Goal: Task Accomplishment & Management: Complete application form

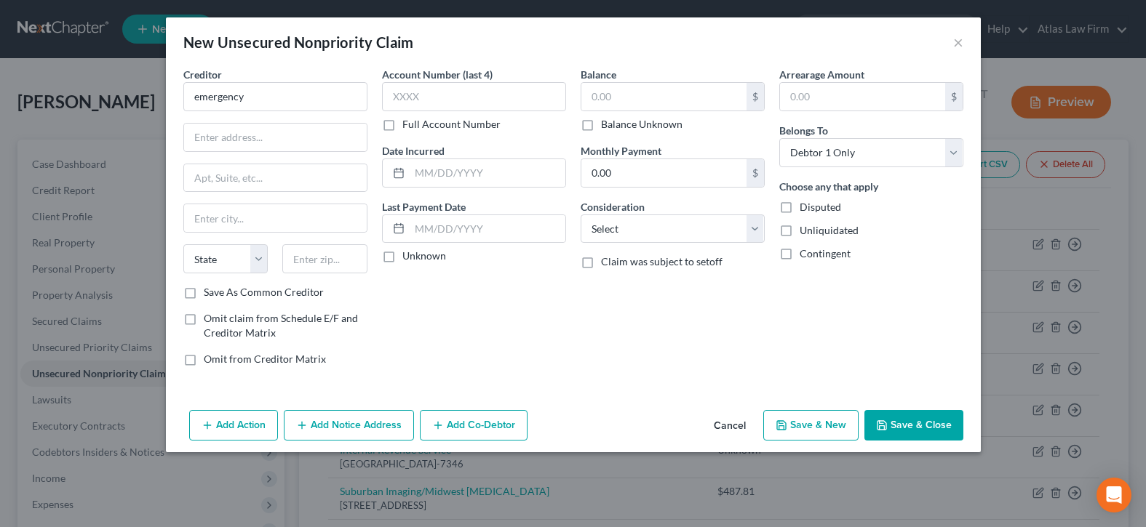
select select "0"
click at [281, 102] on input "emergency" at bounding box center [275, 96] width 184 height 29
click at [256, 96] on input "emergency" at bounding box center [275, 96] width 184 height 29
type input "e"
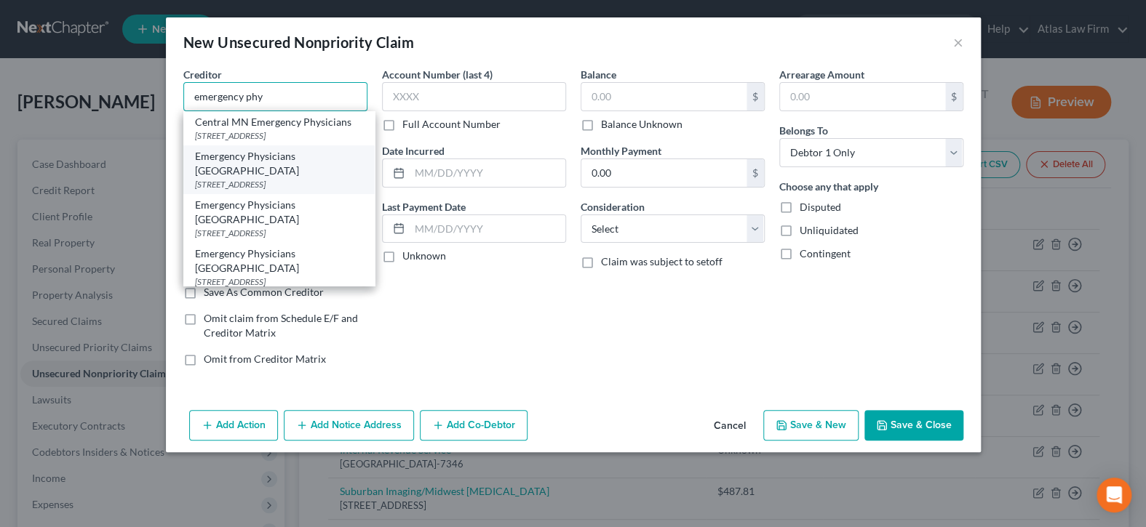
scroll to position [145, 0]
click at [313, 179] on div "[GEOGRAPHIC_DATA]" at bounding box center [279, 185] width 168 height 12
type input "Emergency Physicians [GEOGRAPHIC_DATA]"
type input "PO Box 856561"
type input "[GEOGRAPHIC_DATA]"
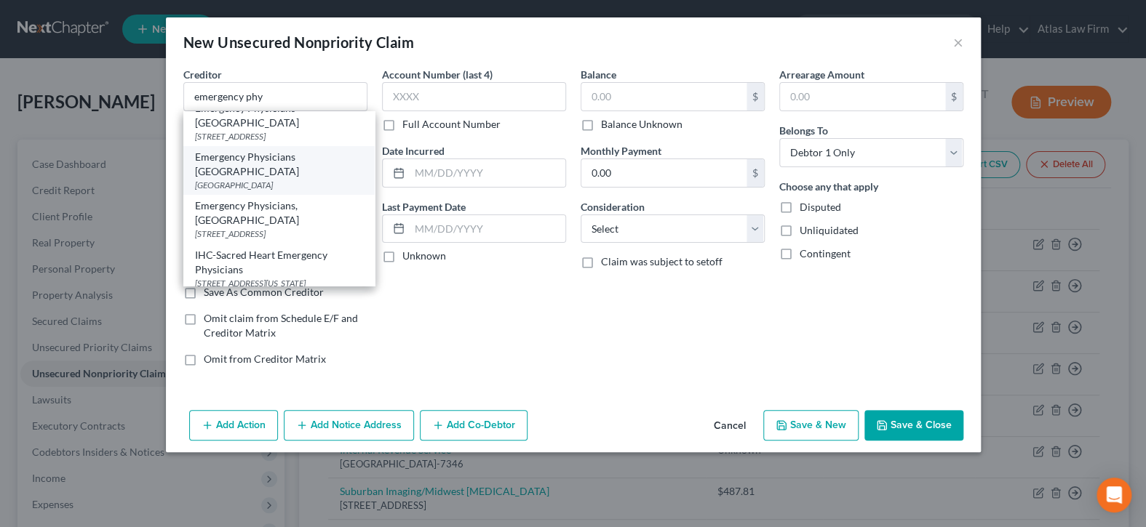
select select "24"
type input "55485"
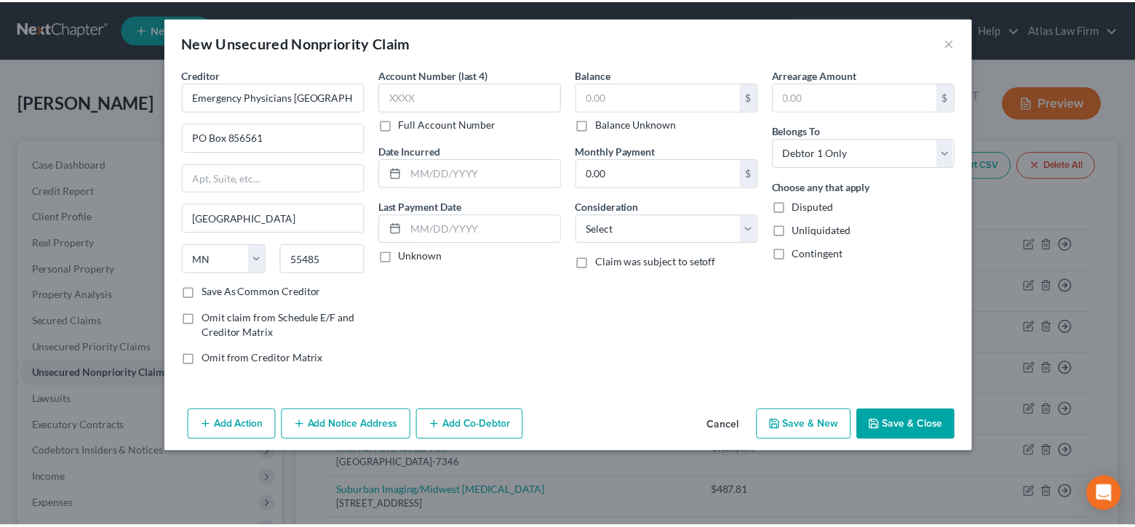
scroll to position [0, 0]
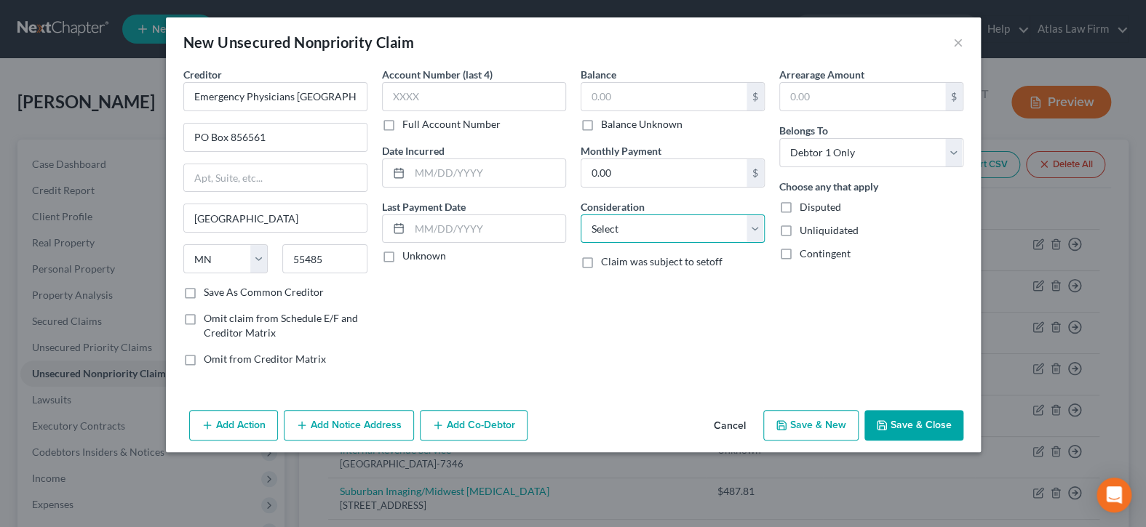
click at [665, 227] on select "Select Cable / Satellite Services Collection Agency Credit Card Debt Debt Couns…" at bounding box center [672, 229] width 184 height 29
select select "9"
click at [580, 215] on select "Select Cable / Satellite Services Collection Agency Credit Card Debt Debt Couns…" at bounding box center [672, 229] width 184 height 29
click at [715, 90] on input "text" at bounding box center [663, 97] width 165 height 28
type input "996.80"
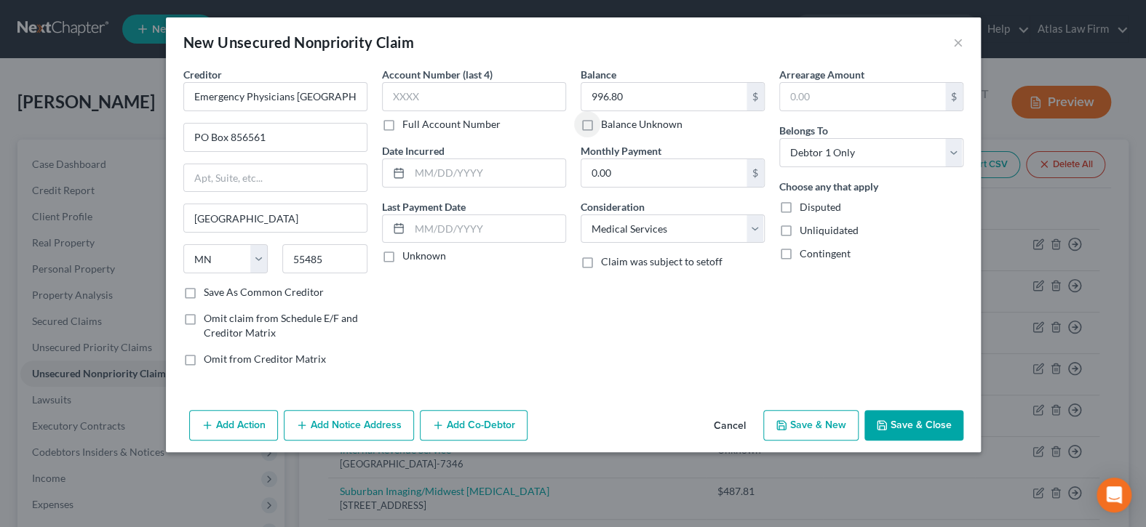
click at [925, 424] on button "Save & Close" at bounding box center [913, 425] width 99 height 31
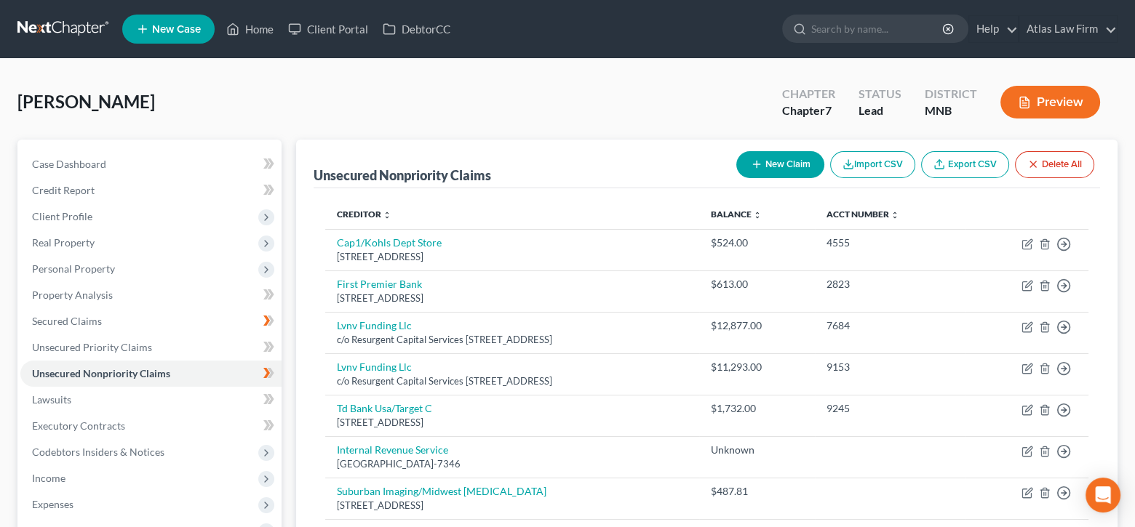
click at [777, 164] on button "New Claim" at bounding box center [780, 164] width 88 height 27
select select "0"
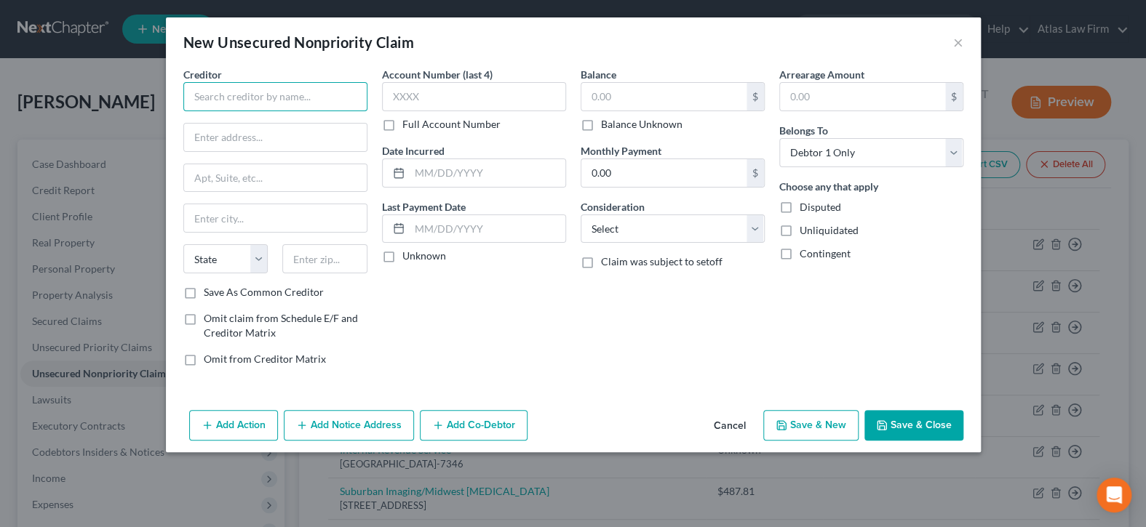
click at [317, 106] on input "text" at bounding box center [275, 96] width 184 height 29
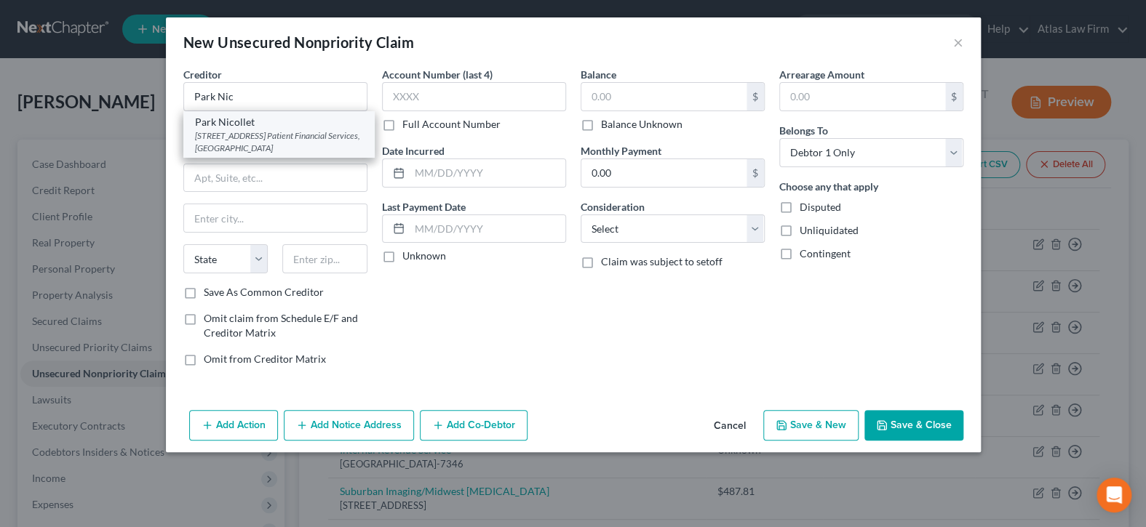
click at [300, 140] on div "[STREET_ADDRESS] Patient Financial Services, [GEOGRAPHIC_DATA]" at bounding box center [279, 141] width 168 height 25
type input "Park Nicollet"
type input "[STREET_ADDRESS]"
type input "Patient Financial Services"
type input "[GEOGRAPHIC_DATA]"
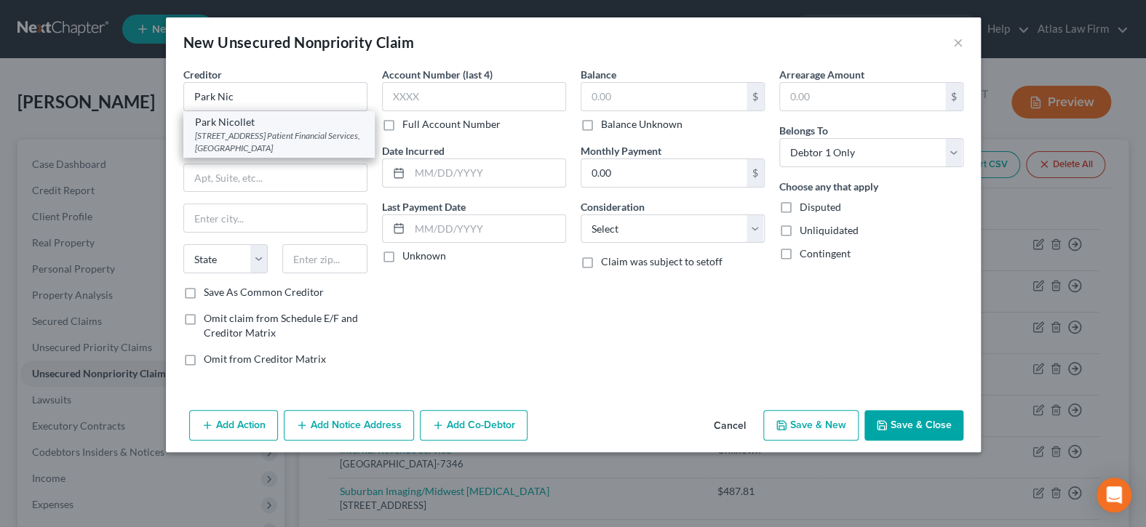
select select "24"
type input "55416"
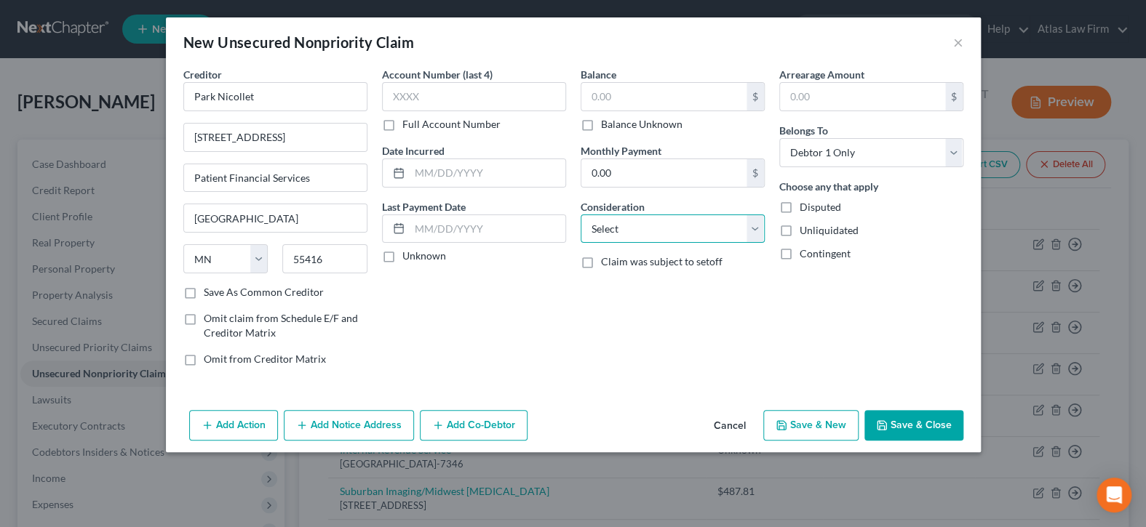
click at [627, 233] on select "Select Cable / Satellite Services Collection Agency Credit Card Debt Debt Couns…" at bounding box center [672, 229] width 184 height 29
select select "9"
click at [580, 215] on select "Select Cable / Satellite Services Collection Agency Credit Card Debt Debt Couns…" at bounding box center [672, 229] width 184 height 29
drag, startPoint x: 583, startPoint y: 129, endPoint x: 604, endPoint y: 133, distance: 21.5
click at [601, 129] on label "Balance Unknown" at bounding box center [641, 124] width 81 height 15
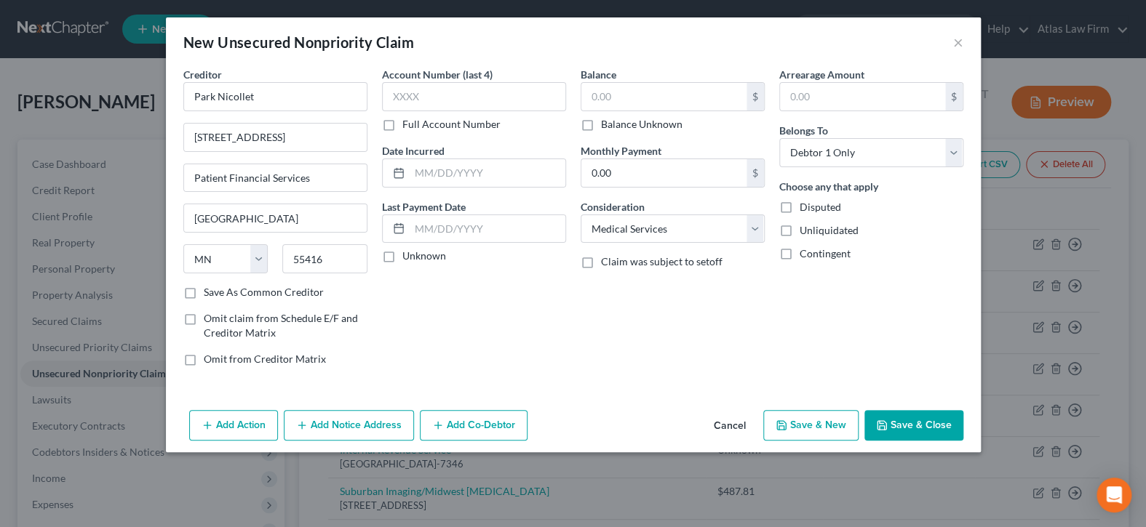
click at [607, 127] on input "Balance Unknown" at bounding box center [611, 121] width 9 height 9
checkbox input "true"
type input "0.00"
click at [807, 421] on button "Save & New" at bounding box center [810, 425] width 95 height 31
select select "0"
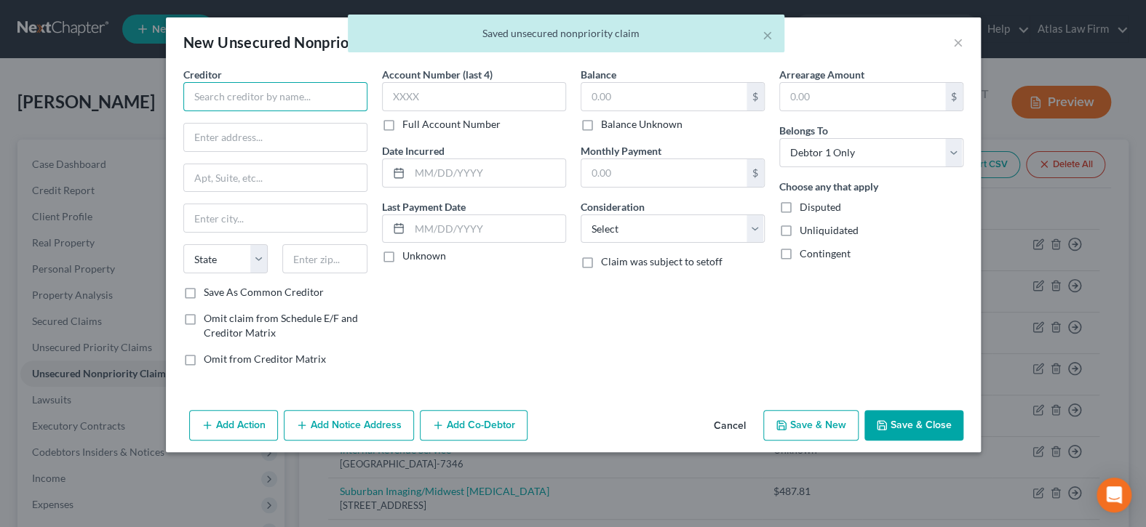
click at [324, 89] on input "text" at bounding box center [275, 96] width 184 height 29
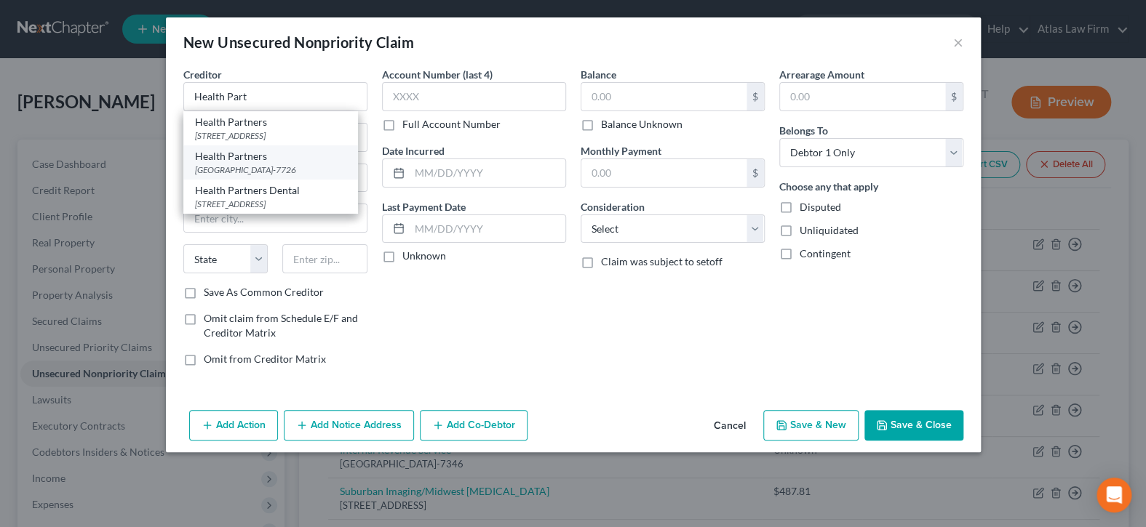
click at [319, 169] on div "[GEOGRAPHIC_DATA]-7726" at bounding box center [270, 170] width 151 height 12
type input "Health Partners"
type input "PO Box 77026"
type input "[GEOGRAPHIC_DATA]"
select select "24"
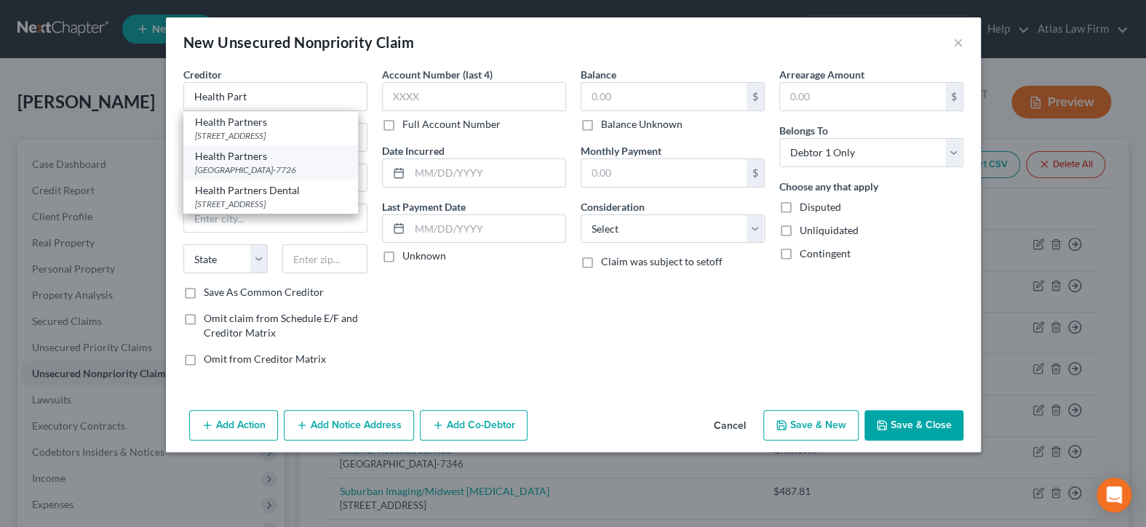
type input "55480-7726"
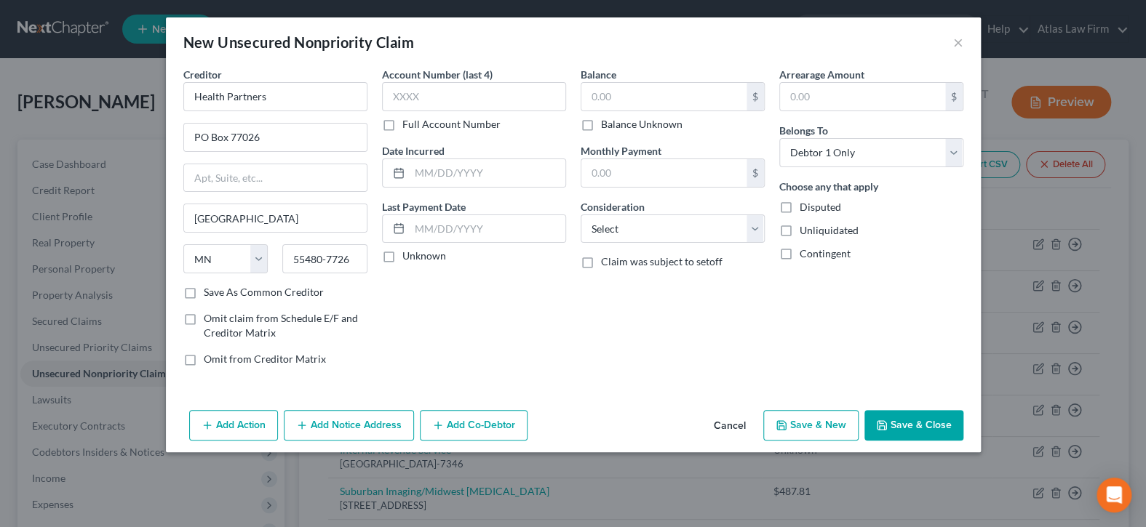
click at [601, 128] on label "Balance Unknown" at bounding box center [641, 124] width 81 height 15
click at [607, 127] on input "Balance Unknown" at bounding box center [611, 121] width 9 height 9
checkbox input "true"
type input "0.00"
click at [660, 217] on select "Select Cable / Satellite Services Collection Agency Credit Card Debt Debt Couns…" at bounding box center [672, 229] width 184 height 29
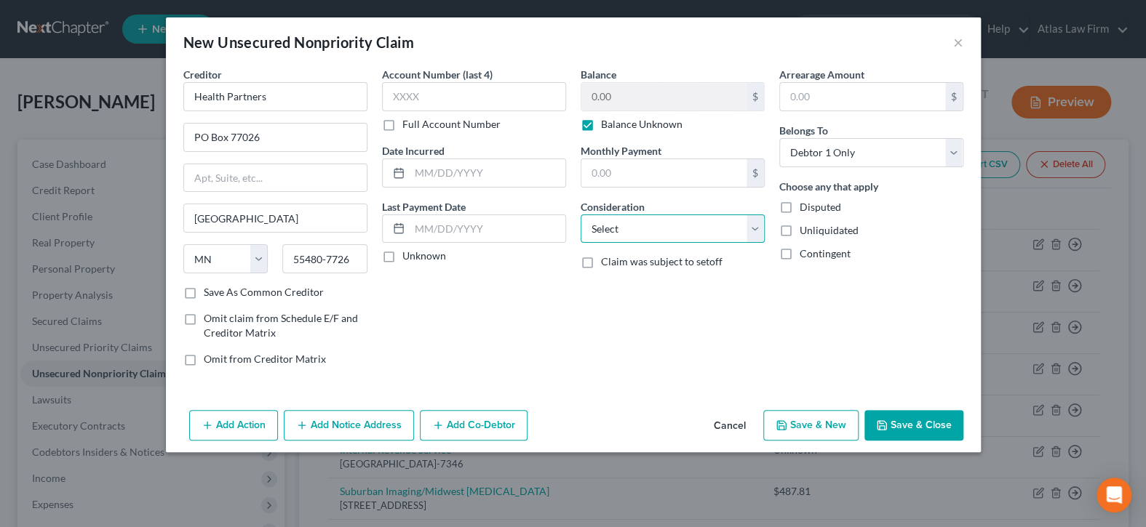
select select "9"
click at [580, 215] on select "Select Cable / Satellite Services Collection Agency Credit Card Debt Debt Couns…" at bounding box center [672, 229] width 184 height 29
click at [908, 421] on button "Save & Close" at bounding box center [913, 425] width 99 height 31
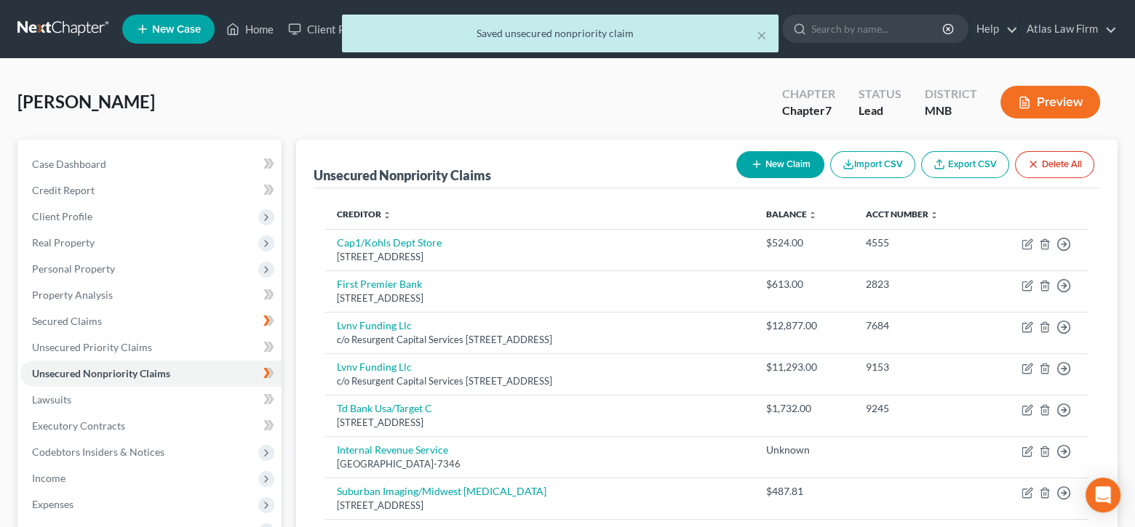
click at [778, 159] on button "New Claim" at bounding box center [780, 164] width 88 height 27
select select "0"
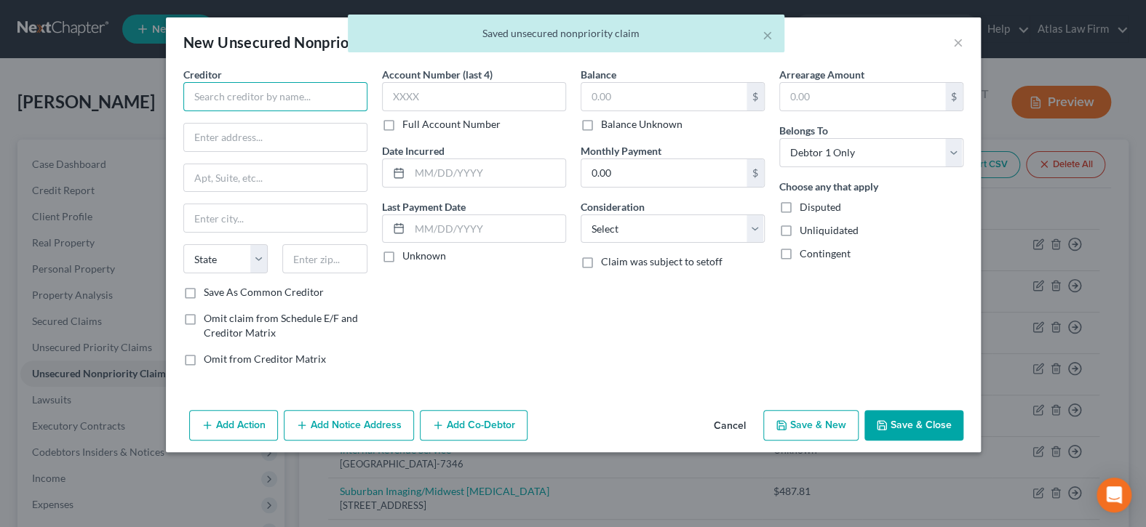
click at [284, 100] on input "text" at bounding box center [275, 96] width 184 height 29
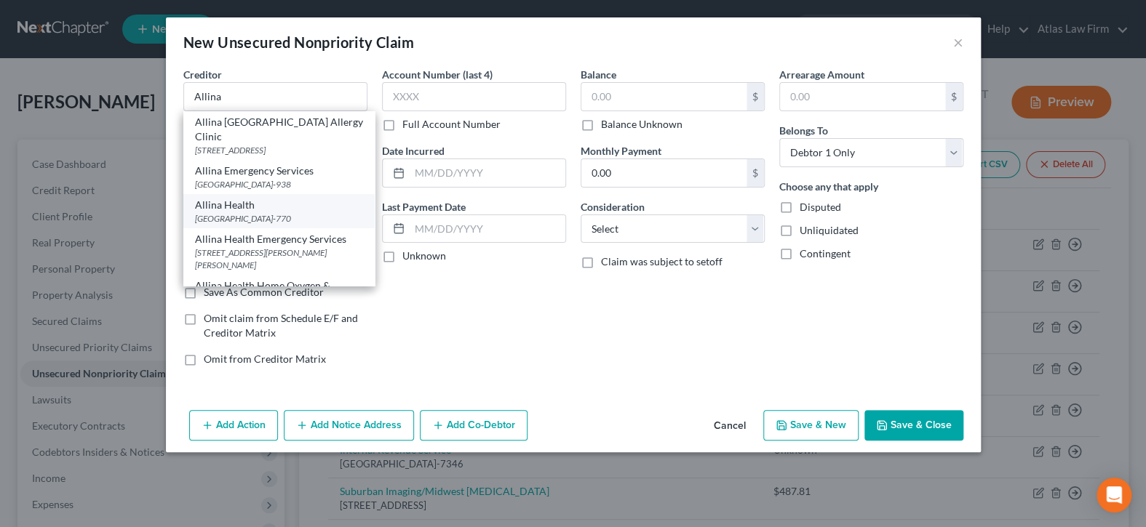
click at [284, 225] on div "[GEOGRAPHIC_DATA]-770" at bounding box center [279, 218] width 168 height 12
type input "Allina Health"
type input "PO Box 77008"
type input "[GEOGRAPHIC_DATA]"
select select "24"
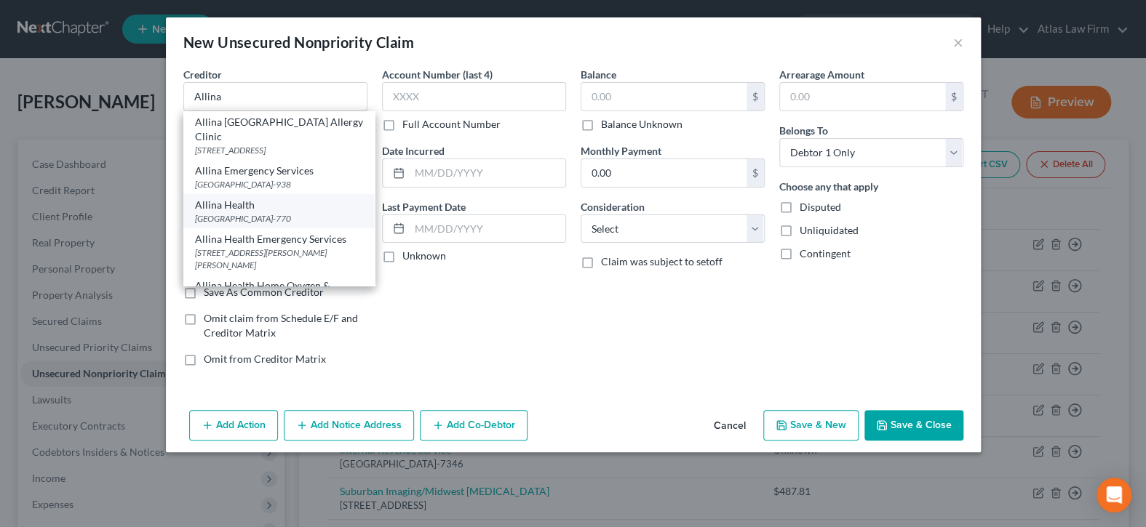
type input "55480-770"
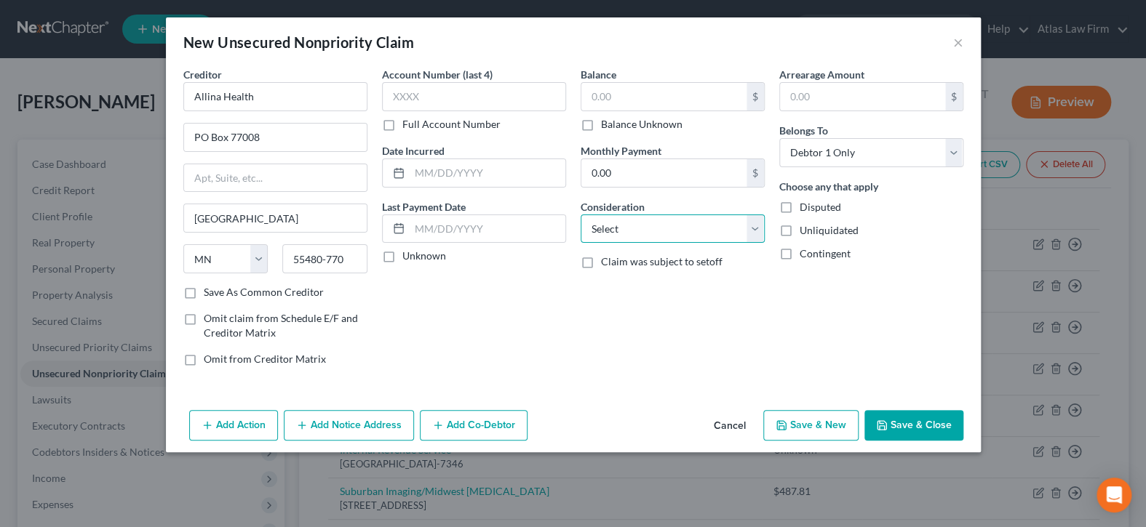
drag, startPoint x: 627, startPoint y: 224, endPoint x: 637, endPoint y: 238, distance: 17.2
click at [628, 224] on select "Select Cable / Satellite Services Collection Agency Credit Card Debt Debt Couns…" at bounding box center [672, 229] width 184 height 29
select select "9"
click at [580, 215] on select "Select Cable / Satellite Services Collection Agency Credit Card Debt Debt Couns…" at bounding box center [672, 229] width 184 height 29
click at [601, 129] on label "Balance Unknown" at bounding box center [641, 124] width 81 height 15
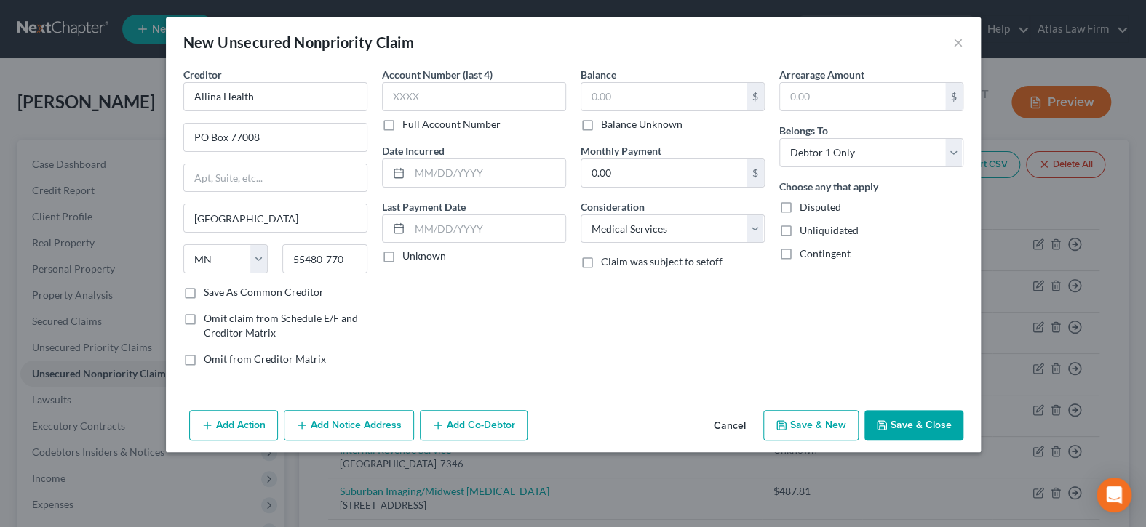
click at [607, 127] on input "Balance Unknown" at bounding box center [611, 121] width 9 height 9
checkbox input "true"
type input "0.00"
click at [820, 427] on button "Save & New" at bounding box center [810, 425] width 95 height 31
select select "0"
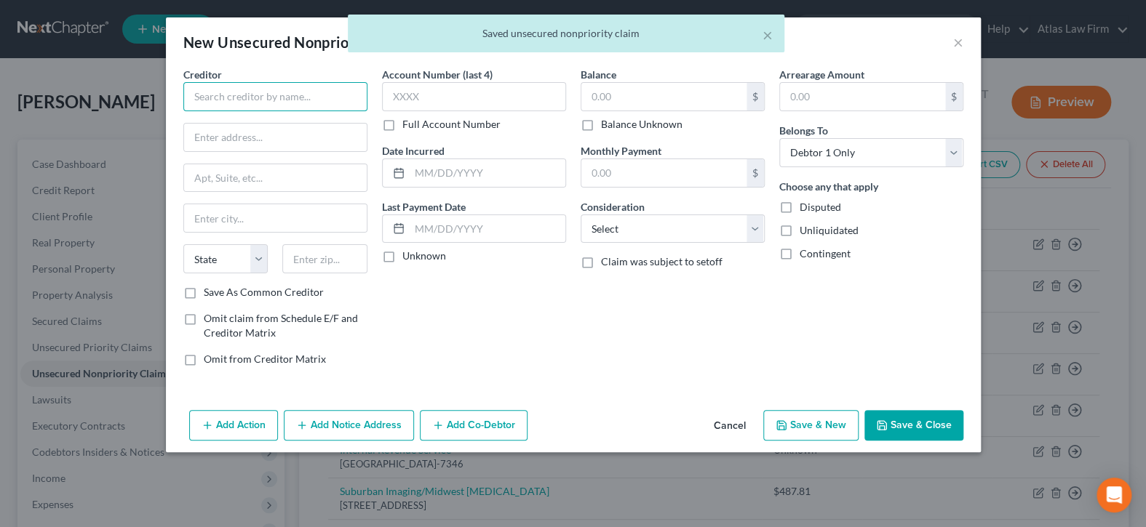
click at [247, 97] on input "text" at bounding box center [275, 96] width 184 height 29
type input "E"
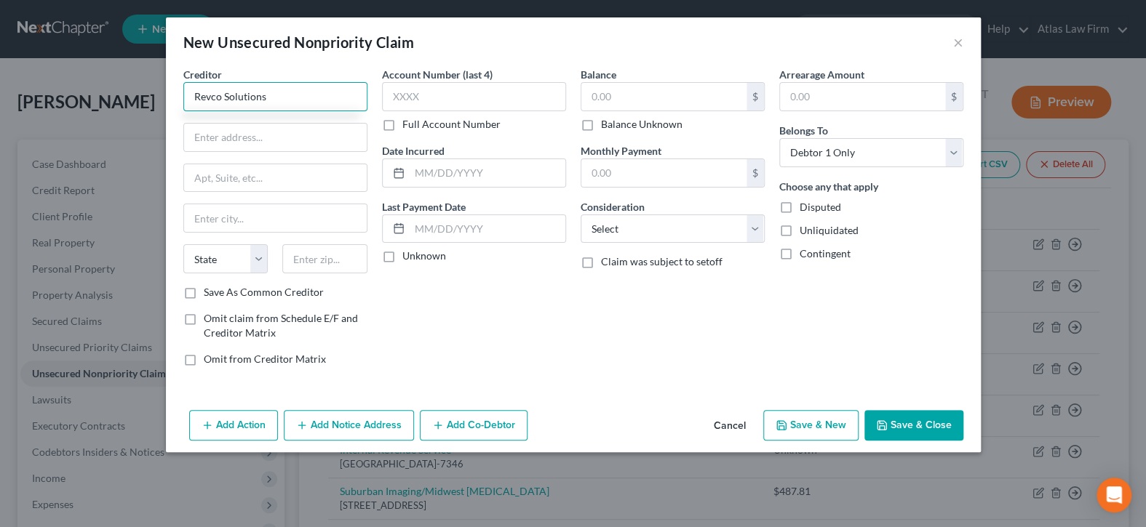
drag, startPoint x: 308, startPoint y: 97, endPoint x: 221, endPoint y: 93, distance: 86.7
click at [221, 93] on input "Revco Solutions" at bounding box center [275, 96] width 184 height 29
click at [270, 89] on input "Revco" at bounding box center [275, 96] width 184 height 29
type input "Revco Solutions"
click at [241, 133] on input "[STREET_ADDRESS][PERSON_NAME]" at bounding box center [275, 138] width 183 height 28
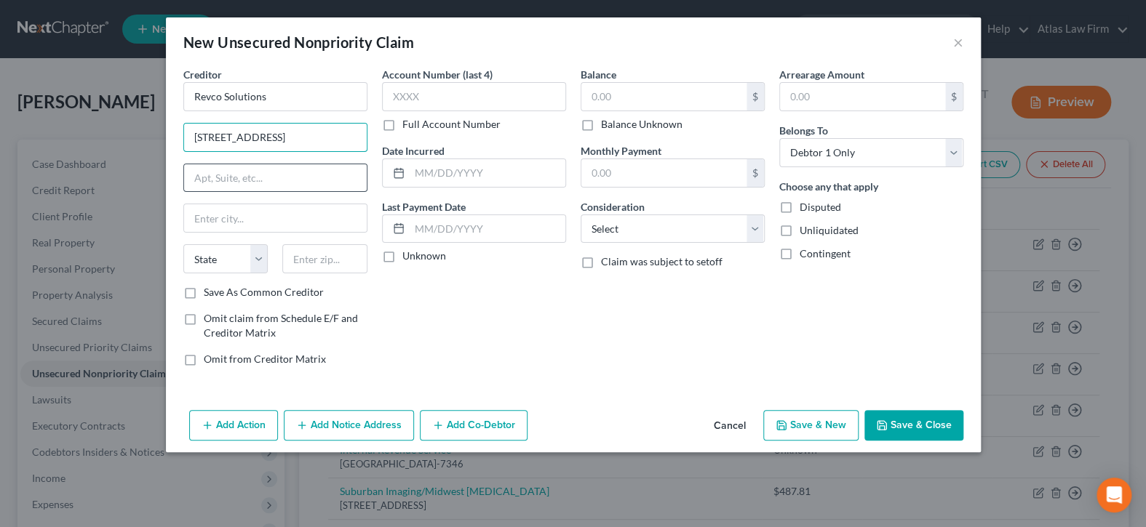
type input "[STREET_ADDRESS]"
click at [301, 173] on input "text" at bounding box center [275, 178] width 183 height 28
type input "Suite 200"
type input "27713"
type input "[GEOGRAPHIC_DATA]"
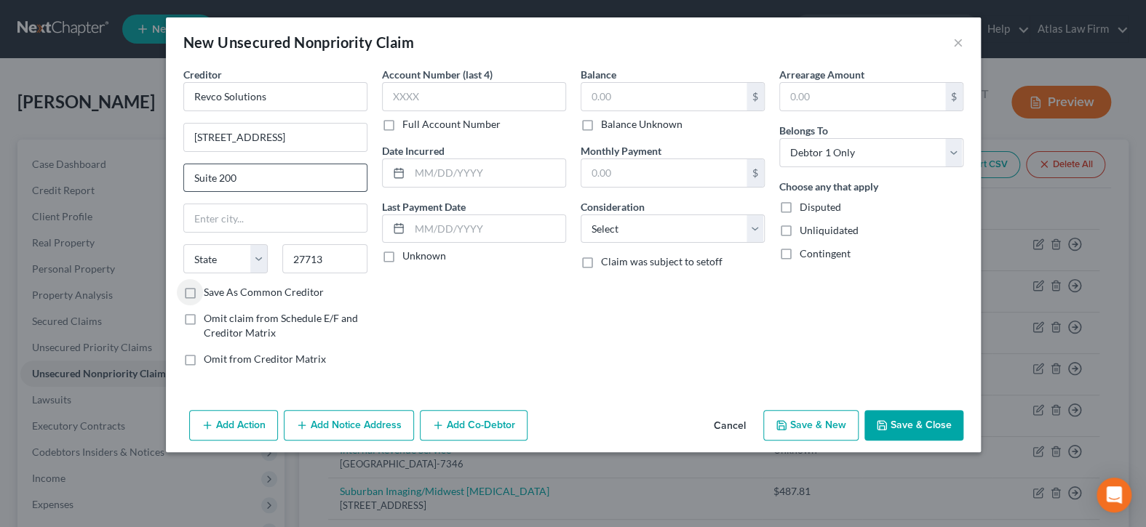
select select "28"
click at [723, 234] on select "Select Cable / Satellite Services Collection Agency Credit Card Debt Debt Couns…" at bounding box center [672, 229] width 184 height 29
select select "9"
click at [580, 215] on select "Select Cable / Satellite Services Collection Agency Credit Card Debt Debt Couns…" at bounding box center [672, 229] width 184 height 29
click at [601, 124] on label "Balance Unknown" at bounding box center [641, 124] width 81 height 15
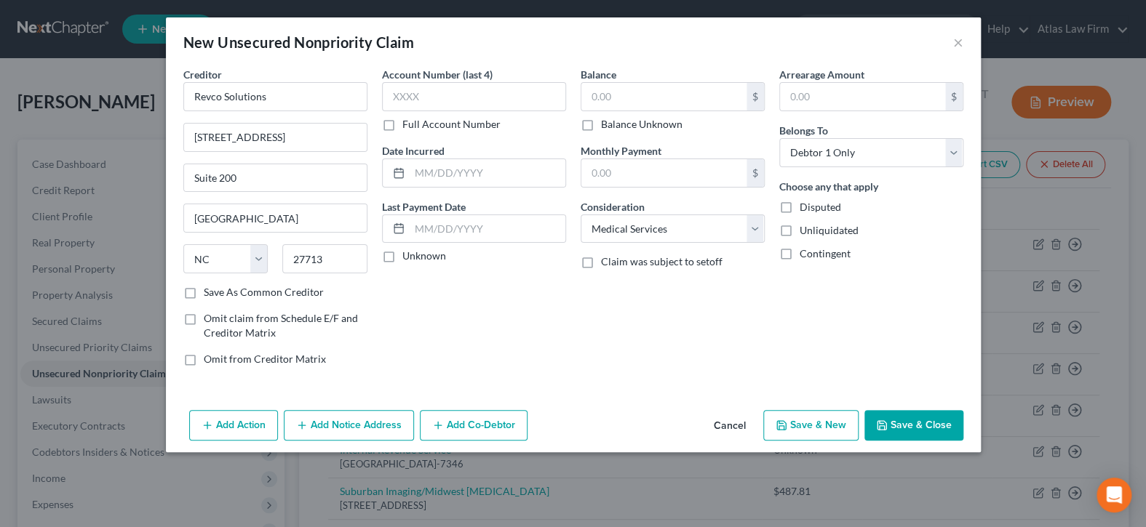
click at [607, 124] on input "Balance Unknown" at bounding box center [611, 121] width 9 height 9
checkbox input "true"
type input "0.00"
click at [929, 422] on button "Save & Close" at bounding box center [913, 425] width 99 height 31
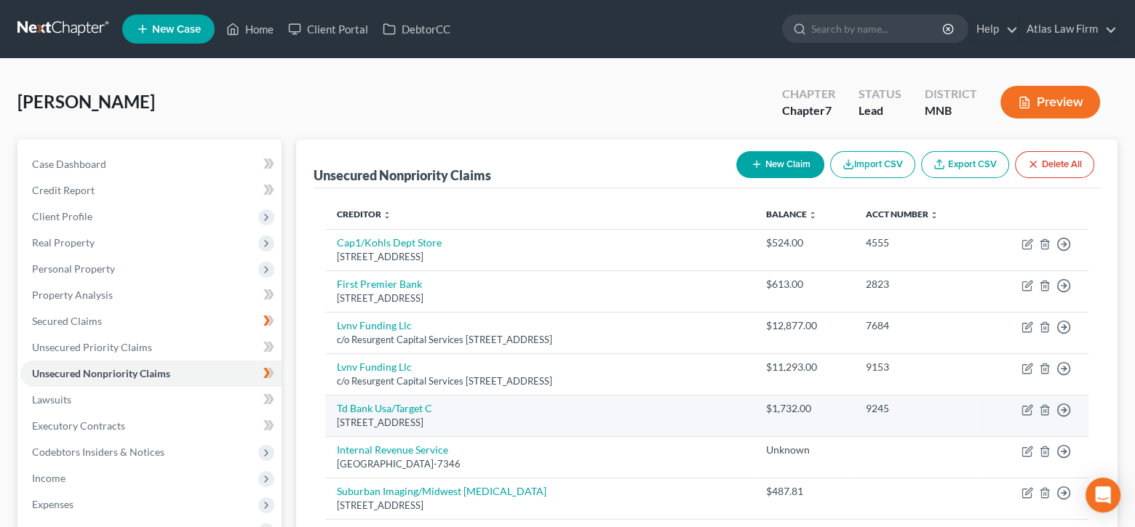
scroll to position [353, 0]
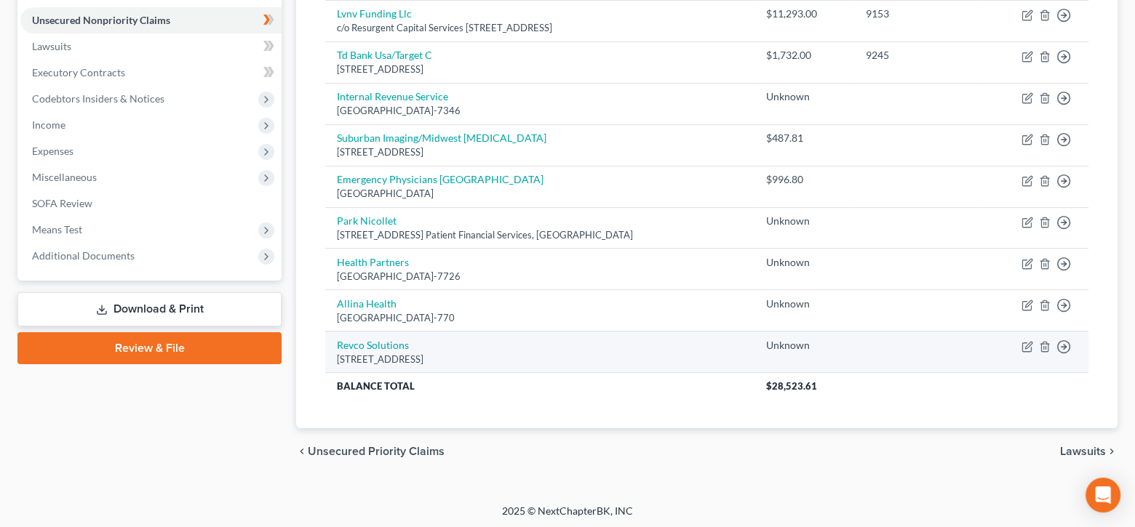
drag, startPoint x: 593, startPoint y: 358, endPoint x: 333, endPoint y: 361, distance: 259.7
click at [333, 361] on td "Revco Solutions [STREET_ADDRESS]" at bounding box center [539, 352] width 429 height 41
copy div "[STREET_ADDRESS]"
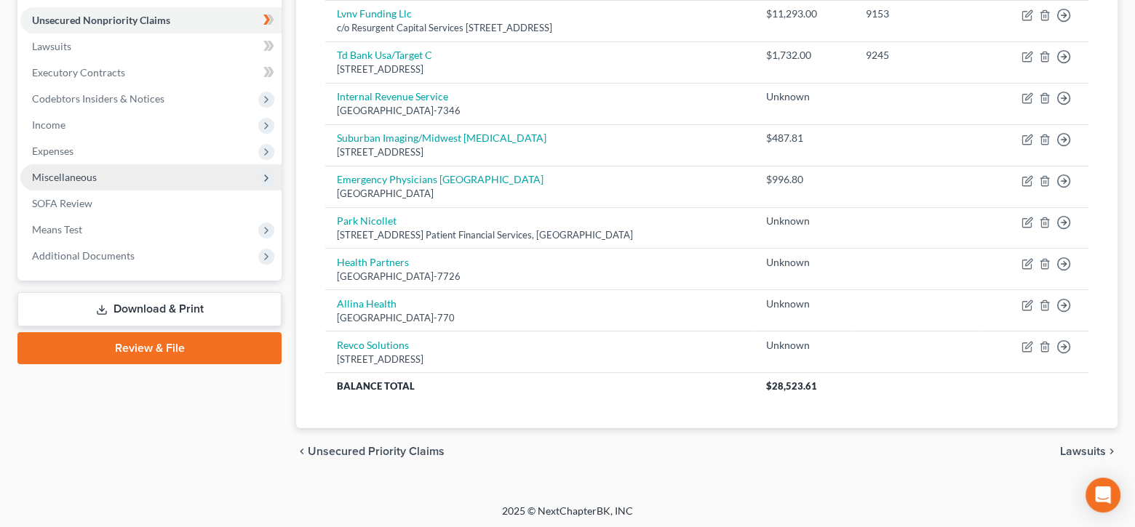
scroll to position [0, 0]
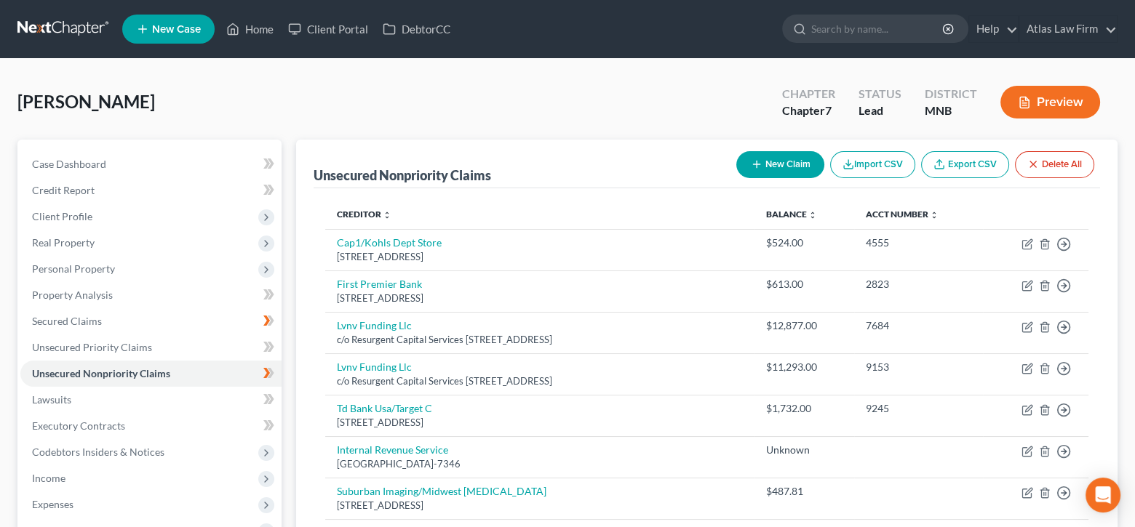
click at [775, 169] on button "New Claim" at bounding box center [780, 164] width 88 height 27
select select "0"
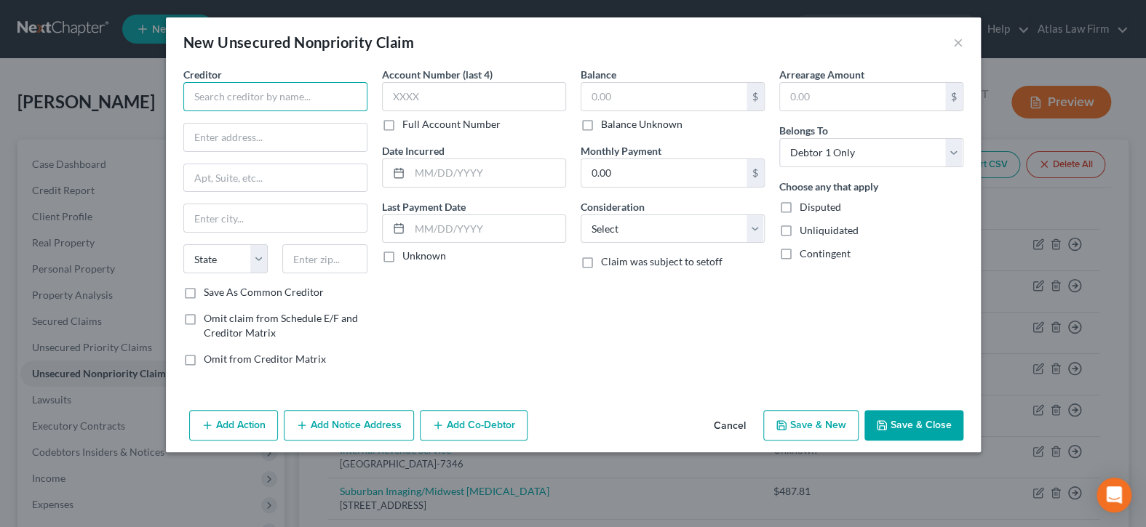
click at [292, 97] on input "text" at bounding box center [275, 96] width 184 height 29
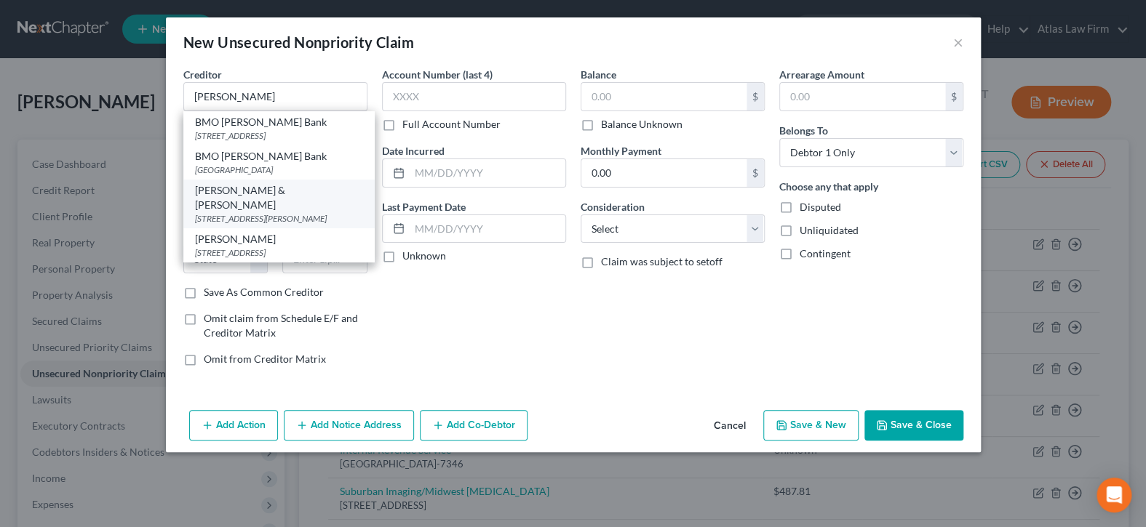
click at [291, 201] on div "[PERSON_NAME] & [PERSON_NAME]" at bounding box center [279, 197] width 168 height 29
type input "[PERSON_NAME] & [PERSON_NAME]"
type input "[STREET_ADDRESS][PERSON_NAME]"
type input "Ste 400"
type input "[GEOGRAPHIC_DATA]"
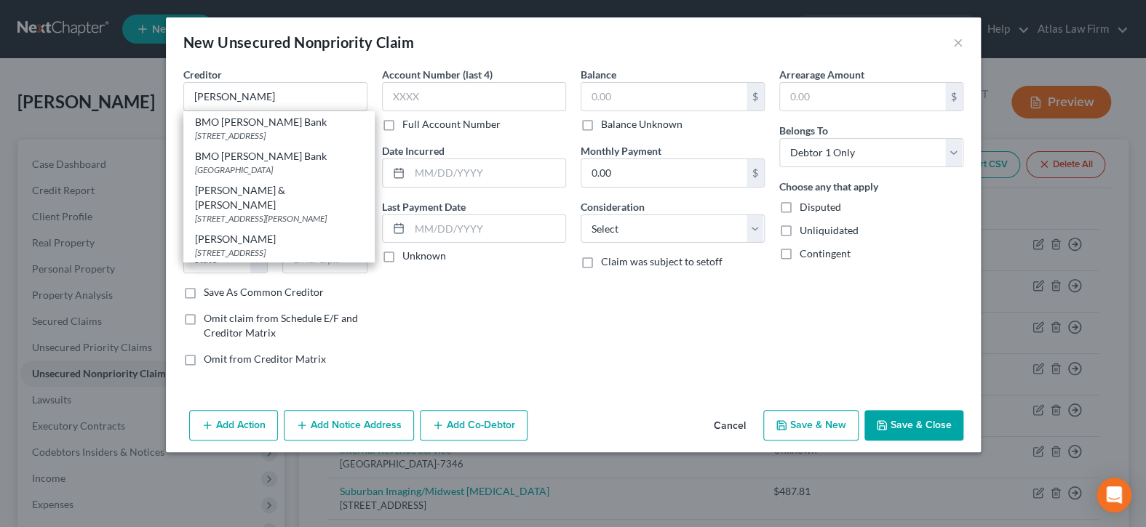
select select "14"
type input "60604-413"
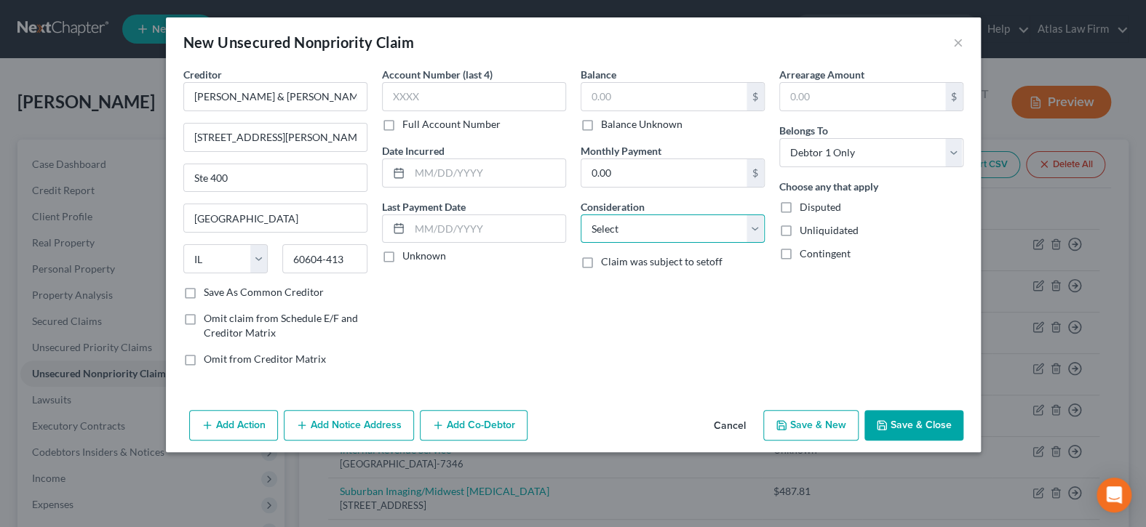
drag, startPoint x: 754, startPoint y: 225, endPoint x: 747, endPoint y: 231, distance: 8.8
click at [754, 225] on select "Select Cable / Satellite Services Collection Agency Credit Card Debt Debt Couns…" at bounding box center [672, 229] width 184 height 29
click at [580, 215] on select "Select Cable / Satellite Services Collection Agency Credit Card Debt Debt Couns…" at bounding box center [672, 229] width 184 height 29
click at [756, 229] on select "Select Cable / Satellite Services Collection Agency Credit Card Debt Debt Couns…" at bounding box center [672, 229] width 184 height 29
select select "1"
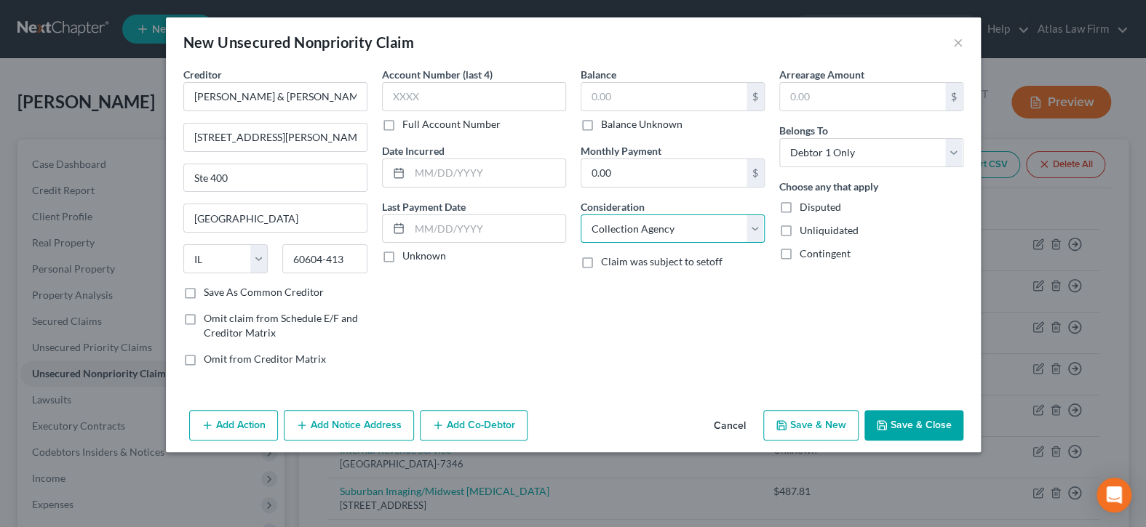
click at [580, 215] on select "Select Cable / Satellite Services Collection Agency Credit Card Debt Debt Couns…" at bounding box center [672, 229] width 184 height 29
click at [931, 425] on button "Save & Close" at bounding box center [913, 425] width 99 height 31
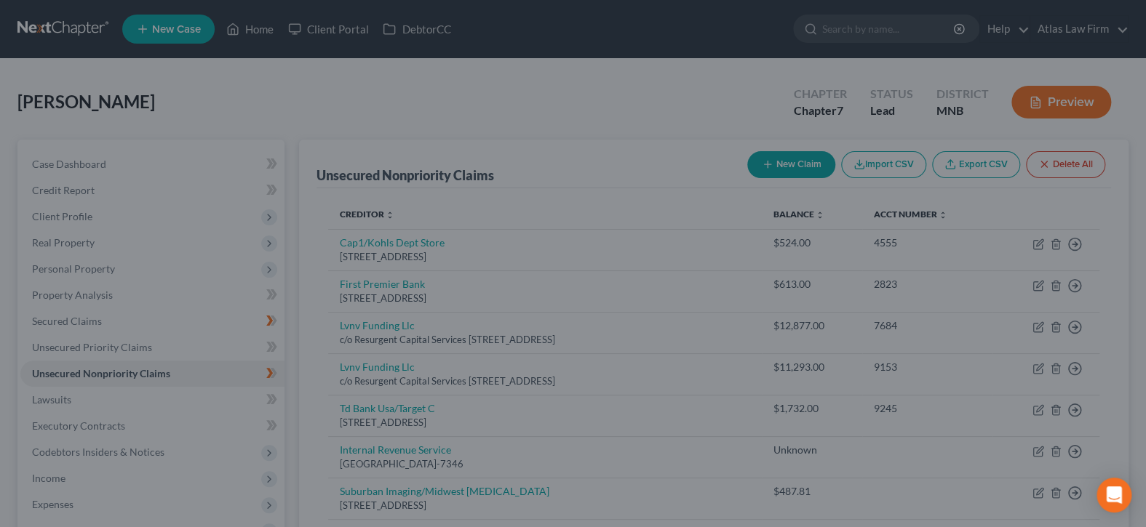
type input "0.00"
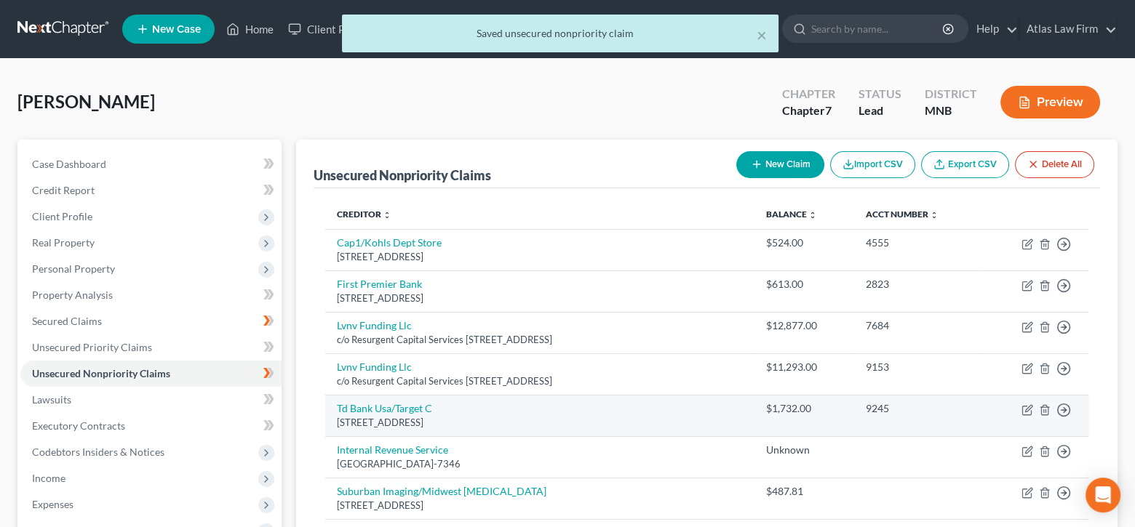
scroll to position [394, 0]
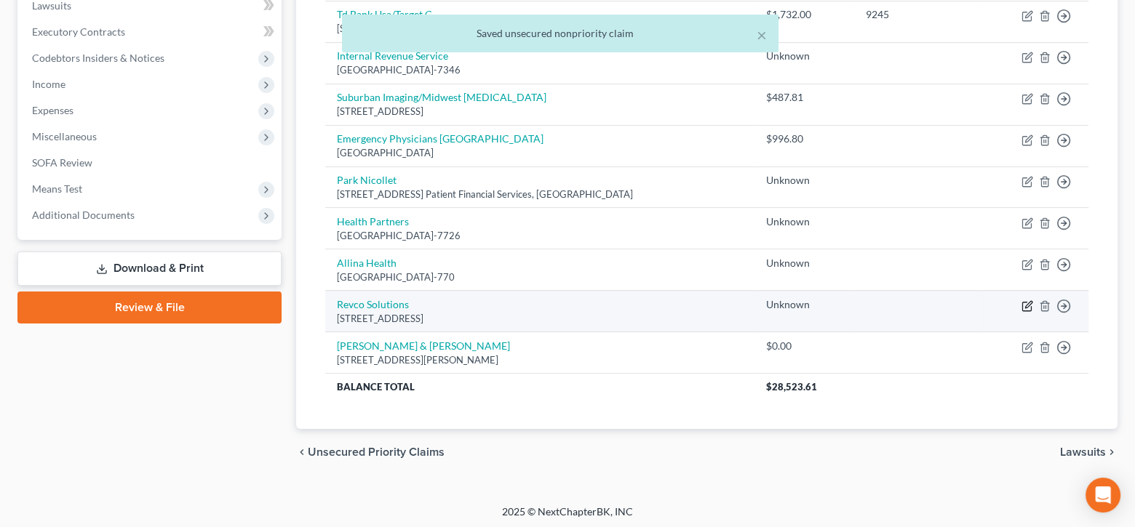
click at [1026, 302] on icon "button" at bounding box center [1028, 304] width 7 height 7
select select "28"
select select "9"
select select "0"
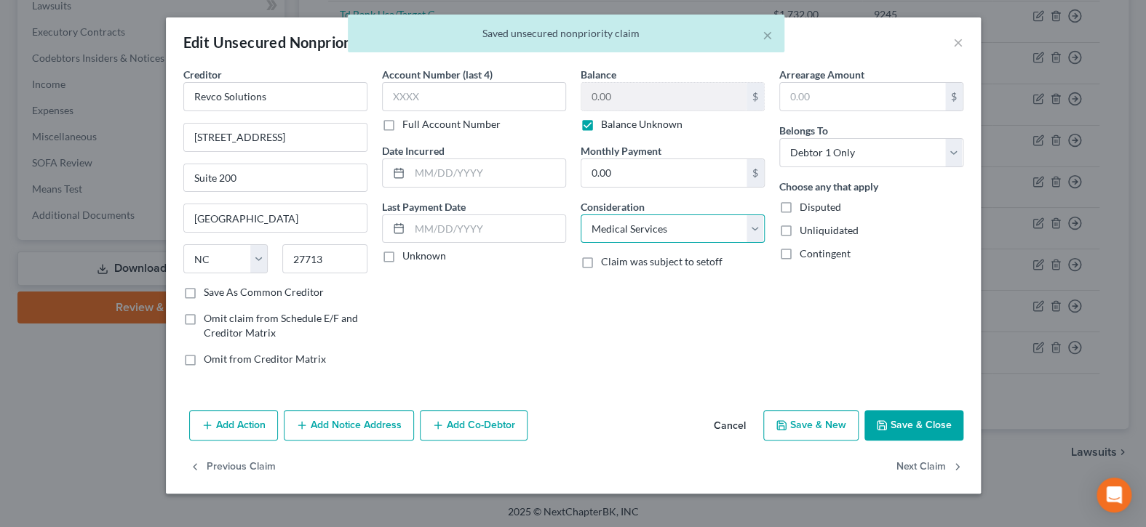
click at [755, 225] on select "Select Cable / Satellite Services Collection Agency Credit Card Debt Debt Couns…" at bounding box center [672, 229] width 184 height 29
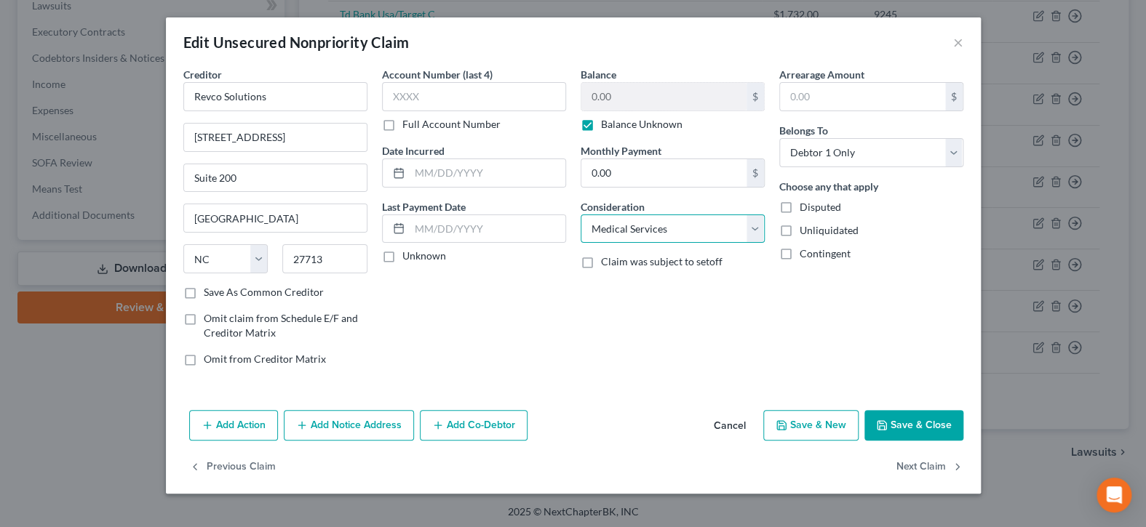
select select "1"
click at [580, 215] on select "Select Cable / Satellite Services Collection Agency Credit Card Debt Debt Couns…" at bounding box center [672, 229] width 184 height 29
click at [920, 417] on button "Save & Close" at bounding box center [913, 425] width 99 height 31
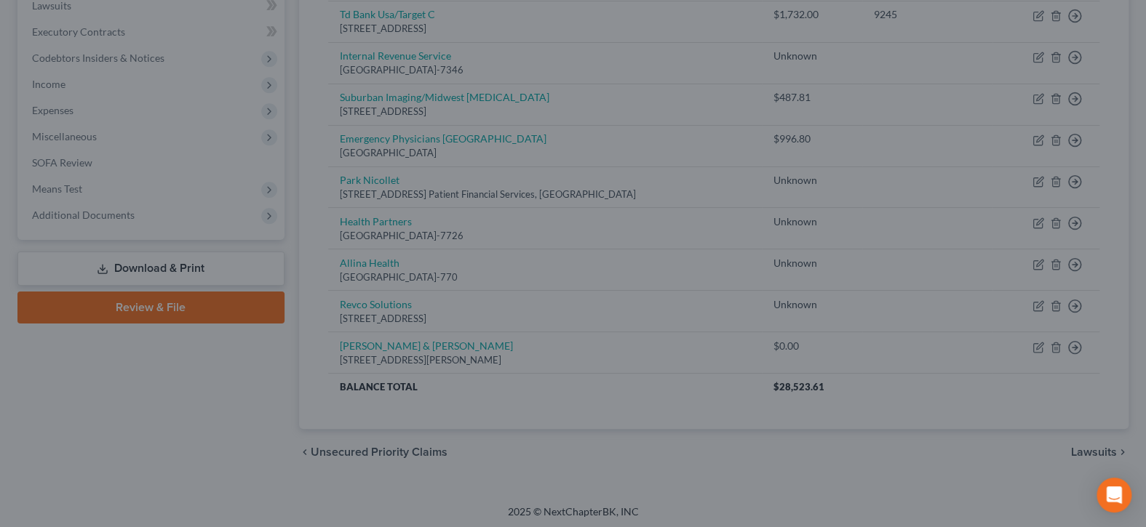
type input "0"
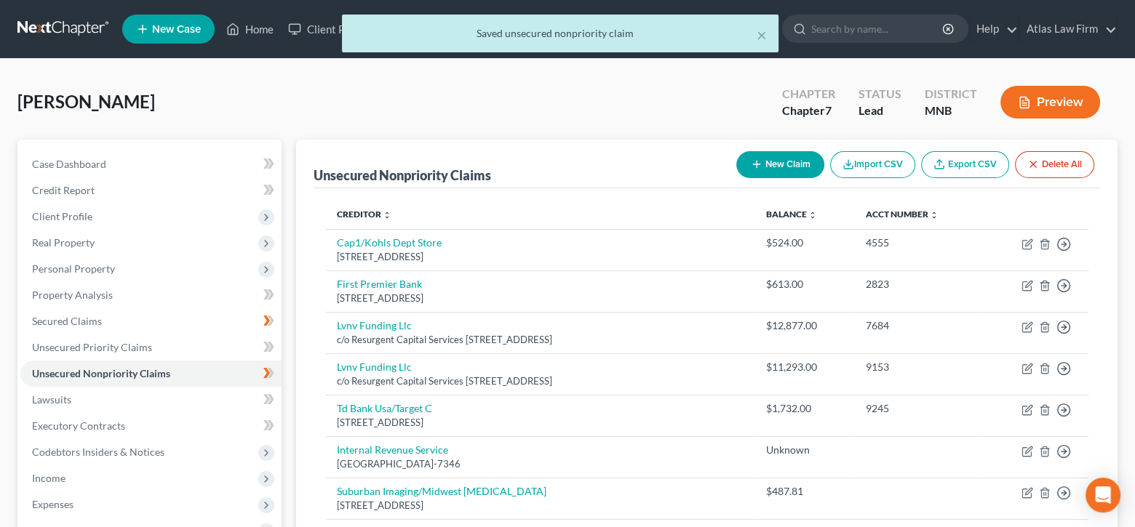
scroll to position [291, 0]
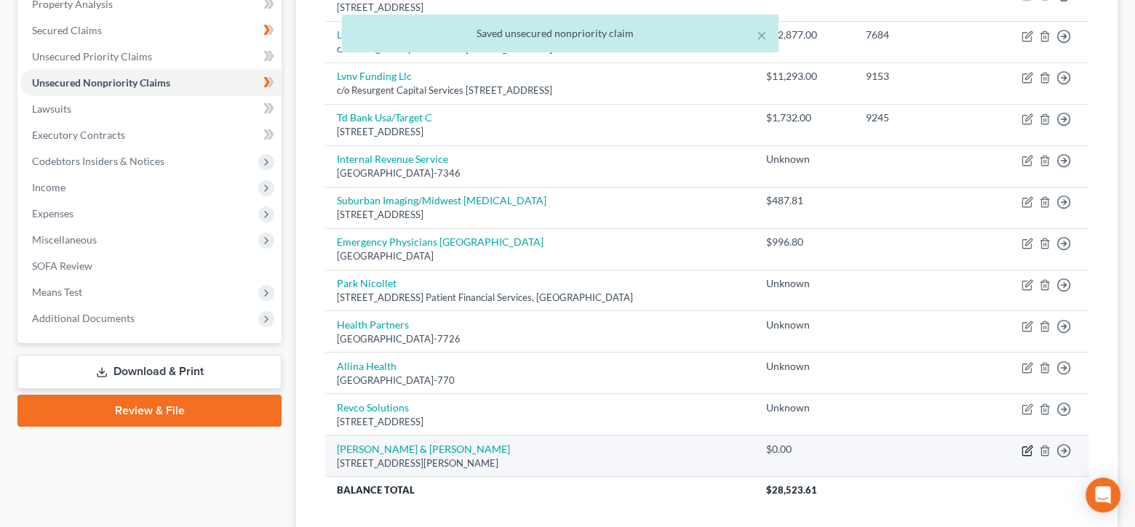
click at [1024, 448] on icon "button" at bounding box center [1027, 451] width 12 height 12
select select "14"
select select "1"
select select "0"
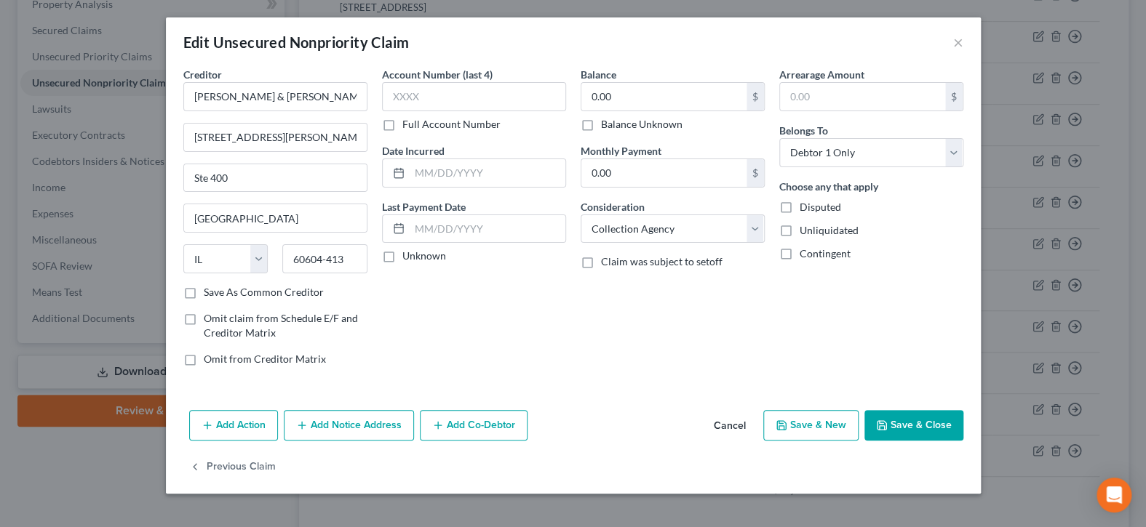
click at [601, 127] on label "Balance Unknown" at bounding box center [641, 124] width 81 height 15
click at [607, 127] on input "Balance Unknown" at bounding box center [611, 121] width 9 height 9
checkbox input "true"
click at [926, 423] on button "Save & Close" at bounding box center [913, 425] width 99 height 31
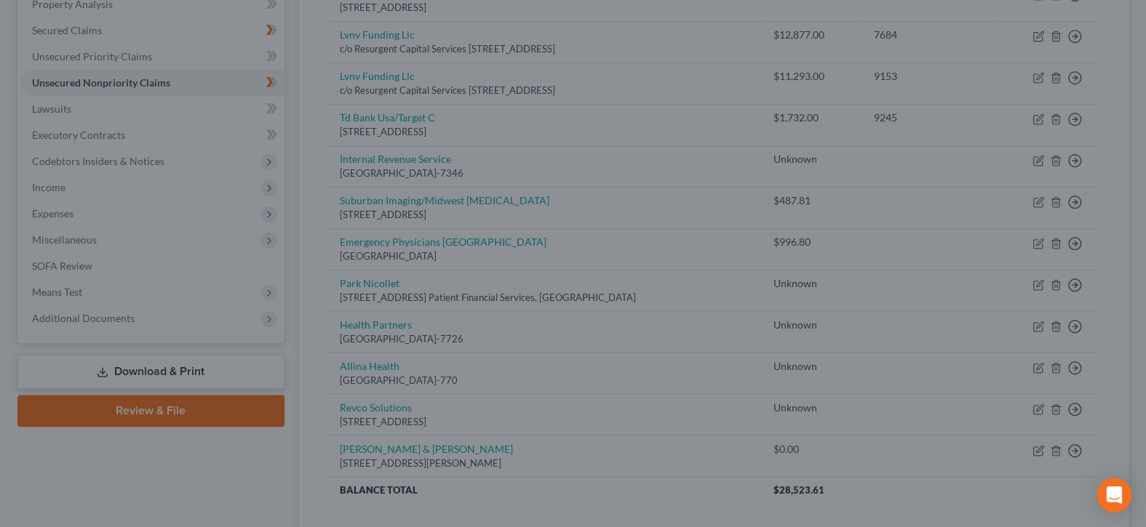
type input "0"
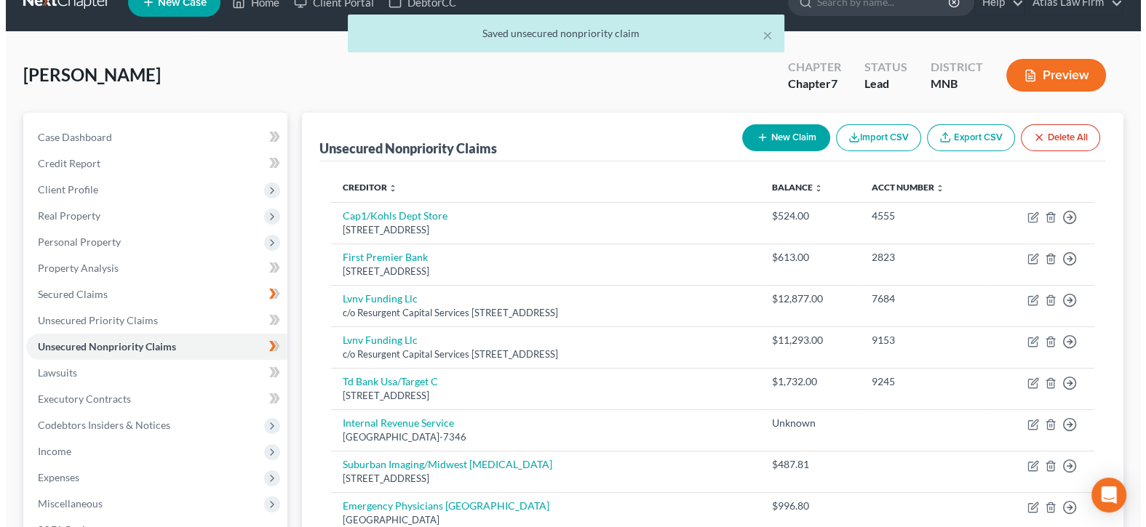
scroll to position [0, 0]
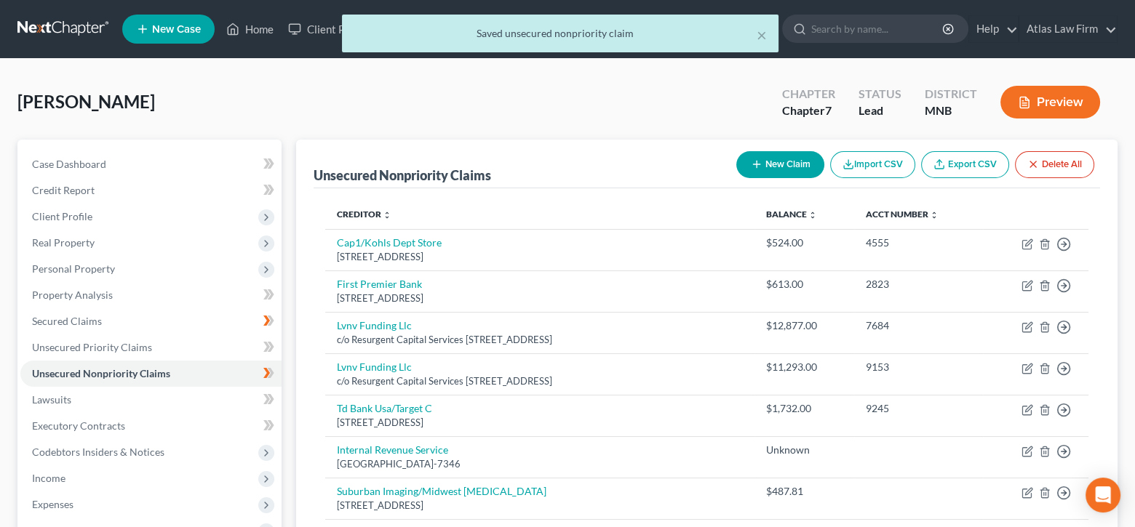
click at [780, 158] on button "New Claim" at bounding box center [780, 164] width 88 height 27
select select "0"
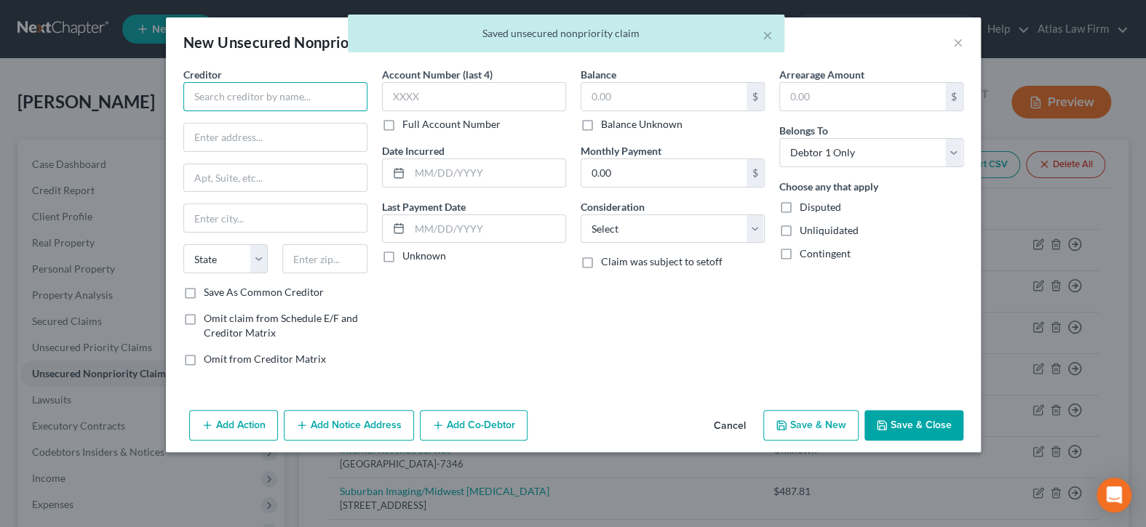
click at [278, 102] on input "text" at bounding box center [275, 96] width 184 height 29
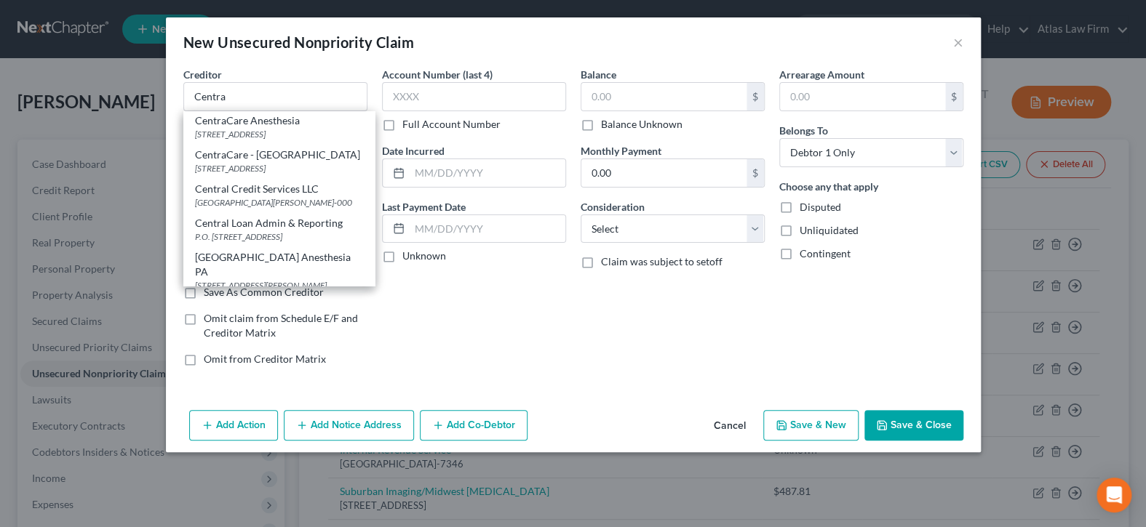
scroll to position [1, 0]
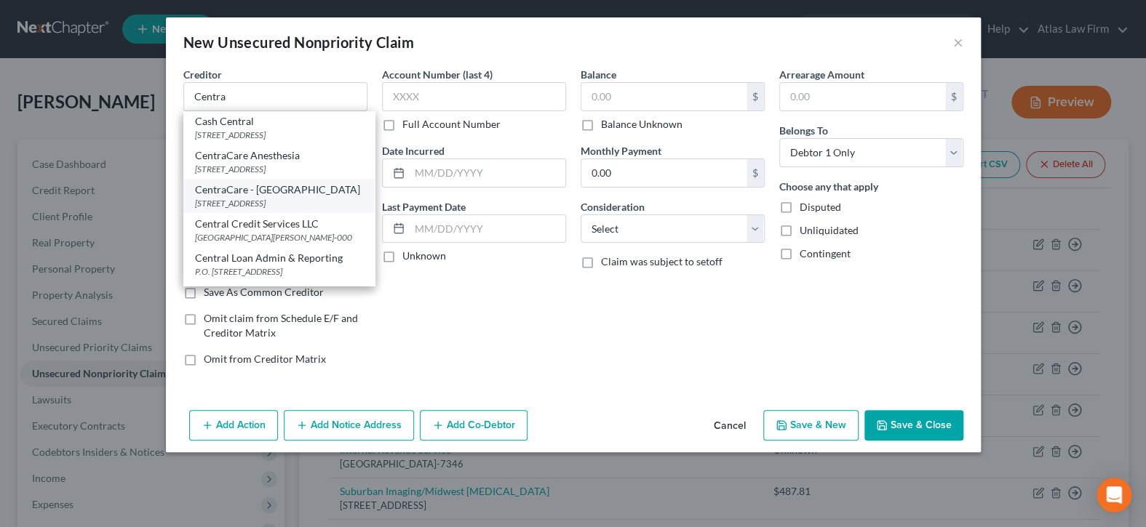
click at [290, 197] on div "CentraCare - [GEOGRAPHIC_DATA]" at bounding box center [279, 190] width 168 height 15
type input "CentraCare - [GEOGRAPHIC_DATA]"
type input "[STREET_ADDRESS]"
type input "Saint Cloud"
select select "24"
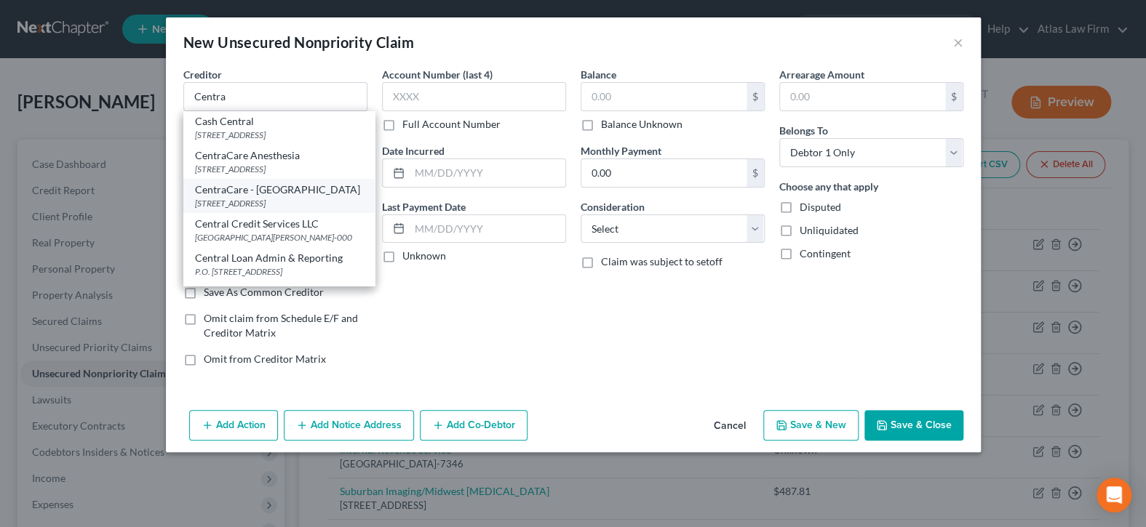
type input "56303"
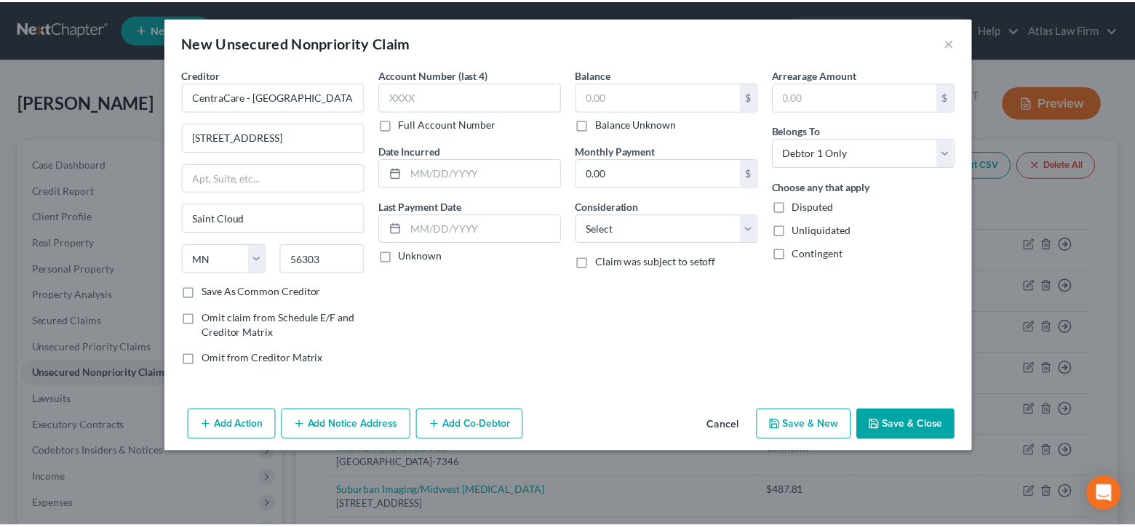
scroll to position [0, 0]
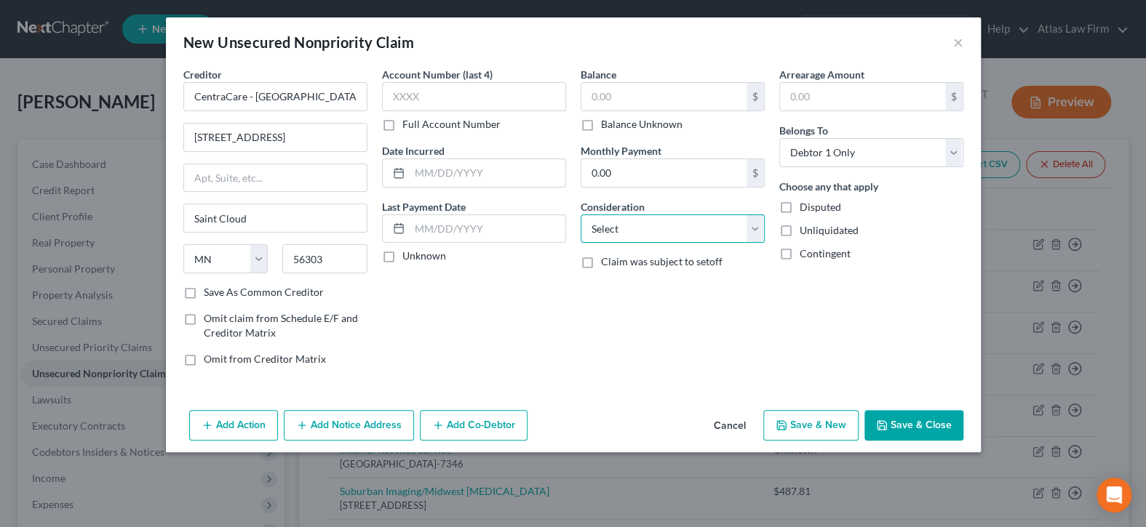
click at [756, 226] on select "Select Cable / Satellite Services Collection Agency Credit Card Debt Debt Couns…" at bounding box center [672, 229] width 184 height 29
select select "9"
click at [580, 215] on select "Select Cable / Satellite Services Collection Agency Credit Card Debt Debt Couns…" at bounding box center [672, 229] width 184 height 29
click at [921, 421] on button "Save & Close" at bounding box center [913, 425] width 99 height 31
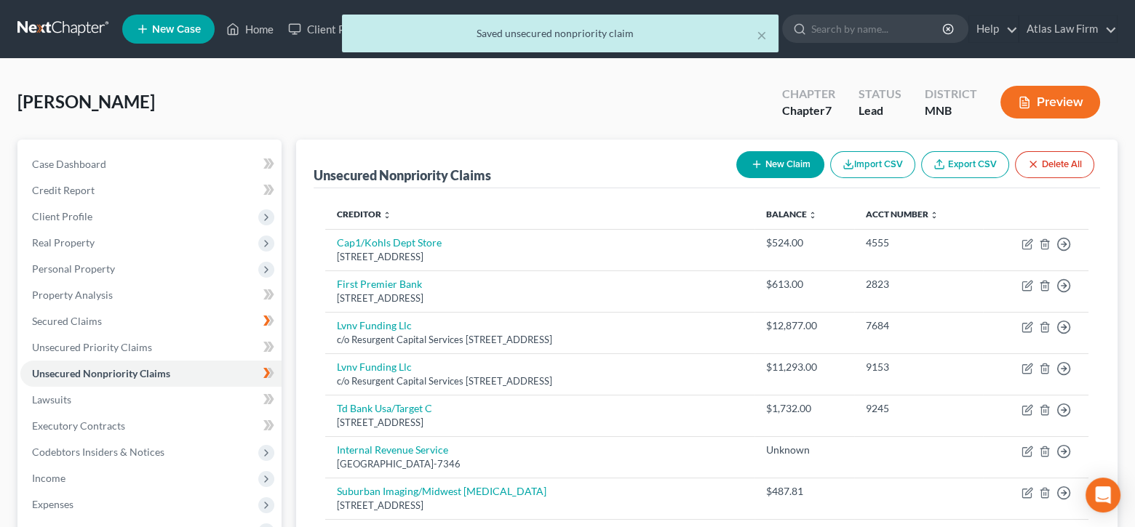
click at [790, 169] on button "New Claim" at bounding box center [780, 164] width 88 height 27
select select "0"
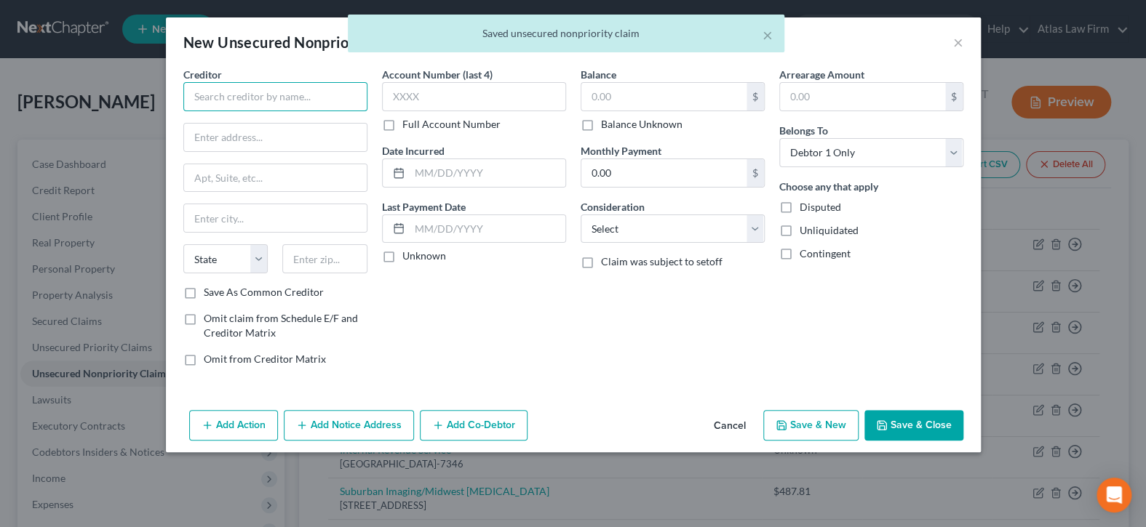
click at [239, 102] on input "text" at bounding box center [275, 96] width 184 height 29
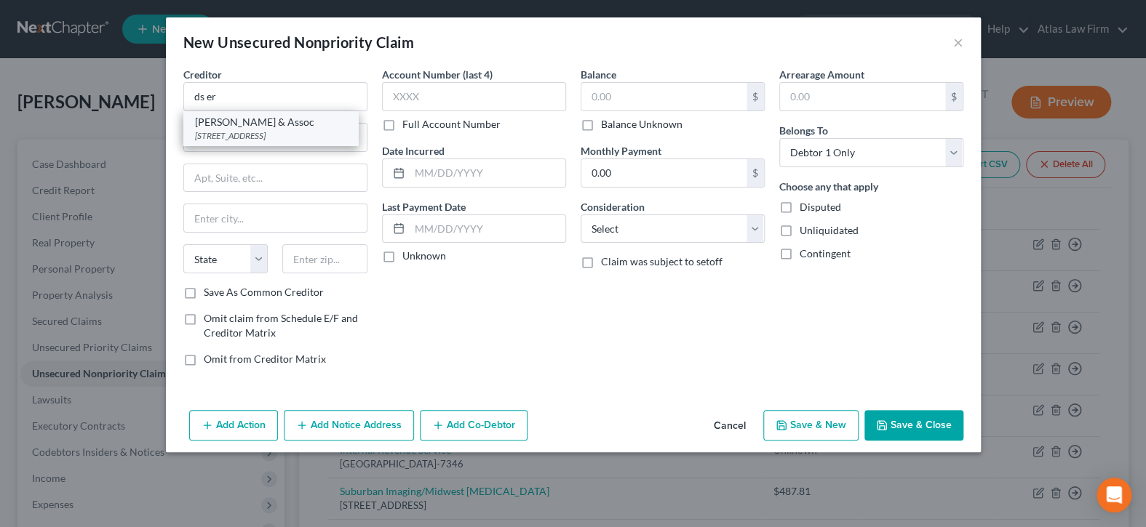
click at [249, 122] on div "[PERSON_NAME] & Assoc" at bounding box center [270, 122] width 151 height 15
type input "[PERSON_NAME] & Assoc"
type input "[STREET_ADDRESS]"
type input "Suite 500"
type input "Edina"
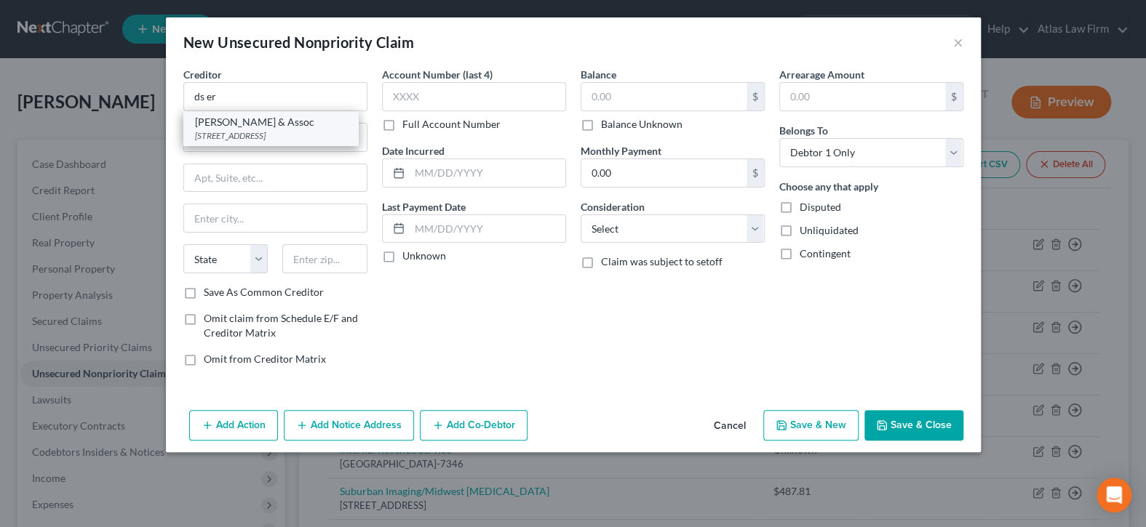
select select "24"
type input "55435"
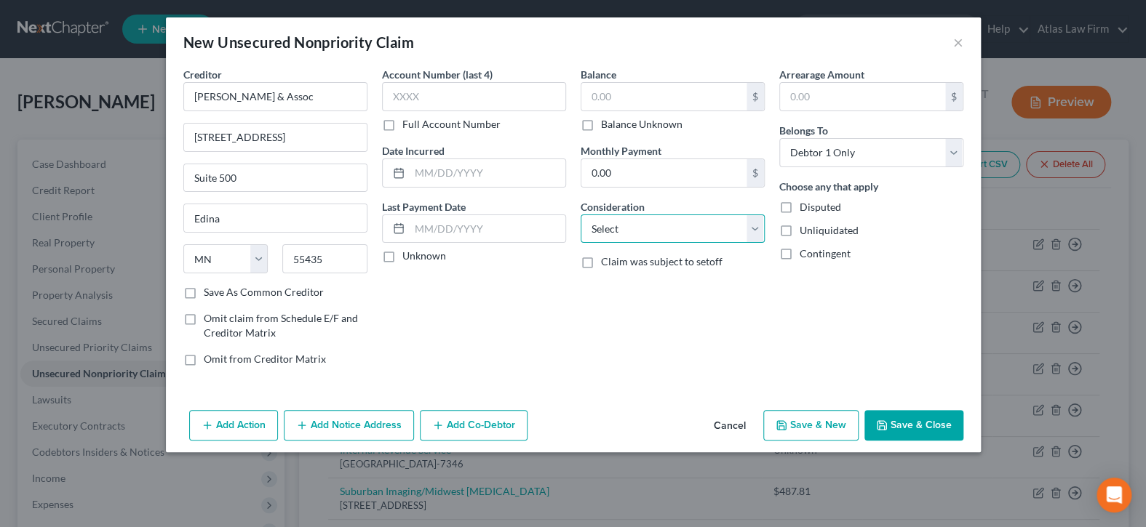
click at [754, 229] on select "Select Cable / Satellite Services Collection Agency Credit Card Debt Debt Couns…" at bounding box center [672, 229] width 184 height 29
select select "1"
click at [580, 215] on select "Select Cable / Satellite Services Collection Agency Credit Card Debt Debt Couns…" at bounding box center [672, 229] width 184 height 29
click at [601, 128] on label "Balance Unknown" at bounding box center [641, 124] width 81 height 15
click at [607, 127] on input "Balance Unknown" at bounding box center [611, 121] width 9 height 9
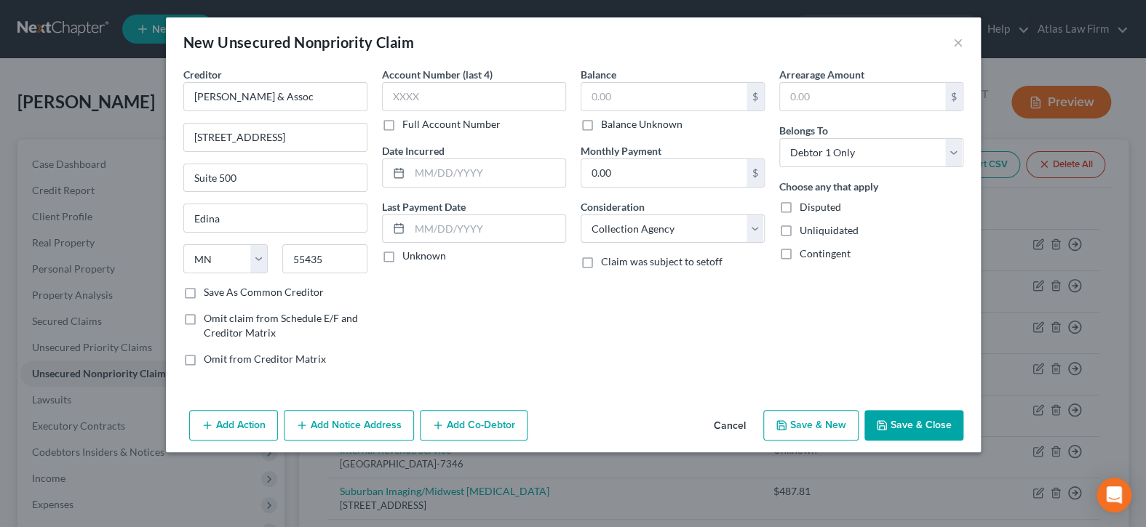
checkbox input "true"
type input "0.00"
click at [754, 229] on select "Select Cable / Satellite Services Collection Agency Credit Card Debt Debt Couns…" at bounding box center [672, 229] width 184 height 29
click at [756, 230] on select "Select Cable / Satellite Services Collection Agency Credit Card Debt Debt Couns…" at bounding box center [672, 229] width 184 height 29
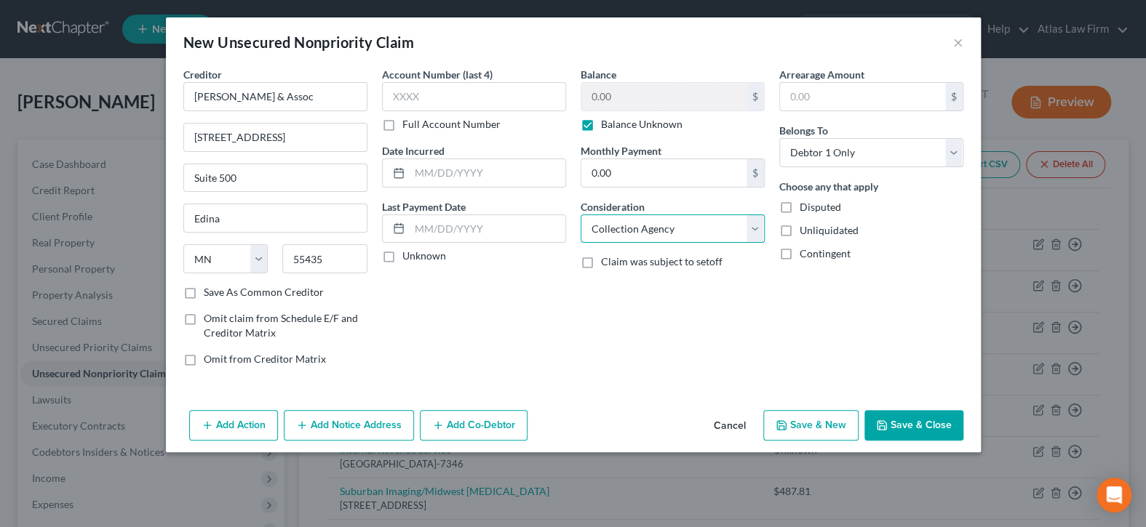
select select
click at [580, 215] on select "Select Cable / Satellite Services Collection Agency Credit Card Debt Debt Couns…" at bounding box center [672, 229] width 184 height 29
click at [893, 422] on button "Save & Close" at bounding box center [913, 425] width 99 height 31
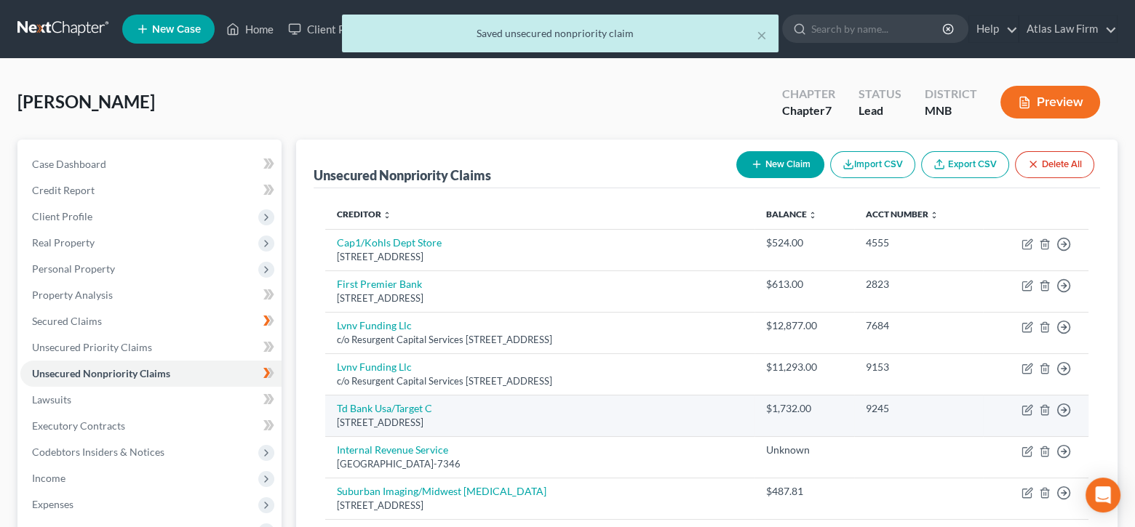
scroll to position [436, 0]
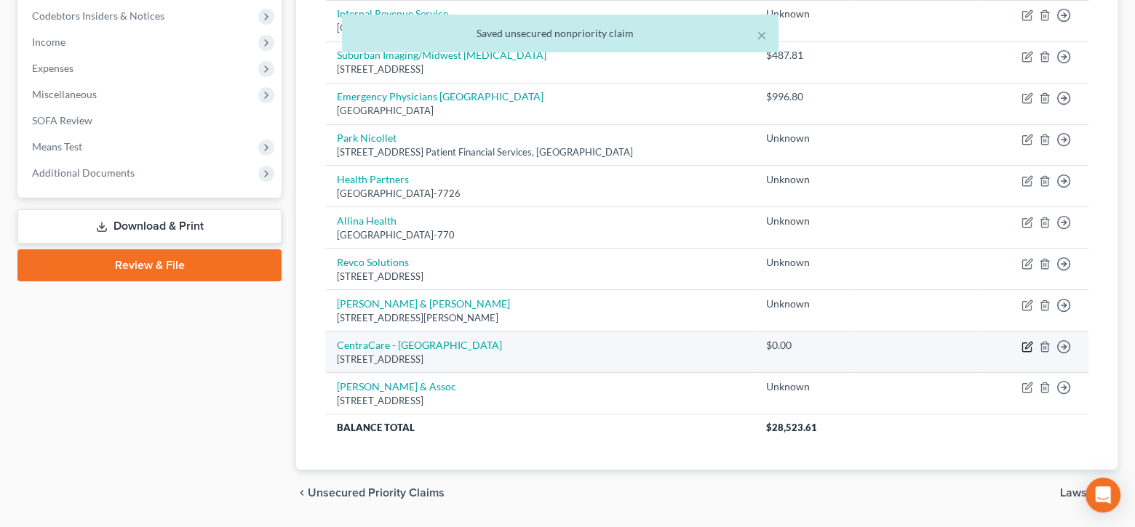
click at [1028, 345] on icon "button" at bounding box center [1028, 345] width 7 height 7
select select "24"
select select "9"
select select "0"
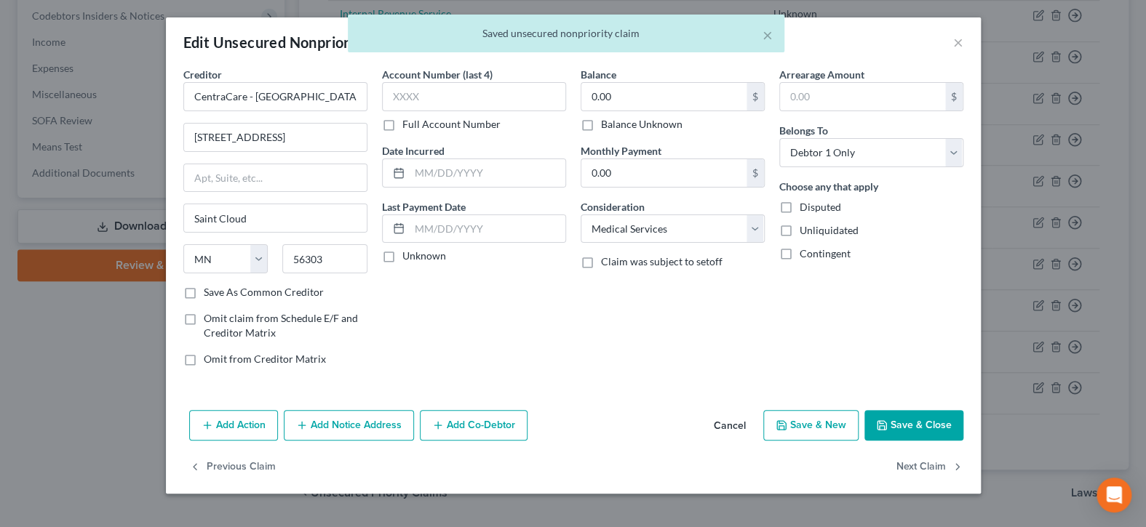
click at [601, 121] on label "Balance Unknown" at bounding box center [641, 124] width 81 height 15
click at [607, 121] on input "Balance Unknown" at bounding box center [611, 121] width 9 height 9
checkbox input "true"
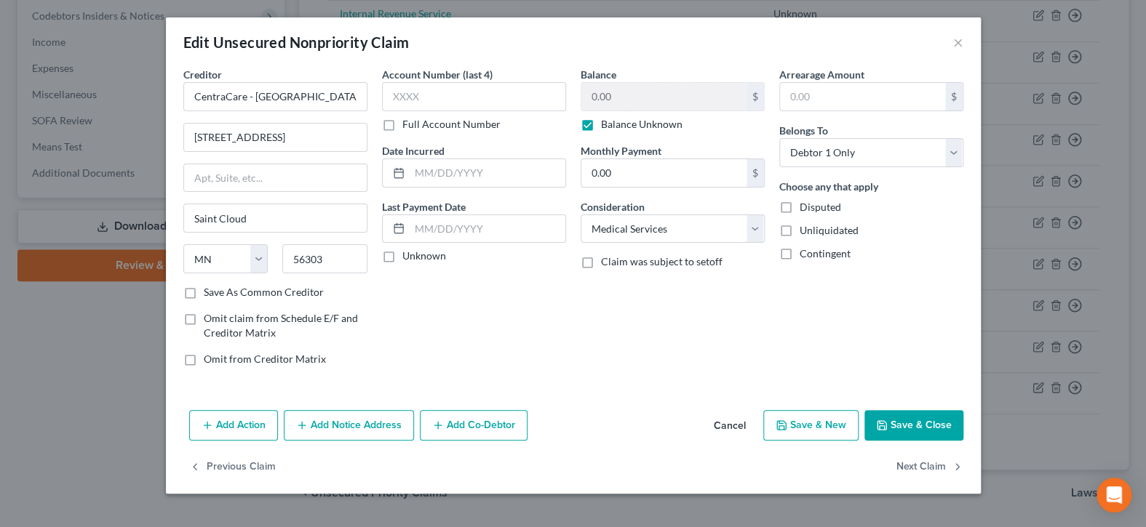
click at [892, 417] on button "Save & Close" at bounding box center [913, 425] width 99 height 31
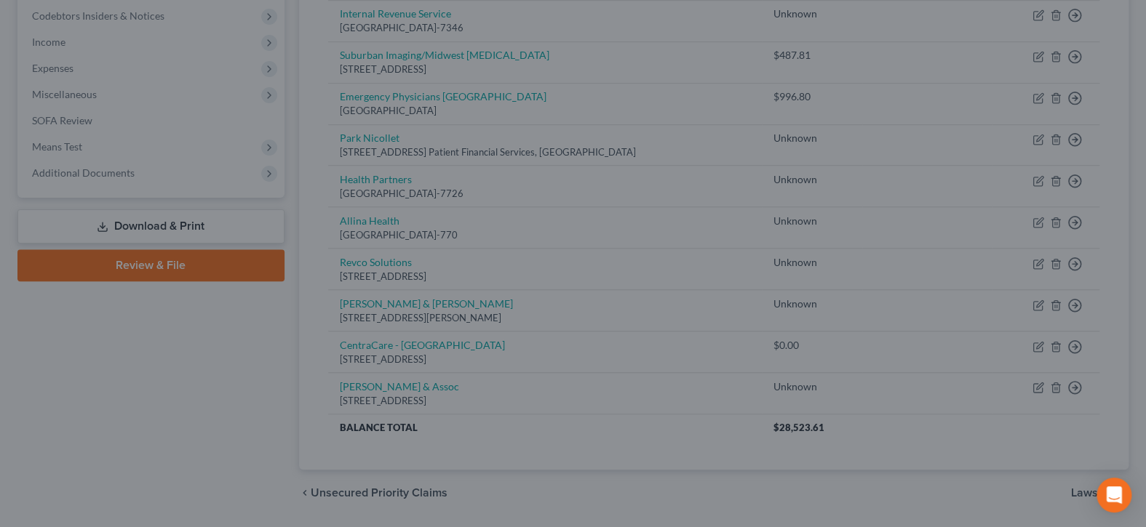
type input "0"
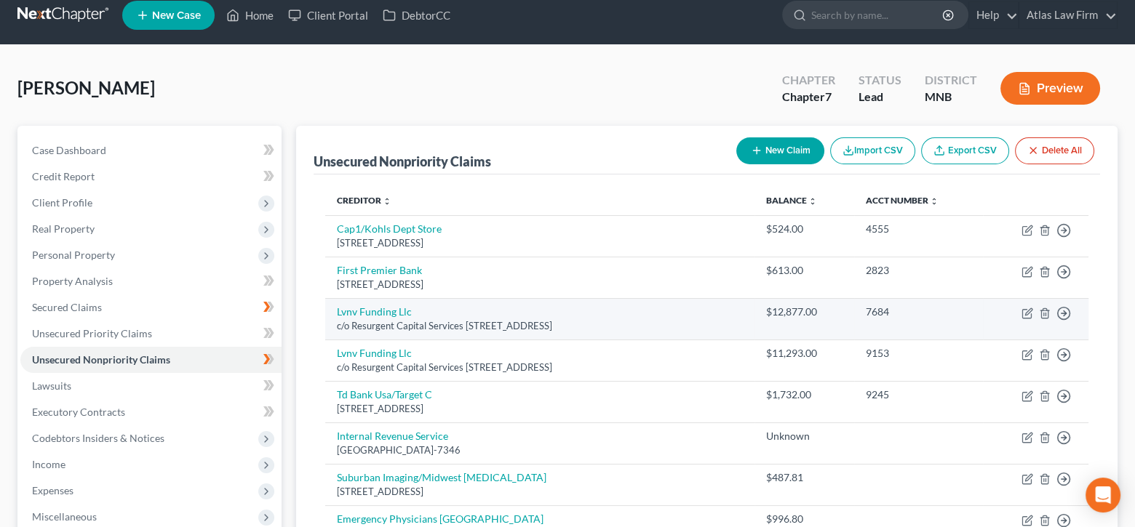
scroll to position [0, 0]
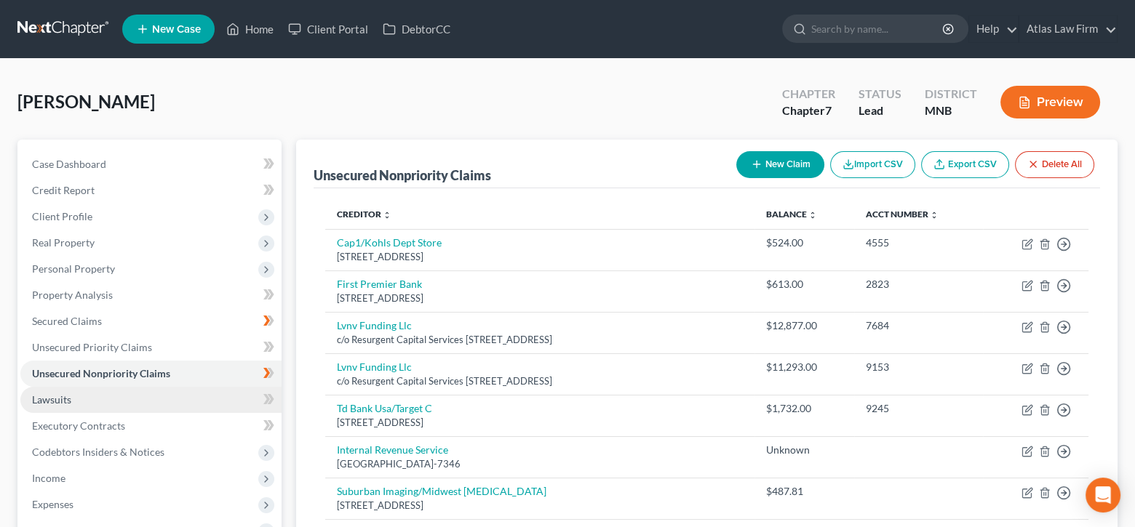
click at [98, 404] on link "Lawsuits" at bounding box center [150, 400] width 261 height 26
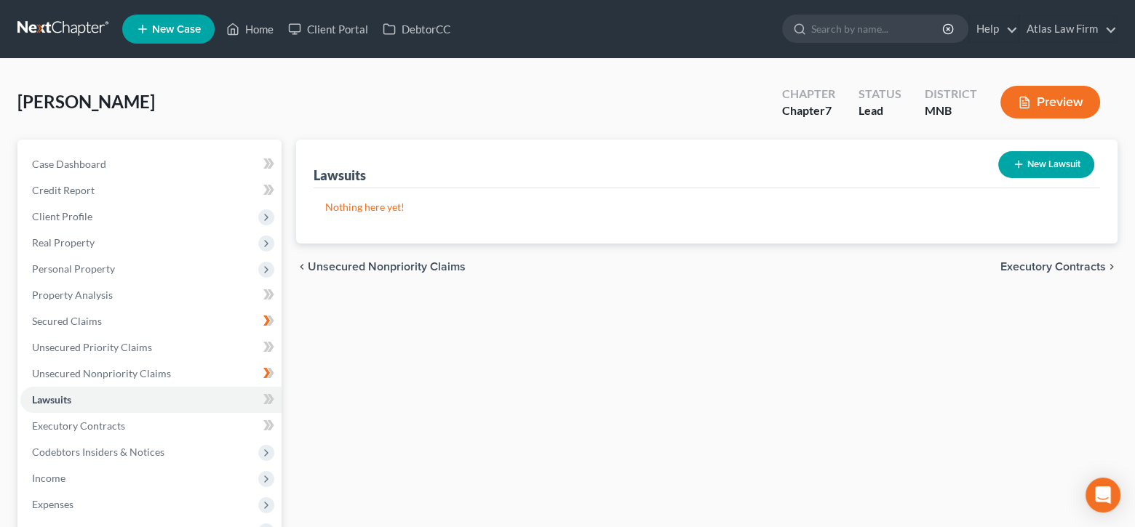
click at [1055, 161] on button "New Lawsuit" at bounding box center [1046, 164] width 96 height 27
select select "0"
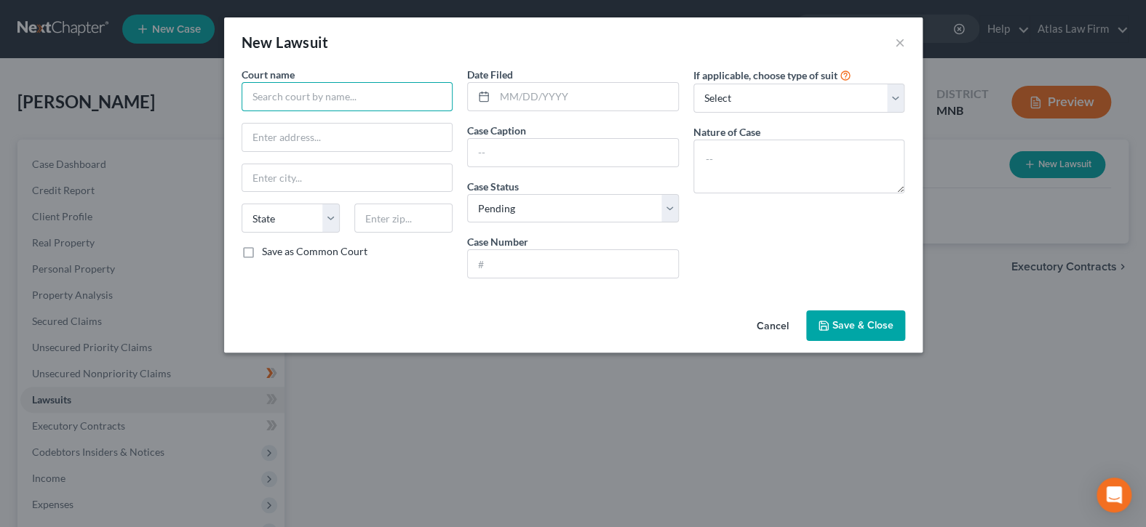
click at [308, 93] on input "text" at bounding box center [347, 96] width 212 height 29
type input "Anoka County - Civil"
click at [568, 89] on input "text" at bounding box center [586, 97] width 183 height 28
type input "[DATE]"
click at [553, 151] on input "text" at bounding box center [573, 153] width 210 height 28
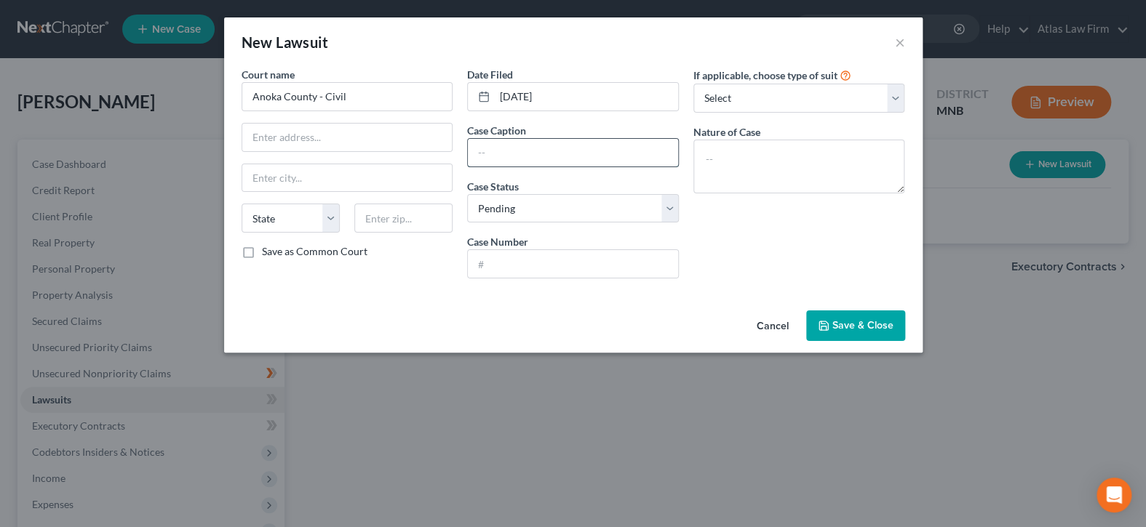
paste input "LVNV Funding LLC vs [PERSON_NAME]"
type input "LVNV Funding LLC vs [PERSON_NAME]"
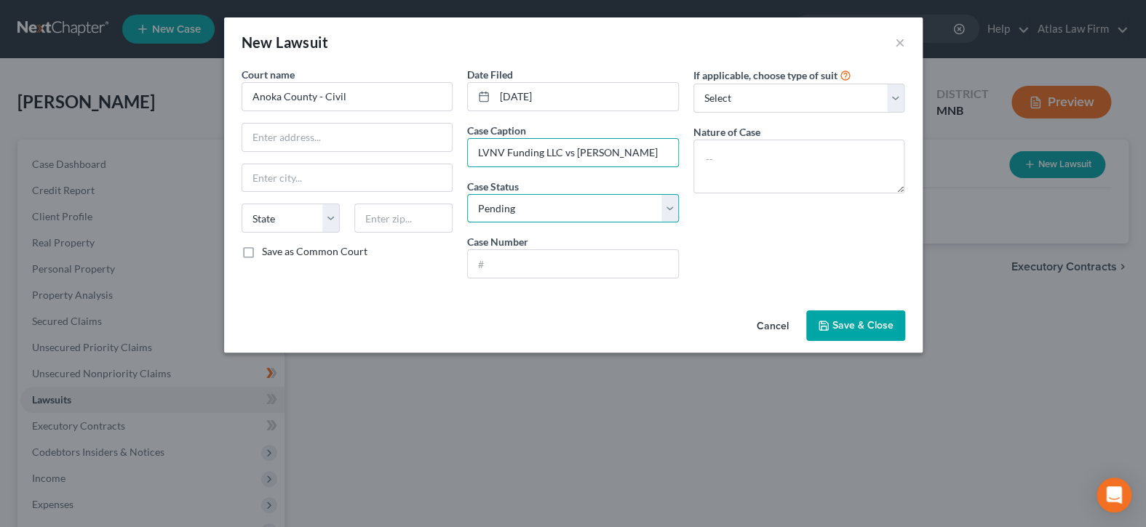
click at [521, 202] on select "Select Pending On Appeal Concluded" at bounding box center [573, 208] width 212 height 29
select select "2"
click at [467, 194] on select "Select Pending On Appeal Concluded" at bounding box center [573, 208] width 212 height 29
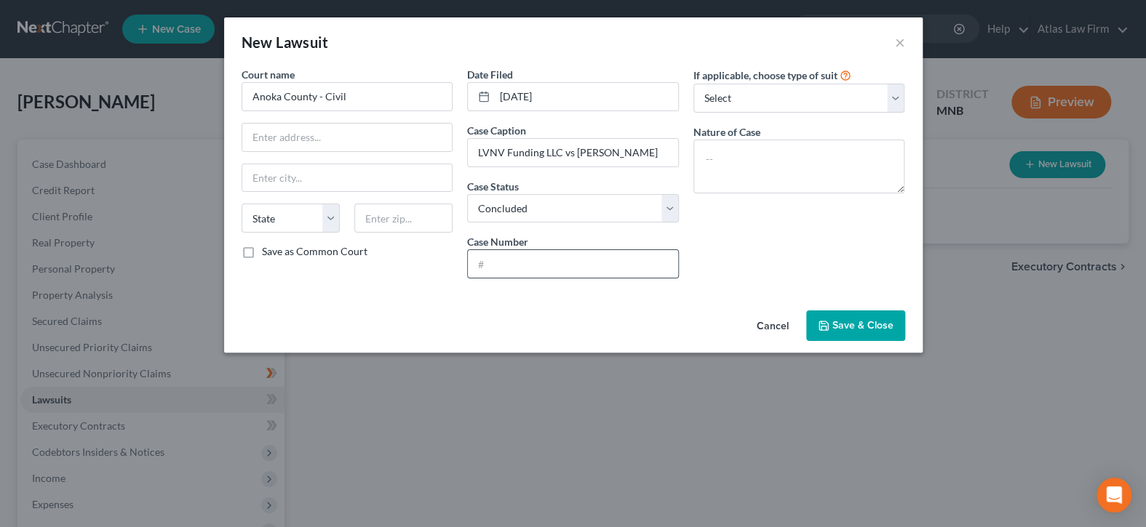
click at [601, 267] on input "text" at bounding box center [573, 264] width 210 height 28
paste input "02-CV-25-5960"
type input "02-CV-25-5960"
click at [768, 161] on textarea at bounding box center [799, 167] width 212 height 54
click at [824, 156] on textarea "Judgment" at bounding box center [799, 167] width 212 height 54
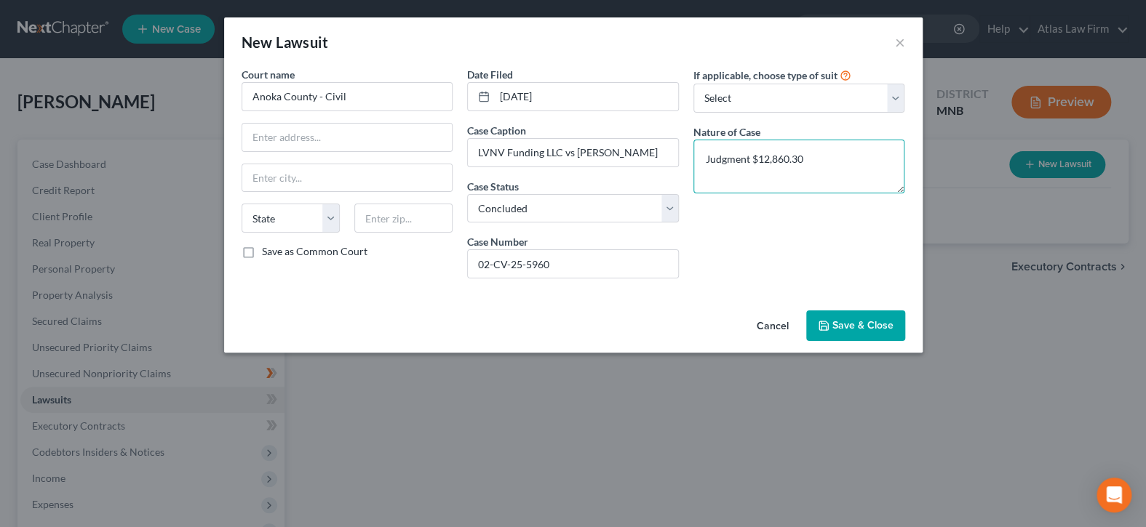
type textarea "Judgment $12,860.30"
drag, startPoint x: 882, startPoint y: 327, endPoint x: 871, endPoint y: 322, distance: 11.8
click at [881, 327] on span "Save & Close" at bounding box center [862, 325] width 61 height 12
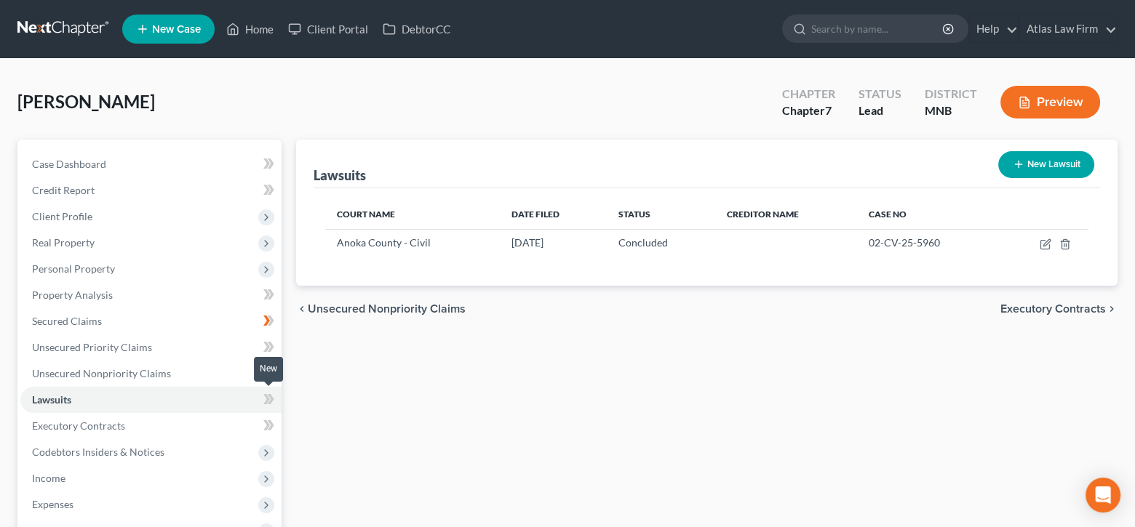
click at [263, 404] on icon at bounding box center [268, 400] width 11 height 18
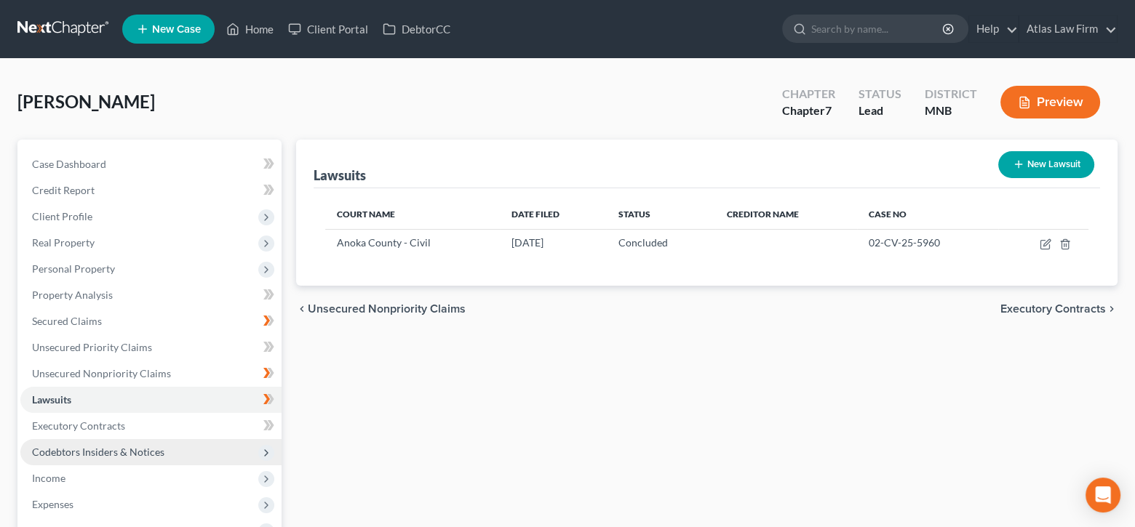
click at [103, 447] on span "Codebtors Insiders & Notices" at bounding box center [98, 452] width 132 height 12
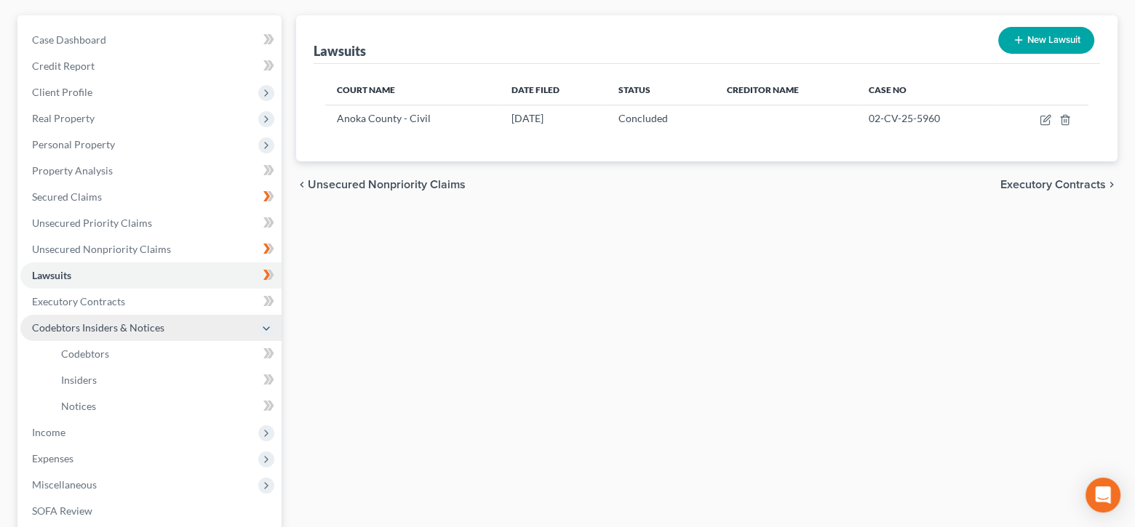
scroll to position [145, 0]
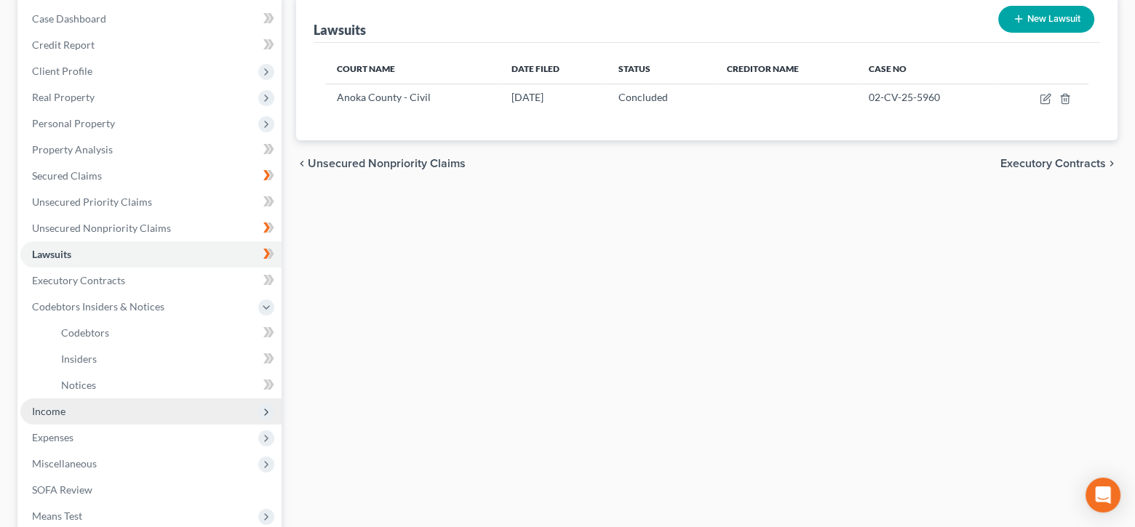
click at [111, 414] on span "Income" at bounding box center [150, 412] width 261 height 26
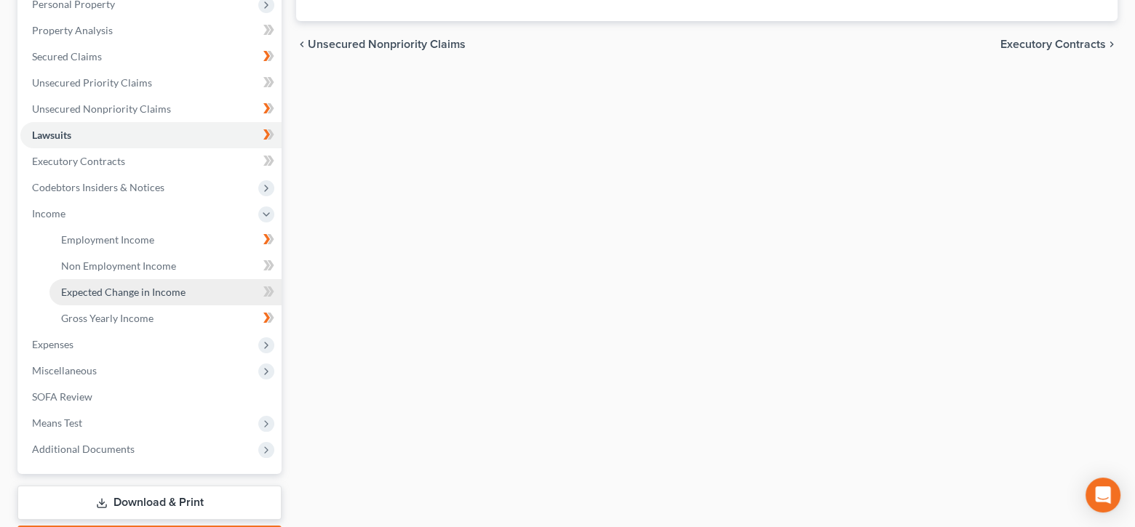
scroll to position [291, 0]
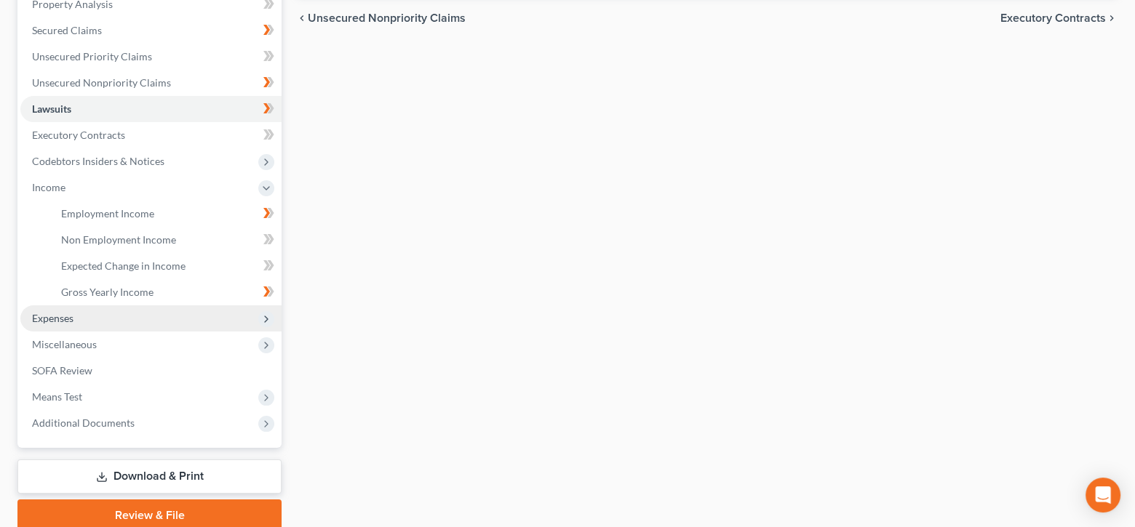
click at [112, 312] on span "Expenses" at bounding box center [150, 318] width 261 height 26
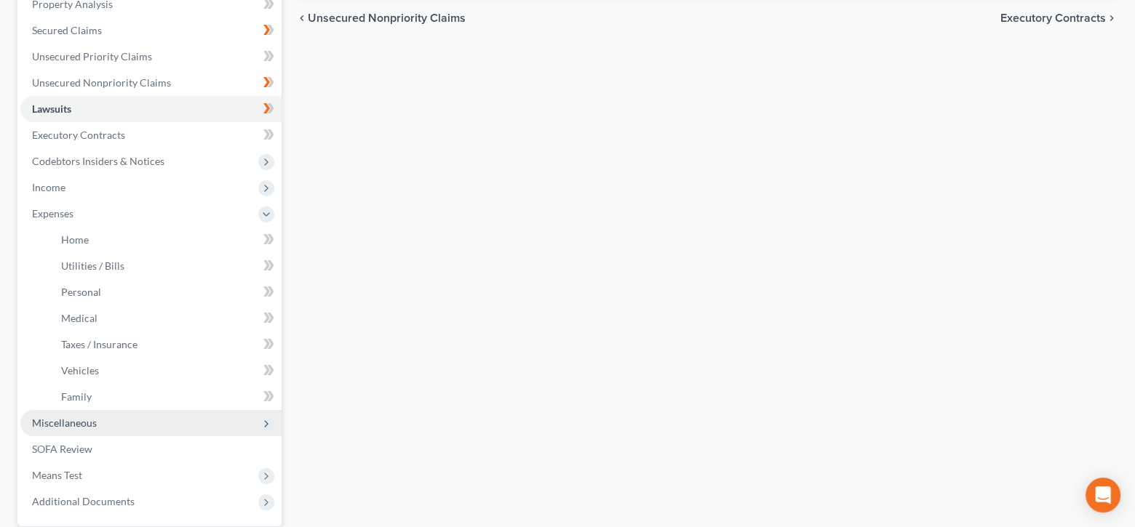
click at [125, 418] on span "Miscellaneous" at bounding box center [150, 423] width 261 height 26
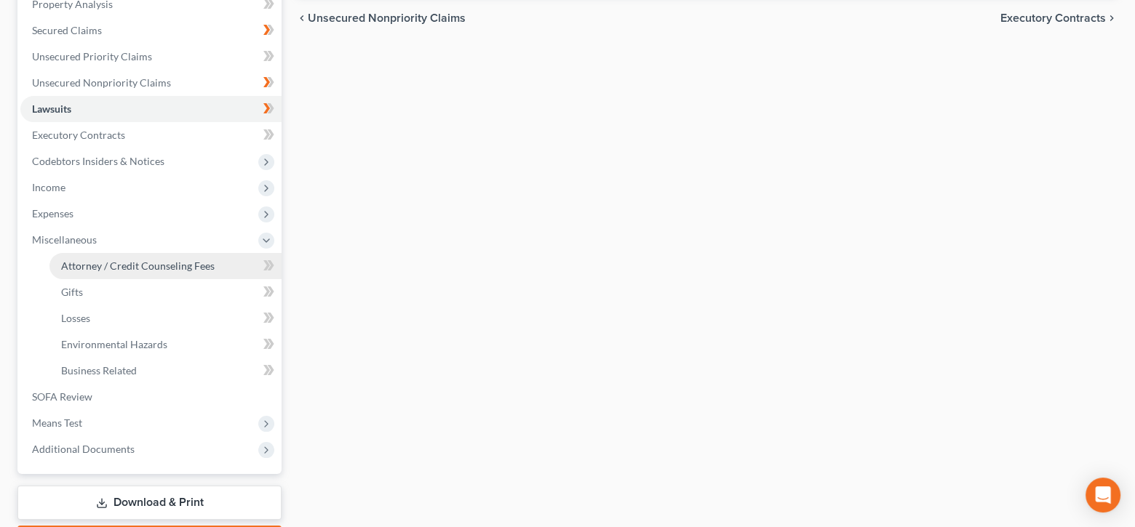
click at [204, 262] on span "Attorney / Credit Counseling Fees" at bounding box center [137, 266] width 153 height 12
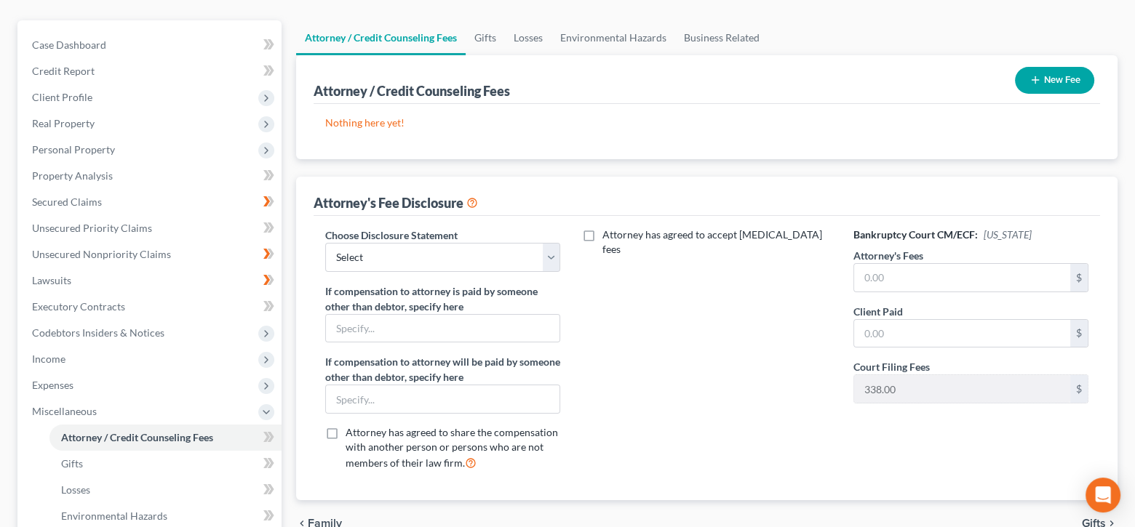
scroll to position [145, 0]
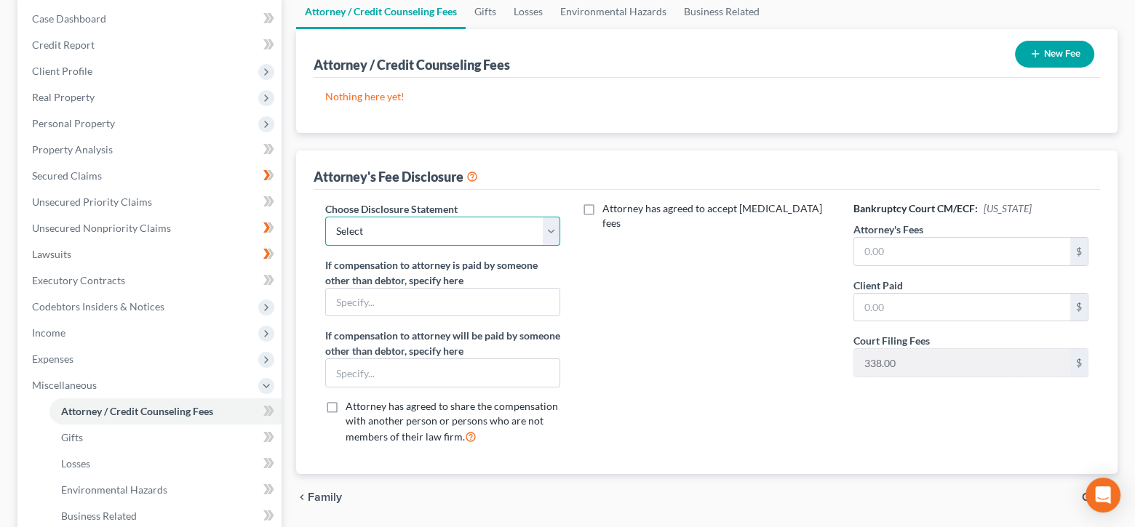
click at [547, 236] on select "Select Atlas Law Firm" at bounding box center [442, 231] width 235 height 29
select select "0"
click at [325, 217] on select "Select Atlas Law Firm" at bounding box center [442, 231] width 235 height 29
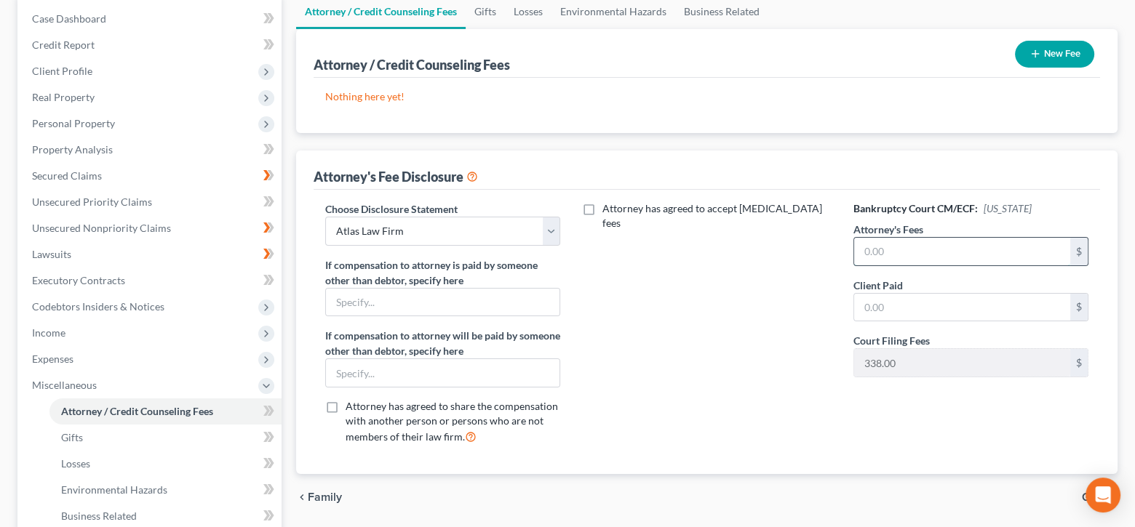
click at [910, 257] on input "text" at bounding box center [962, 252] width 216 height 28
click at [913, 250] on input "2,013" at bounding box center [962, 252] width 216 height 28
type input "2,013"
click at [919, 301] on input "text" at bounding box center [962, 308] width 216 height 28
type input "2,013"
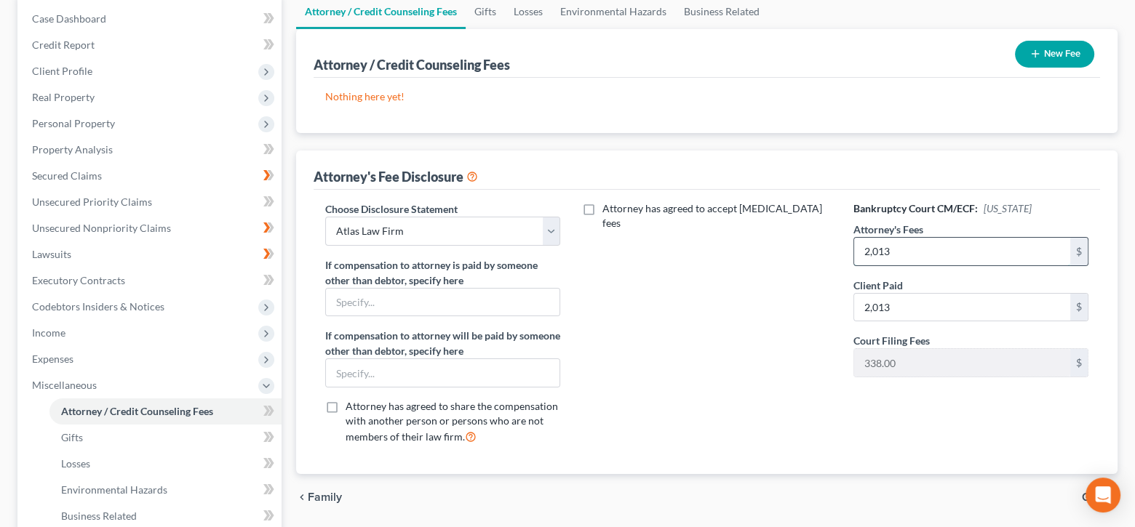
click at [940, 245] on input "2,013" at bounding box center [962, 252] width 216 height 28
drag, startPoint x: 940, startPoint y: 245, endPoint x: 850, endPoint y: 238, distance: 90.5
click at [850, 238] on div "Bankruptcy Court CM/ECF: [US_STATE] Attorney's Fees 1,997 $ Client Paid 2,013 $…" at bounding box center [971, 328] width 264 height 255
type input "2,013"
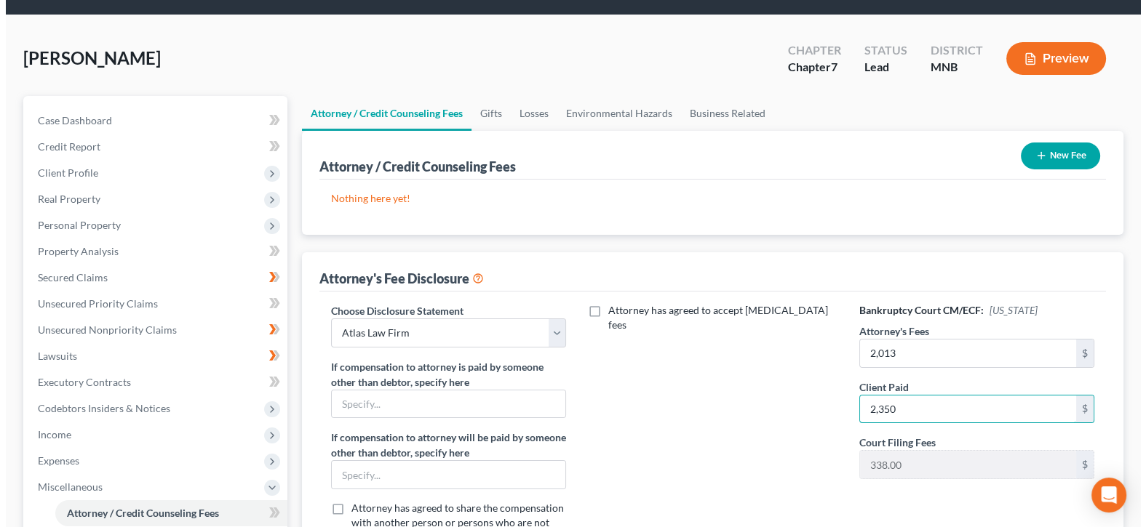
scroll to position [0, 0]
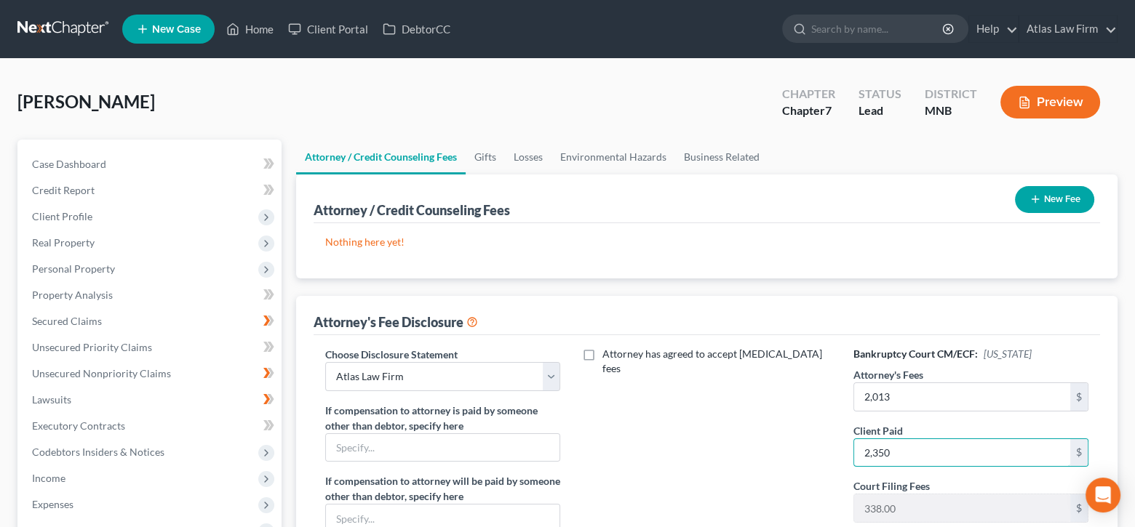
type input "2,350"
click at [1041, 106] on button "Preview" at bounding box center [1050, 102] width 100 height 33
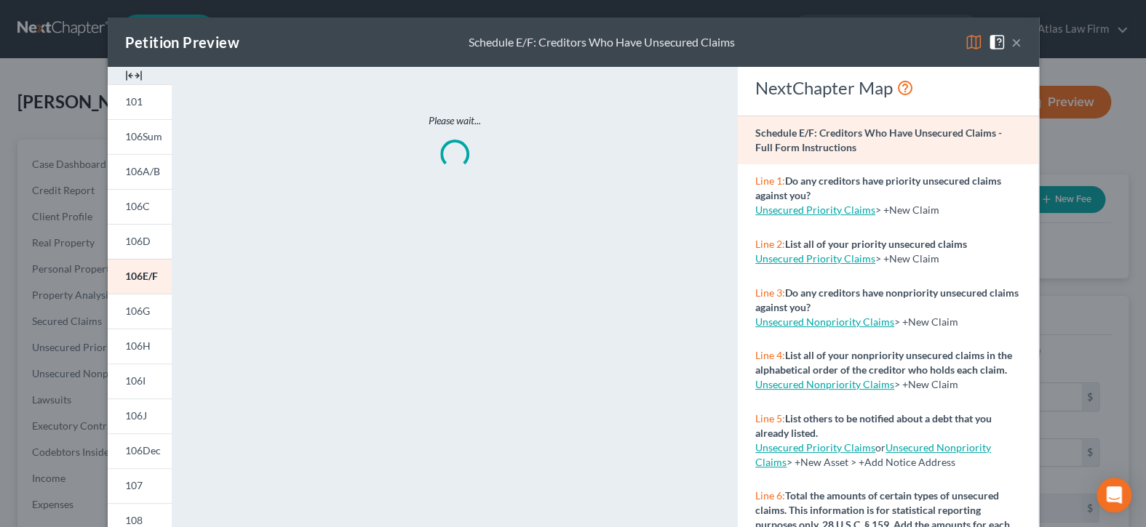
scroll to position [279, 0]
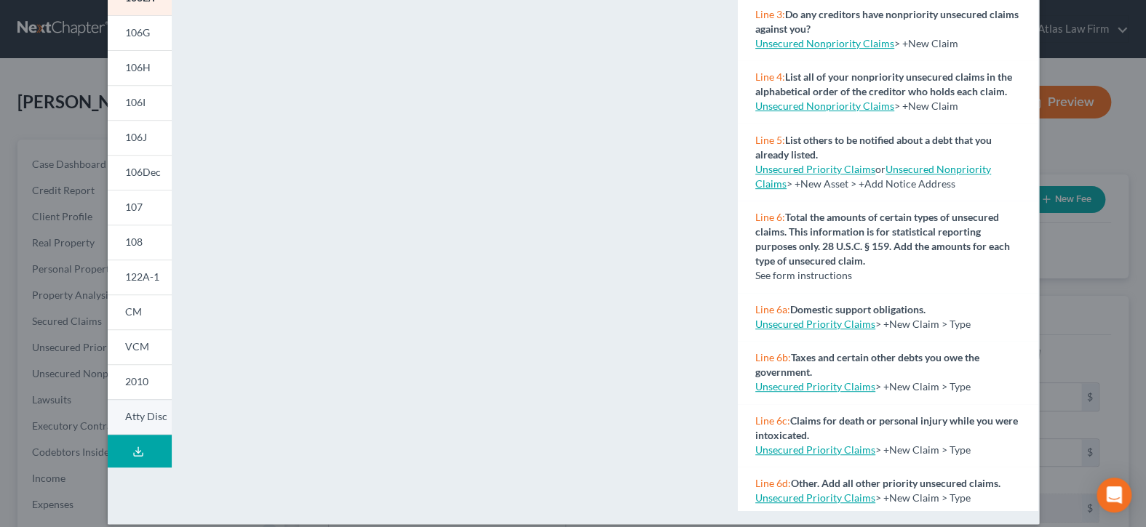
click at [149, 417] on span "Atty Disc" at bounding box center [146, 416] width 42 height 12
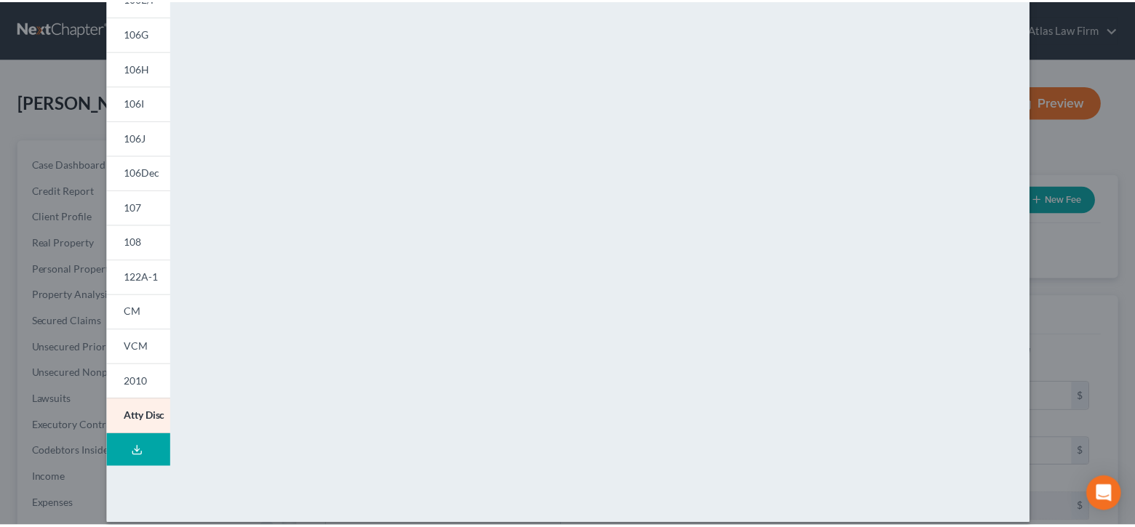
scroll to position [0, 0]
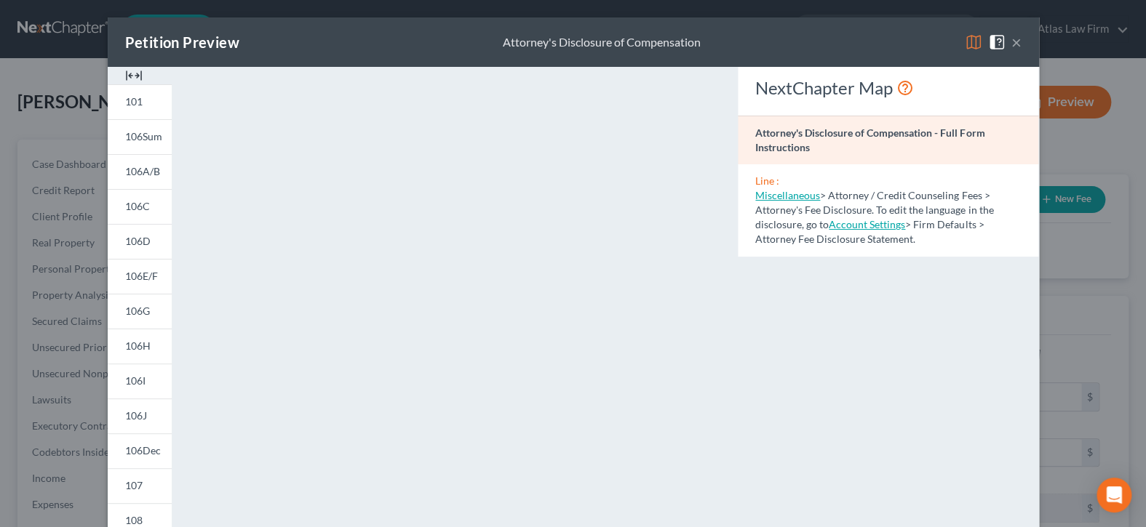
click at [1011, 41] on button "×" at bounding box center [1016, 41] width 10 height 17
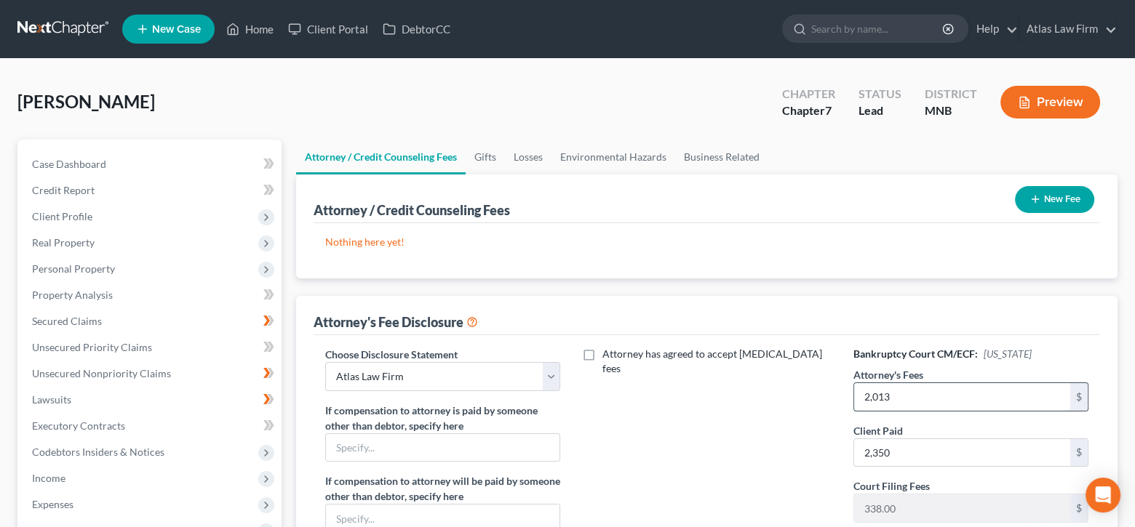
click at [994, 397] on input "2,013" at bounding box center [962, 397] width 216 height 28
click at [994, 399] on input "2,013" at bounding box center [962, 397] width 216 height 28
click at [924, 395] on input "2,013" at bounding box center [962, 397] width 216 height 28
type input "2,012"
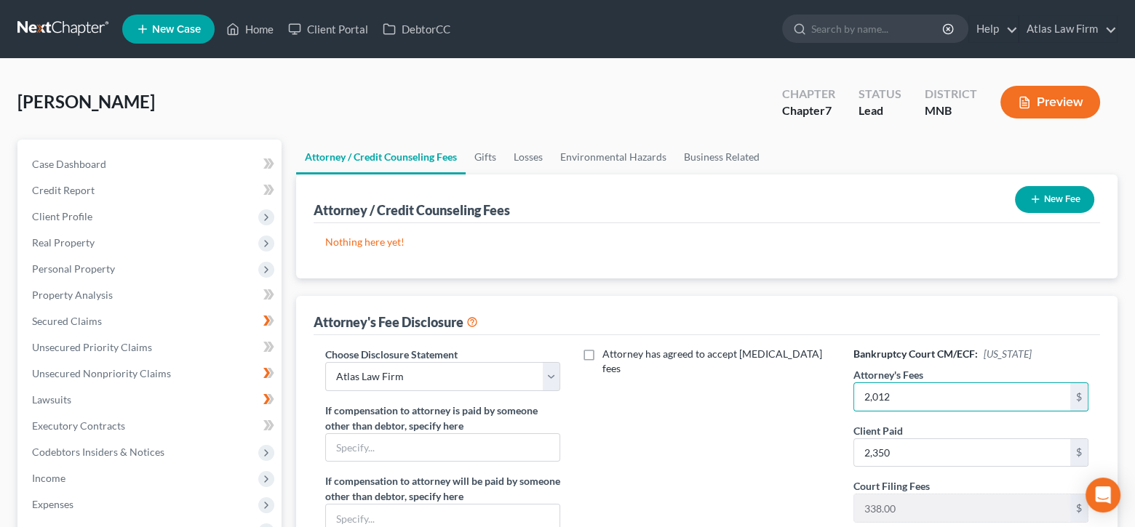
click at [1029, 193] on icon "button" at bounding box center [1035, 199] width 12 height 12
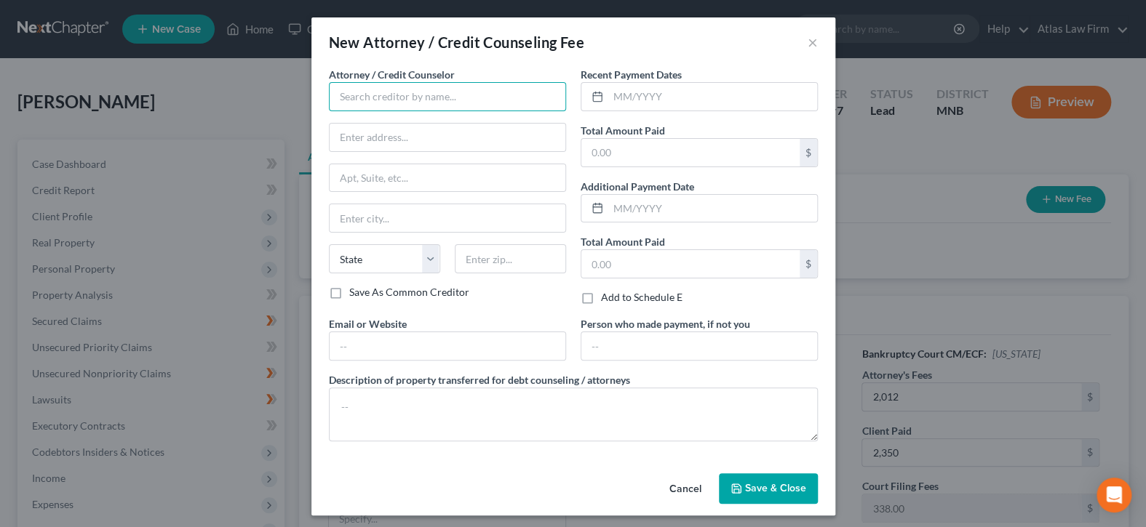
click at [463, 92] on input "text" at bounding box center [447, 96] width 237 height 29
type input "Atlas"
click at [671, 95] on input "text" at bounding box center [712, 97] width 209 height 28
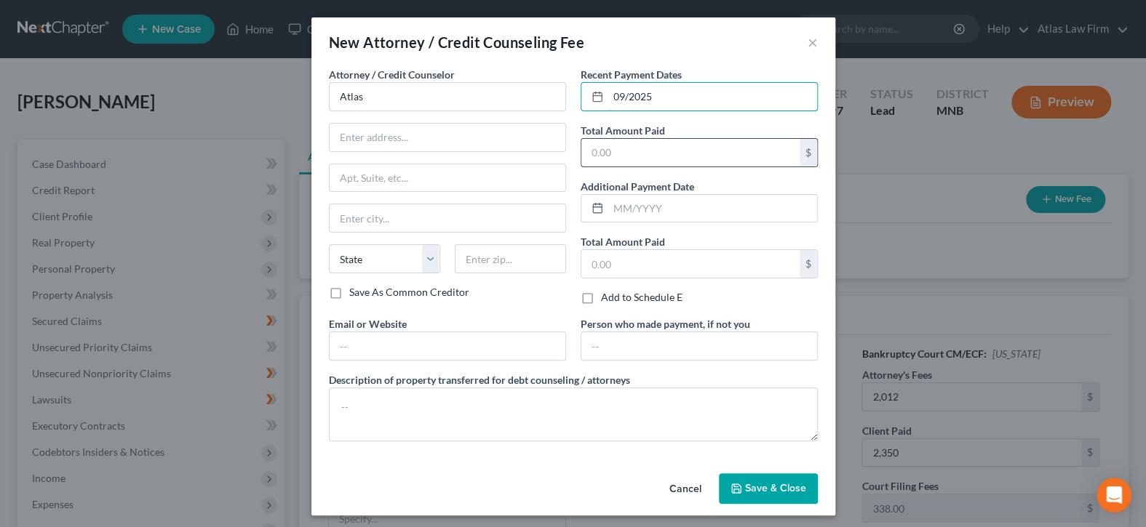
type input "09/2025"
click at [670, 154] on input "text" at bounding box center [690, 153] width 218 height 28
drag, startPoint x: 670, startPoint y: 154, endPoint x: 559, endPoint y: 151, distance: 110.6
click at [559, 151] on div "Attorney / Credit Counselor * Atlas State [US_STATE] AK [GEOGRAPHIC_DATA] [GEOG…" at bounding box center [572, 260] width 503 height 386
type input "1,997"
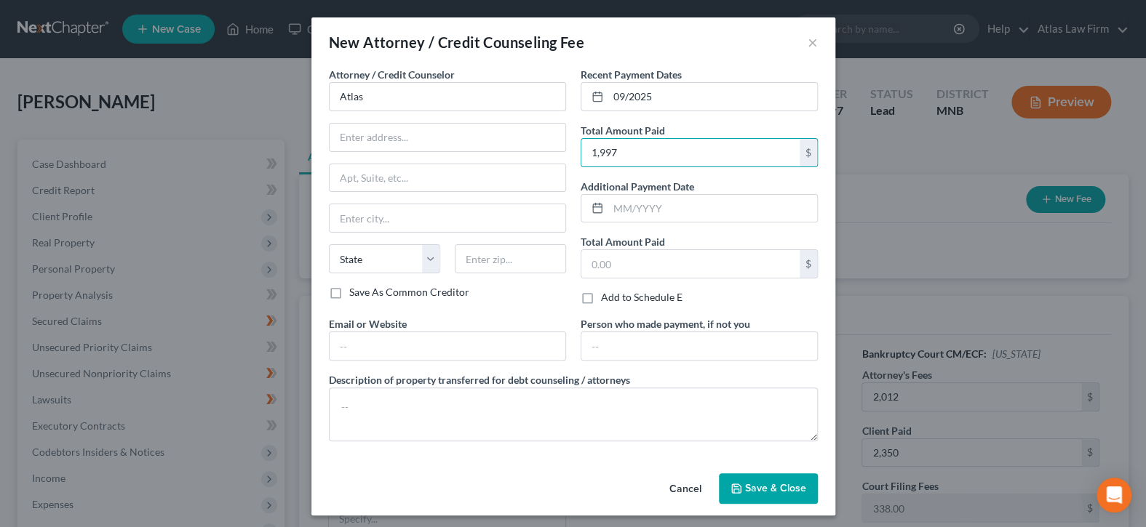
click at [757, 479] on button "Save & Close" at bounding box center [768, 488] width 99 height 31
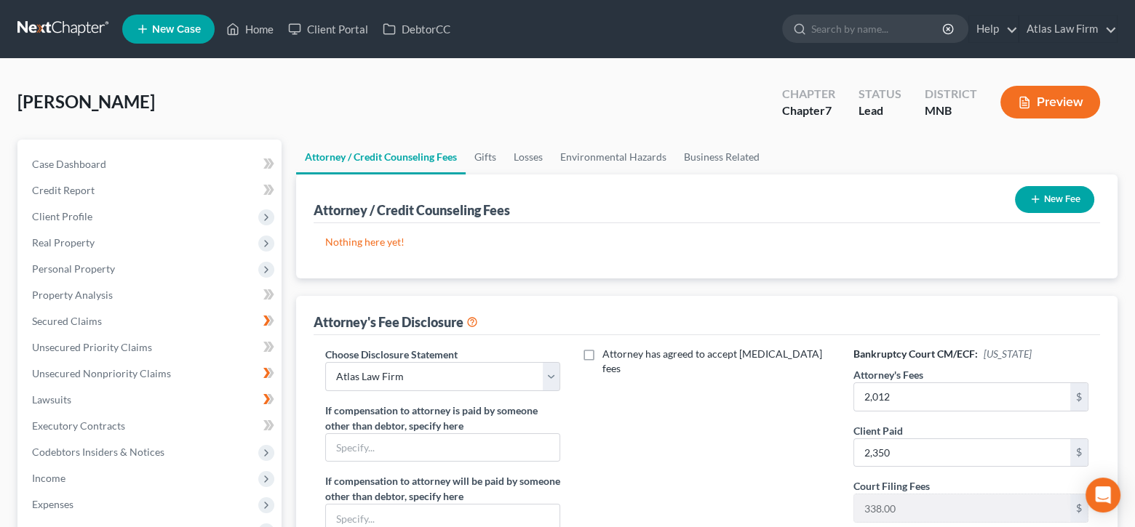
click at [1060, 192] on button "New Fee" at bounding box center [1054, 199] width 79 height 27
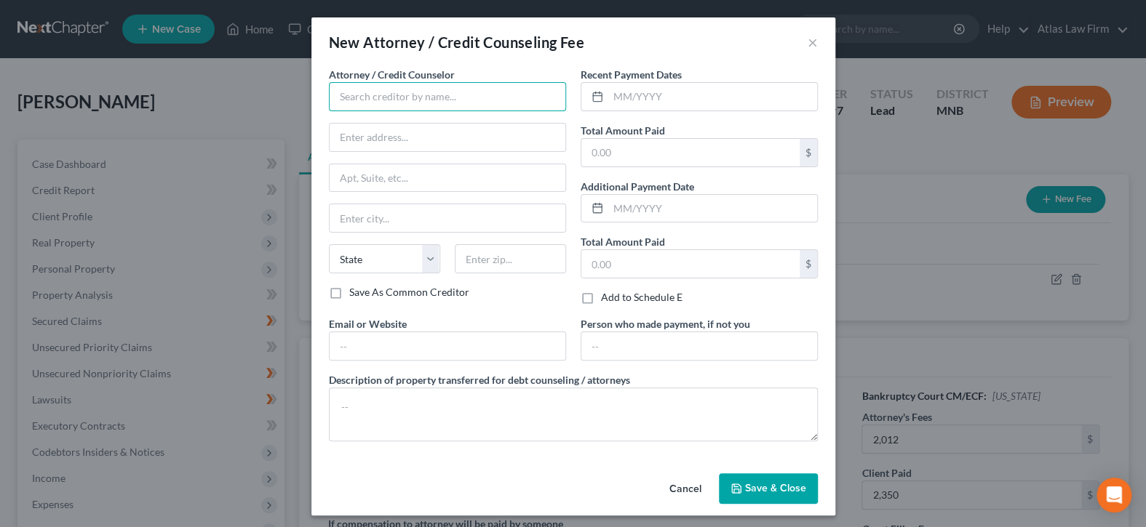
click at [509, 94] on input "text" at bounding box center [447, 96] width 237 height 29
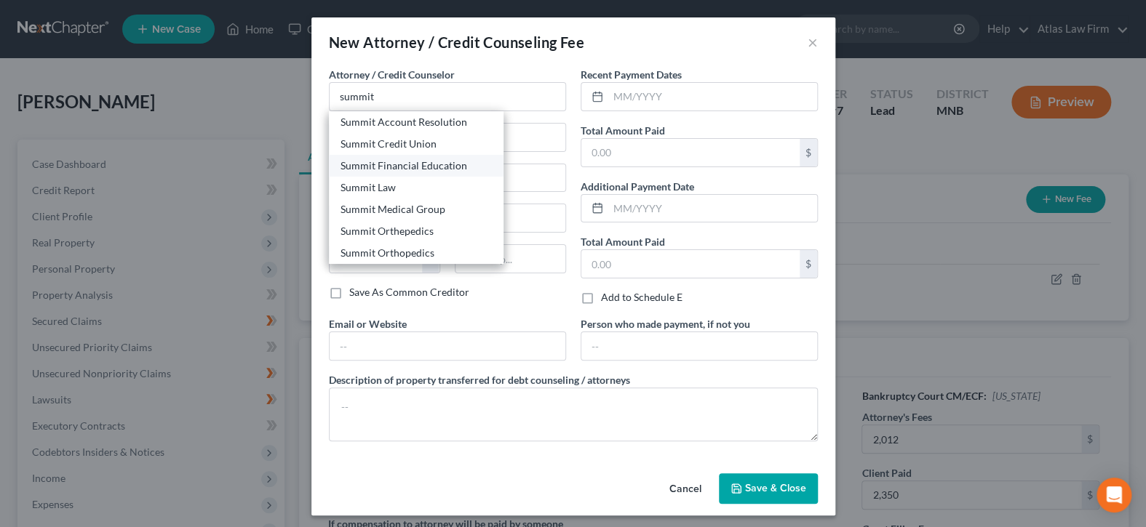
click at [393, 164] on div "Summit Financial Education" at bounding box center [415, 166] width 151 height 15
type input "Summit Financial Education"
type input "[STREET_ADDRESS]"
type input "[GEOGRAPHIC_DATA]"
select select "3"
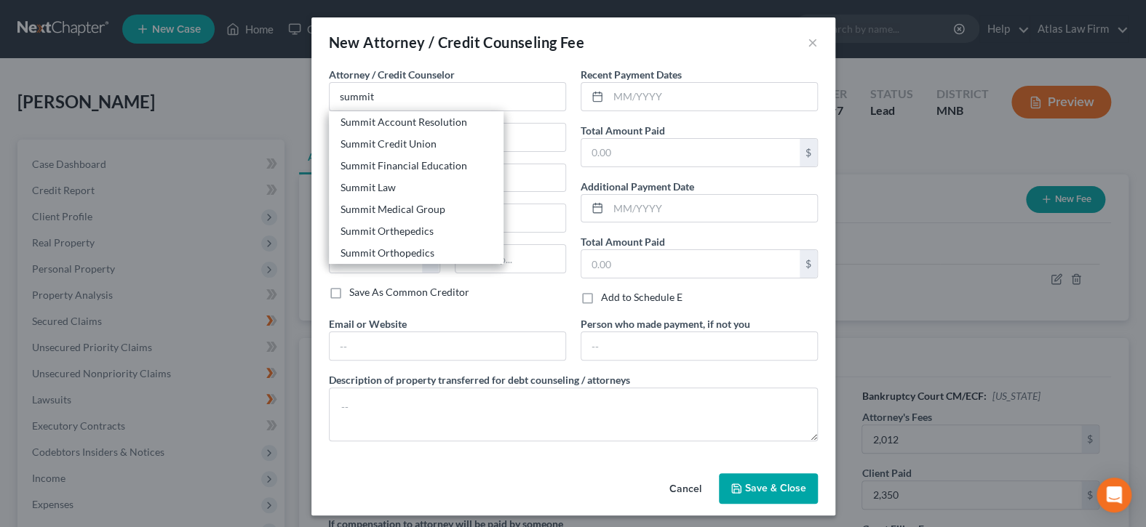
type input "85712"
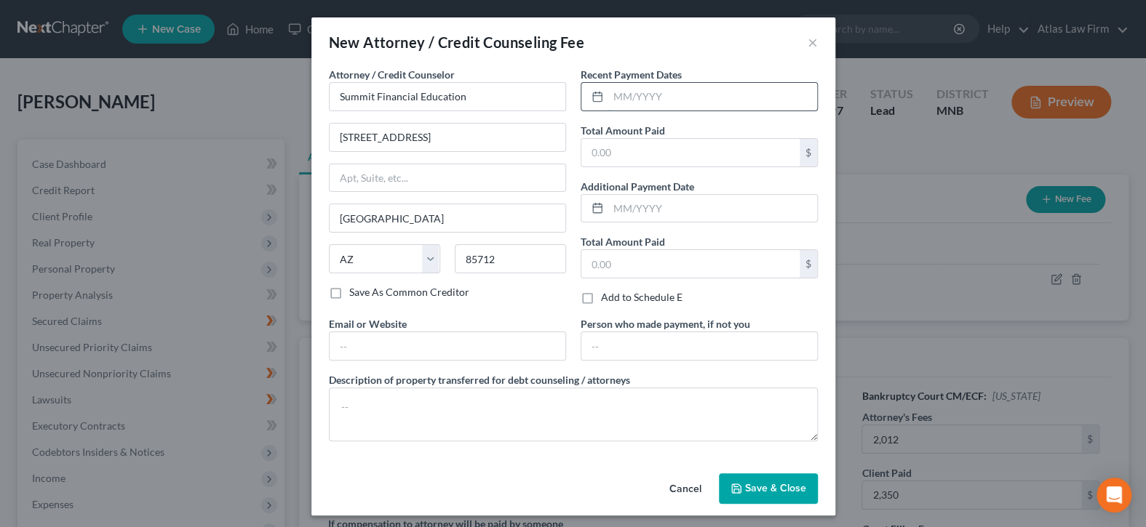
drag, startPoint x: 691, startPoint y: 92, endPoint x: 700, endPoint y: 85, distance: 11.4
click at [691, 92] on input "text" at bounding box center [712, 97] width 209 height 28
type input "09/2025"
click at [706, 145] on input "text" at bounding box center [690, 153] width 218 height 28
type input "15"
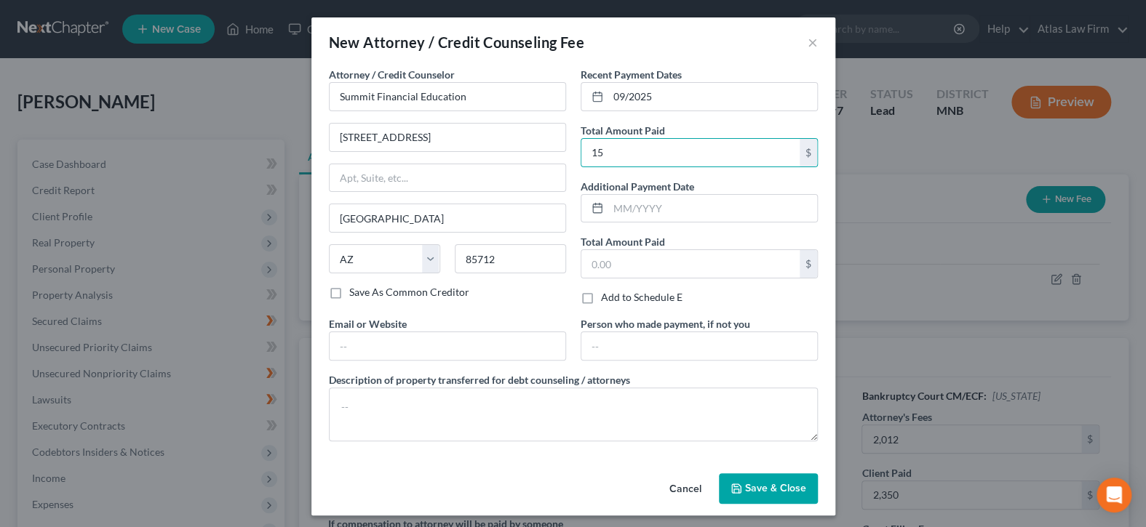
click at [762, 492] on span "Save & Close" at bounding box center [775, 488] width 61 height 12
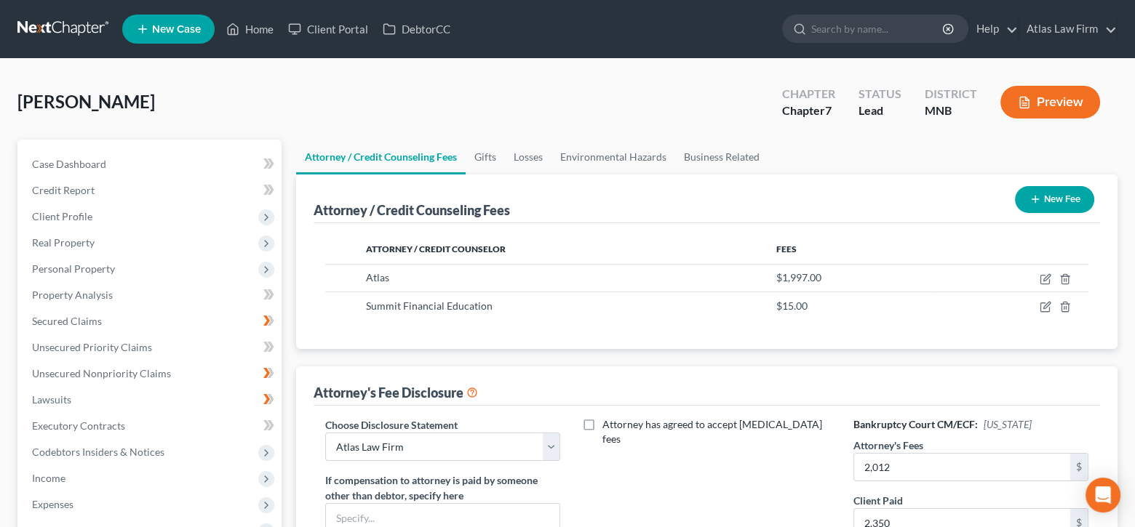
scroll to position [291, 0]
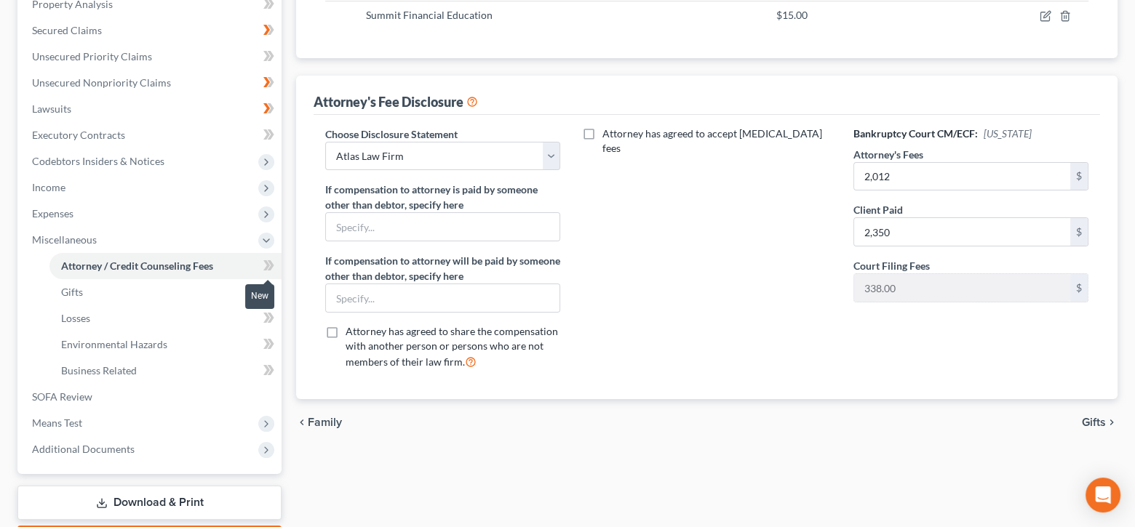
click at [265, 262] on icon at bounding box center [266, 265] width 7 height 10
click at [86, 397] on span "SOFA Review" at bounding box center [62, 397] width 60 height 12
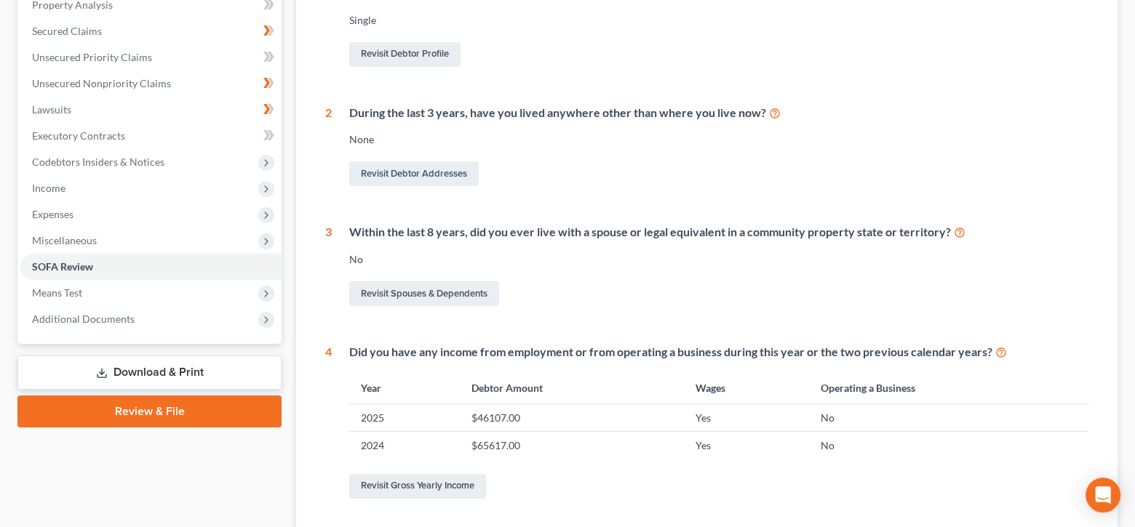
scroll to position [291, 0]
click at [421, 57] on link "Revisit Debtor Profile" at bounding box center [404, 53] width 111 height 25
select select "0"
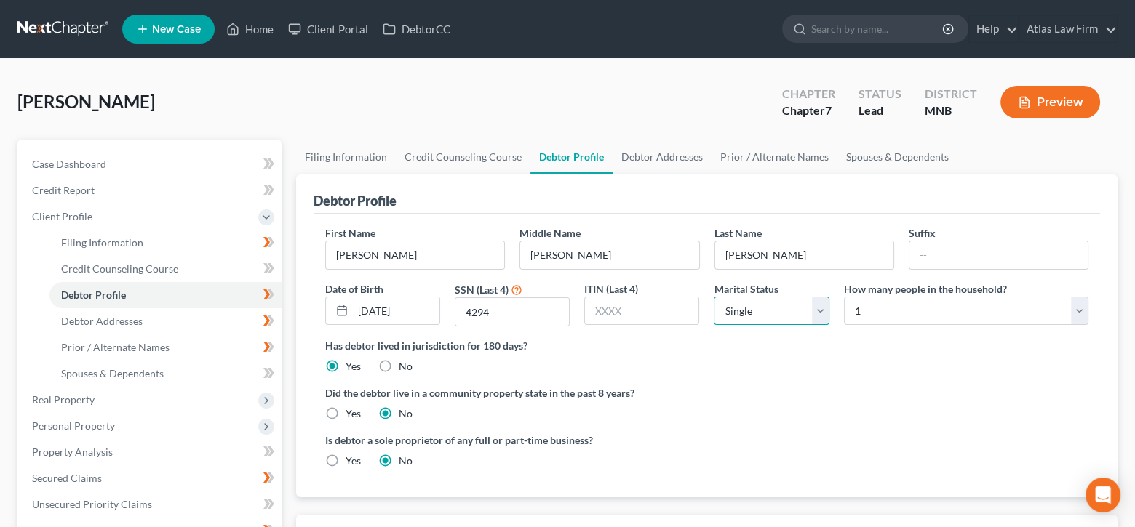
click at [823, 305] on select "Select Single Married Separated Divorced Widowed" at bounding box center [771, 311] width 115 height 29
select select "3"
click at [714, 297] on select "Select Single Married Separated Divorced Widowed" at bounding box center [771, 311] width 115 height 29
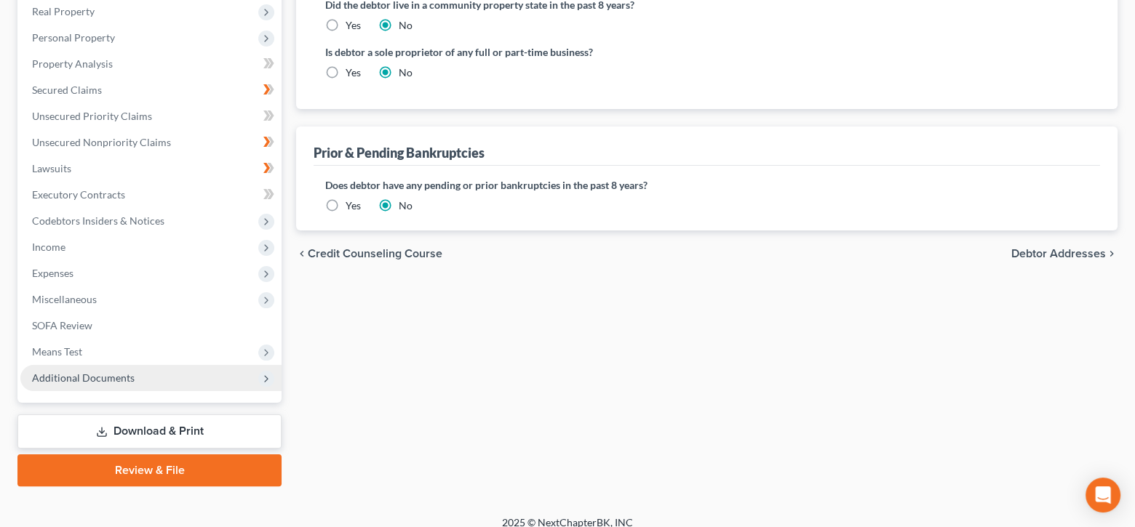
scroll to position [400, 0]
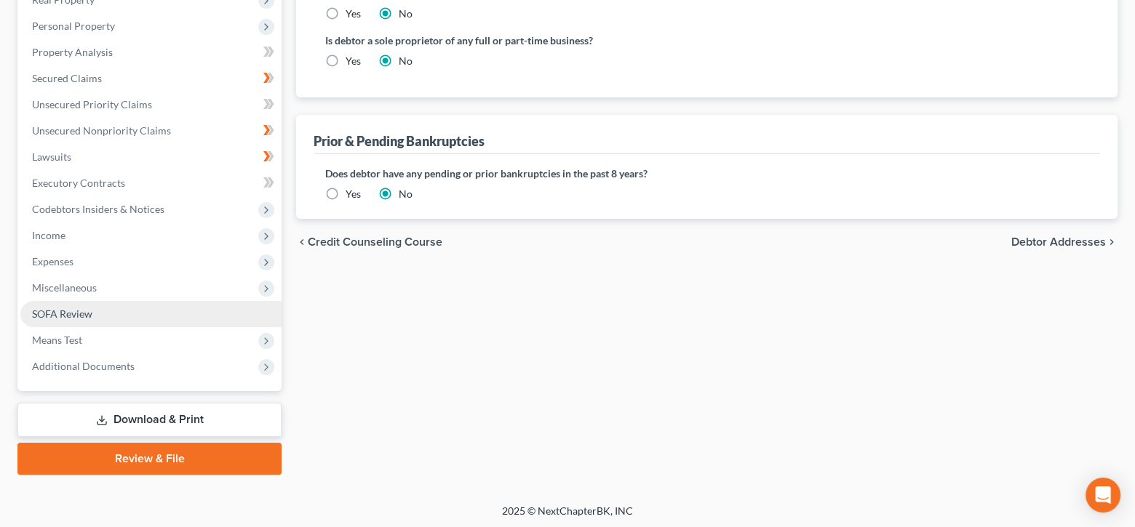
click at [55, 313] on span "SOFA Review" at bounding box center [62, 314] width 60 height 12
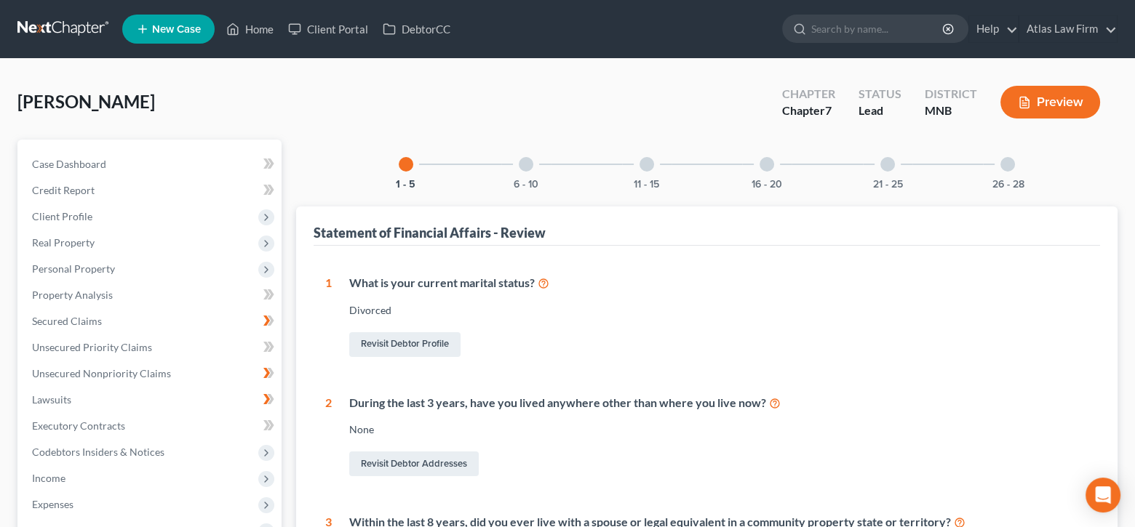
click at [529, 164] on div at bounding box center [526, 164] width 15 height 15
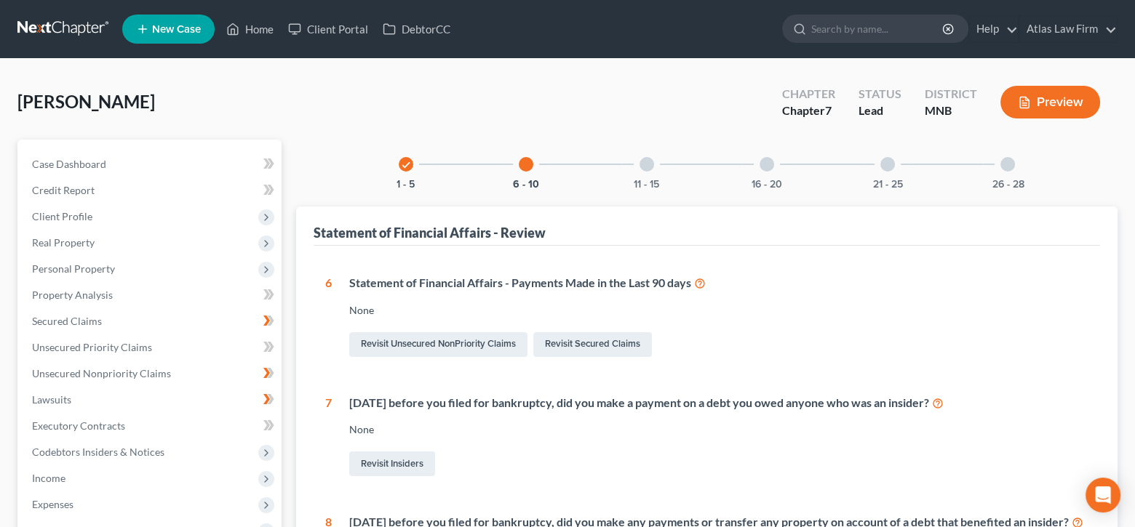
click at [644, 163] on div at bounding box center [646, 164] width 15 height 15
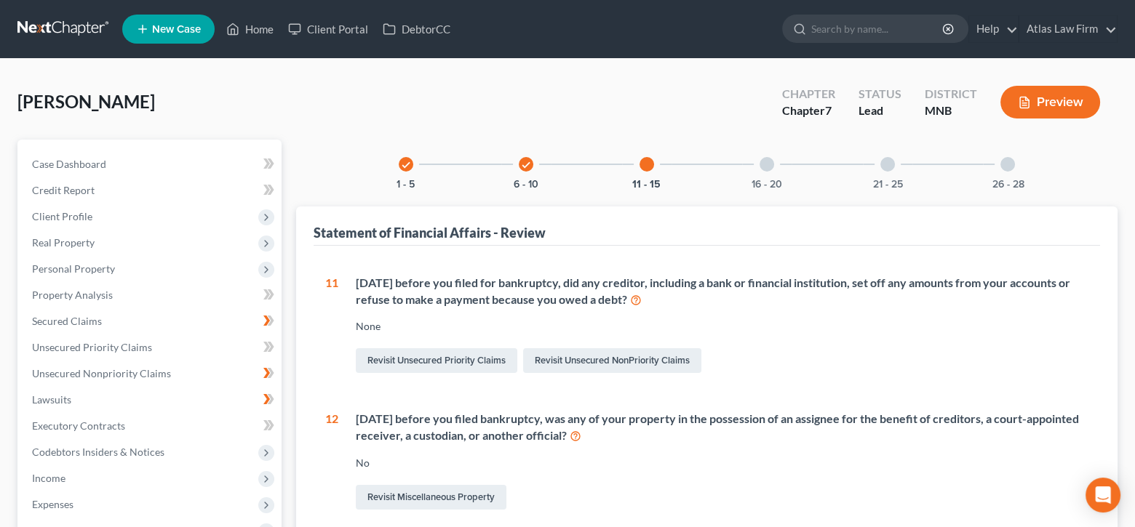
click at [767, 169] on div at bounding box center [766, 164] width 15 height 15
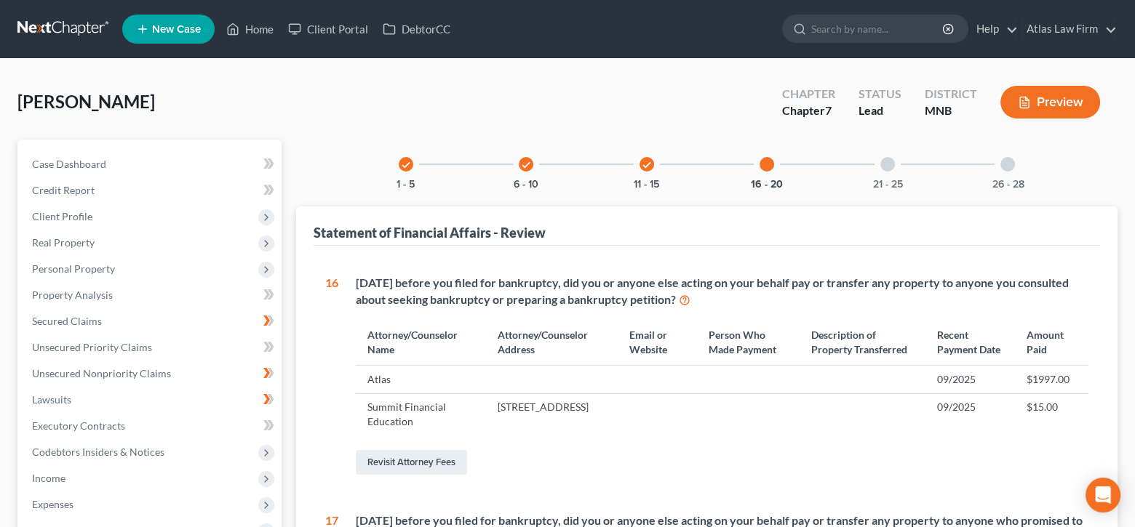
click at [888, 165] on div at bounding box center [887, 164] width 15 height 15
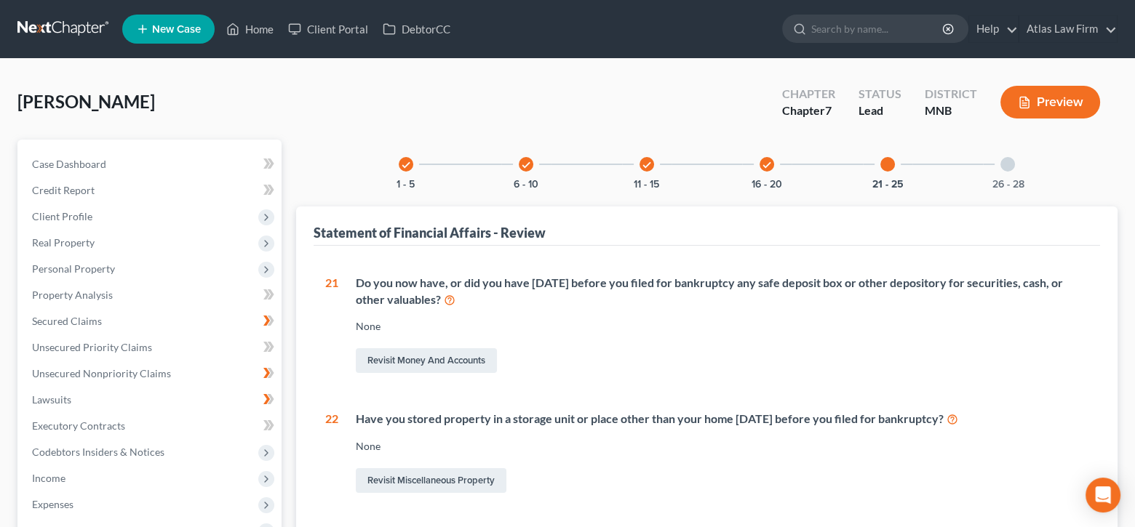
click at [1013, 167] on div "26 - 28" at bounding box center [1007, 164] width 49 height 49
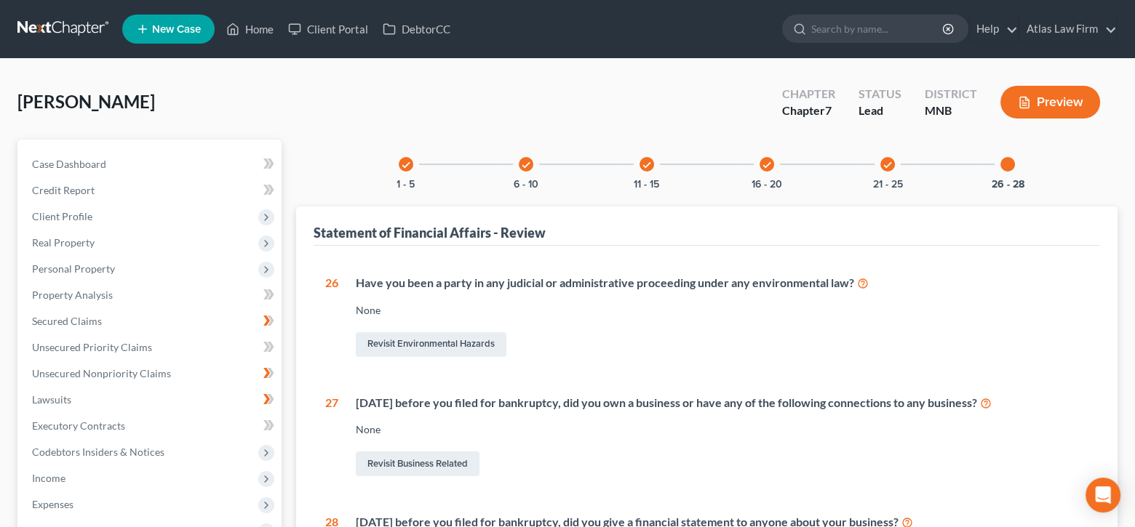
click at [1052, 94] on button "Preview" at bounding box center [1050, 102] width 100 height 33
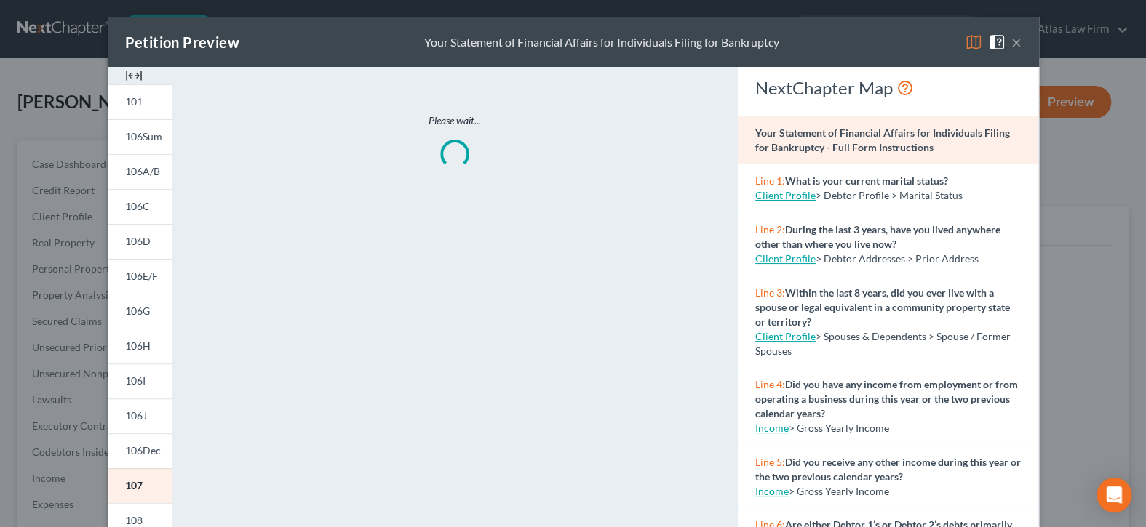
scroll to position [145, 0]
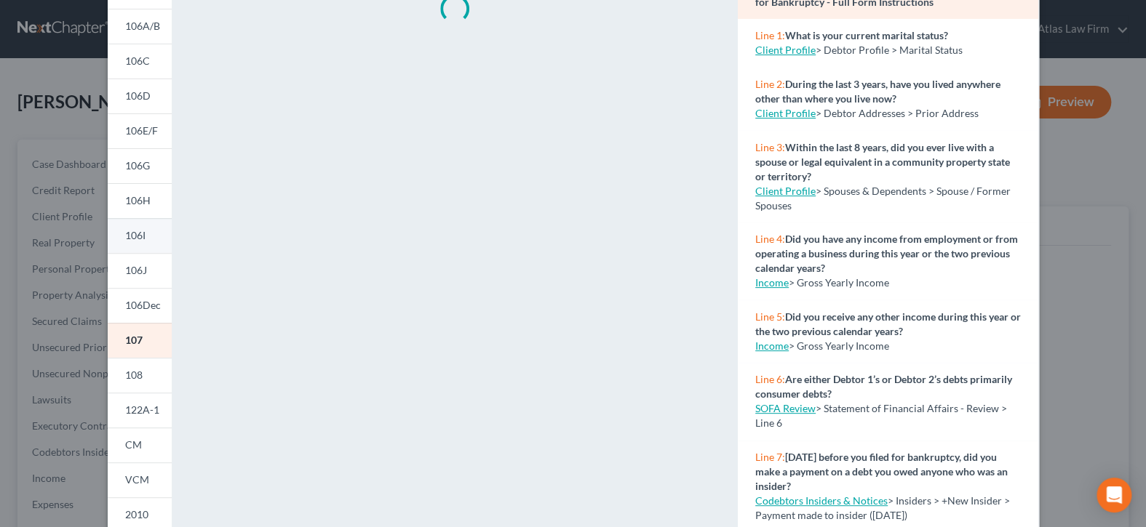
click at [136, 233] on span "106I" at bounding box center [135, 235] width 20 height 12
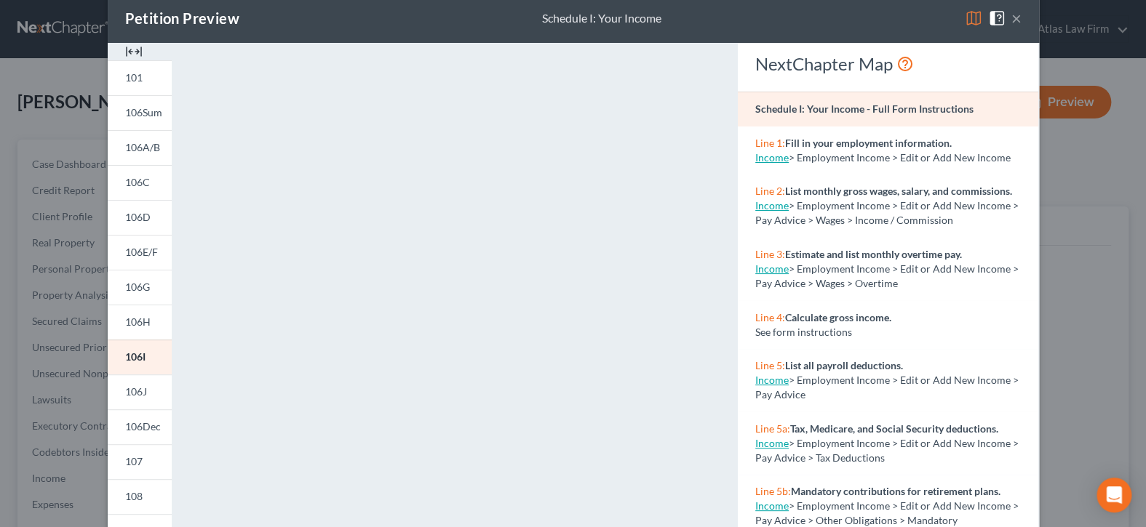
scroll to position [0, 0]
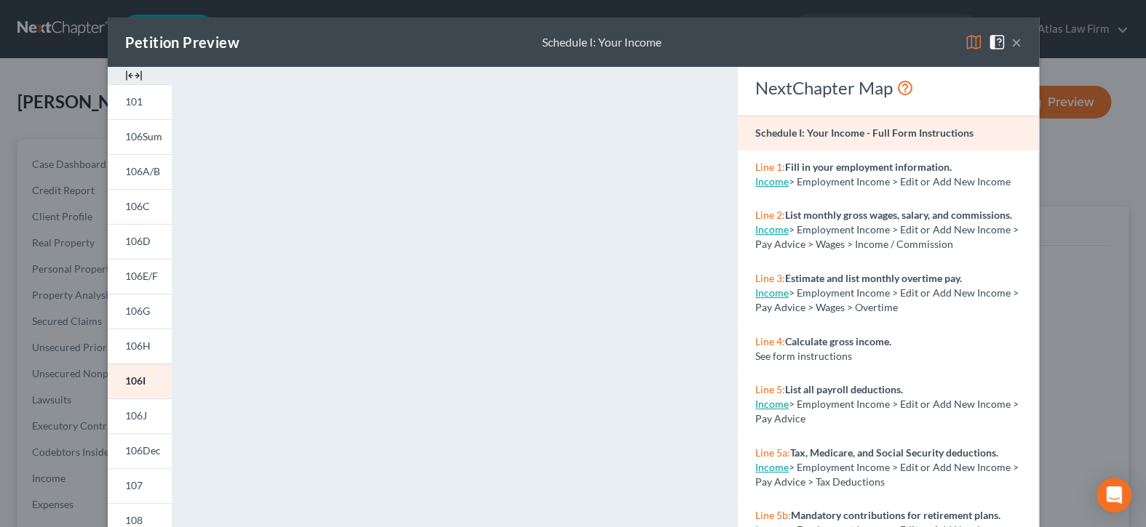
click at [1011, 46] on button "×" at bounding box center [1016, 41] width 10 height 17
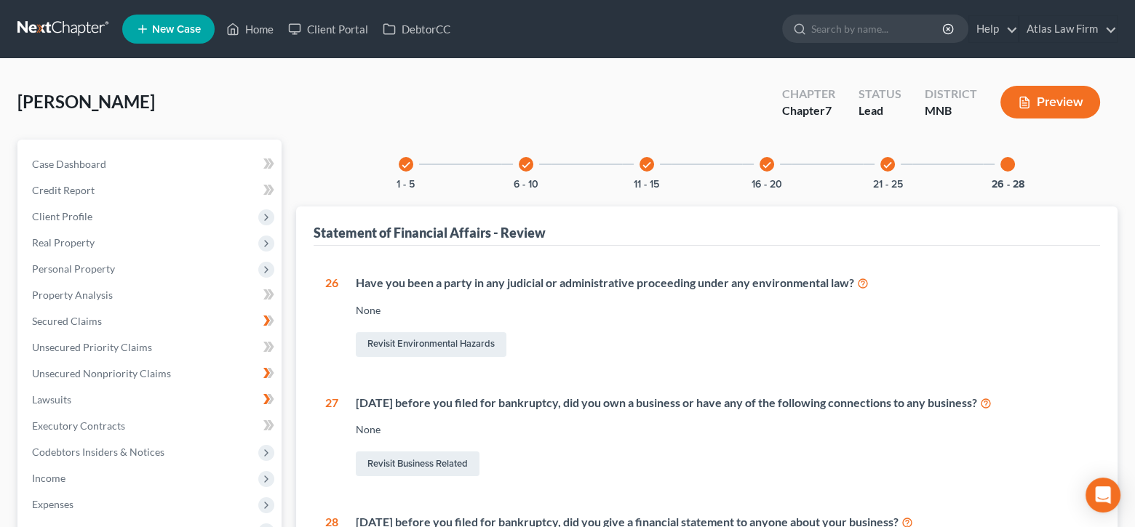
click at [1030, 113] on button "Preview" at bounding box center [1050, 102] width 100 height 33
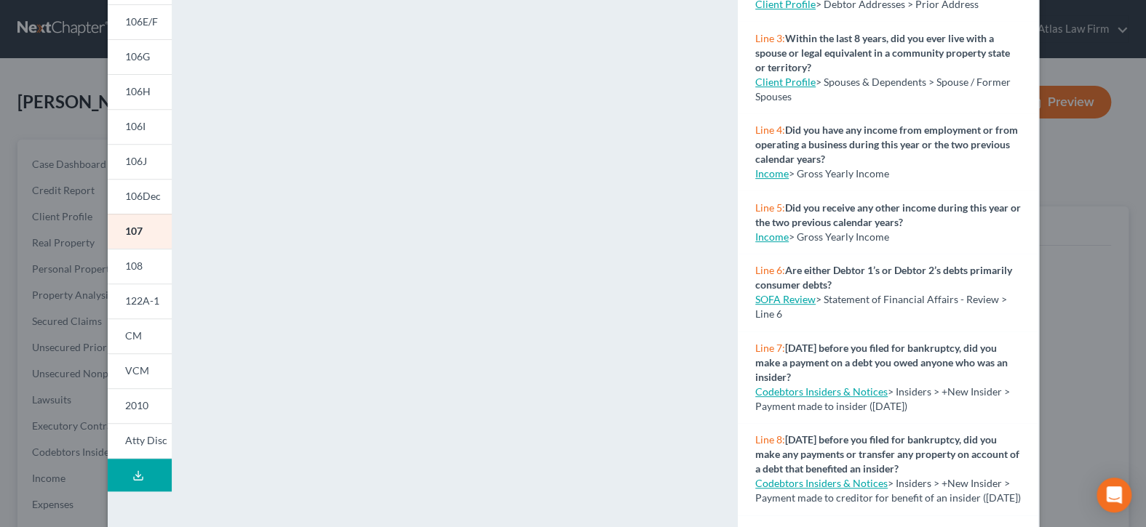
scroll to position [279, 0]
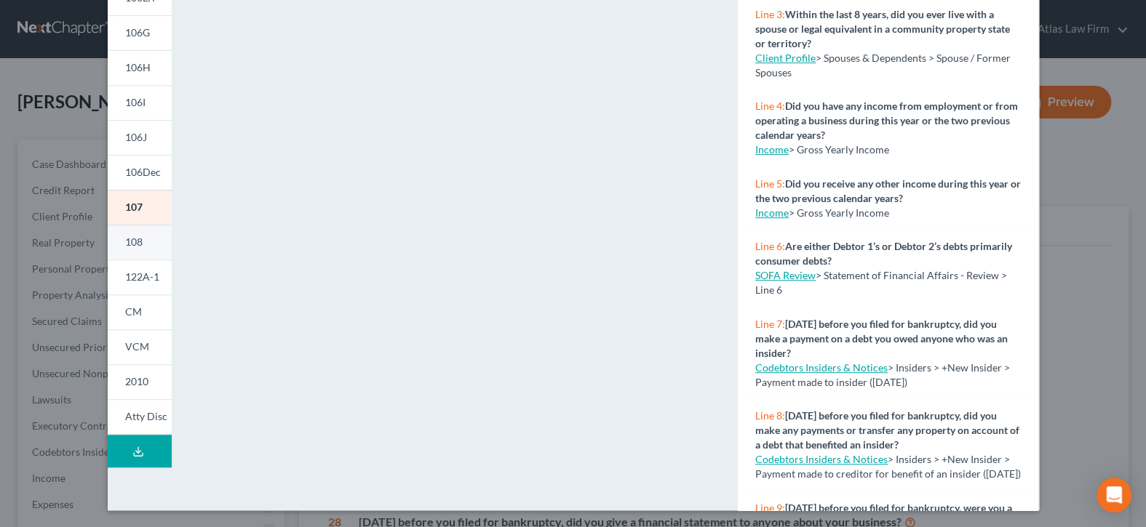
click at [145, 247] on link "108" at bounding box center [140, 242] width 64 height 35
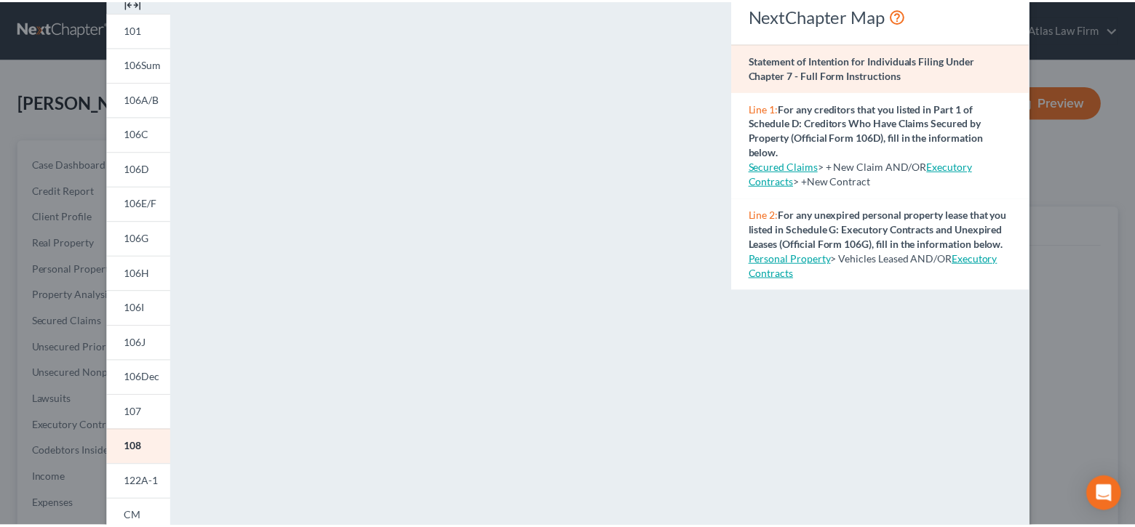
scroll to position [0, 0]
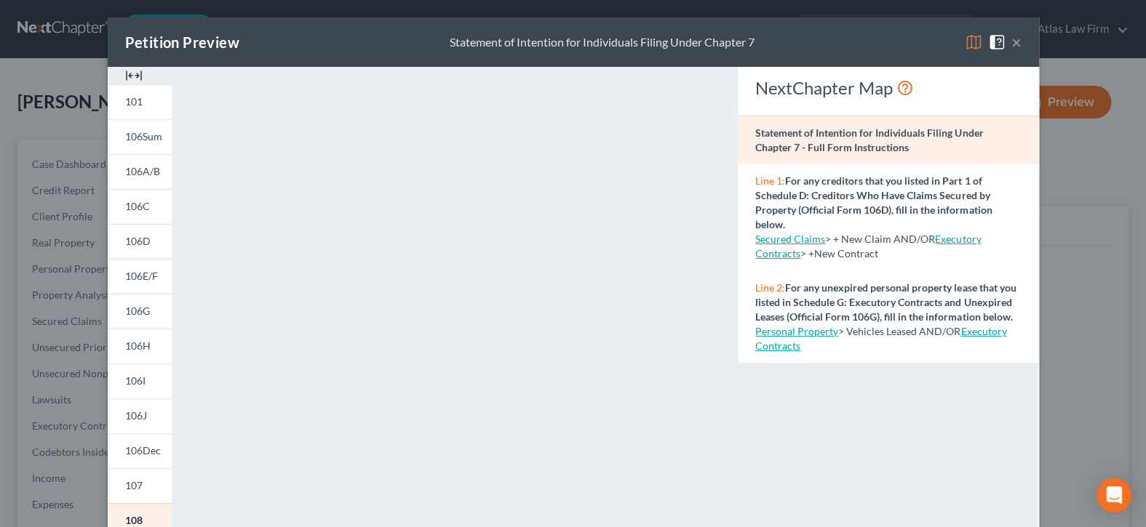
click at [1011, 46] on button "×" at bounding box center [1016, 41] width 10 height 17
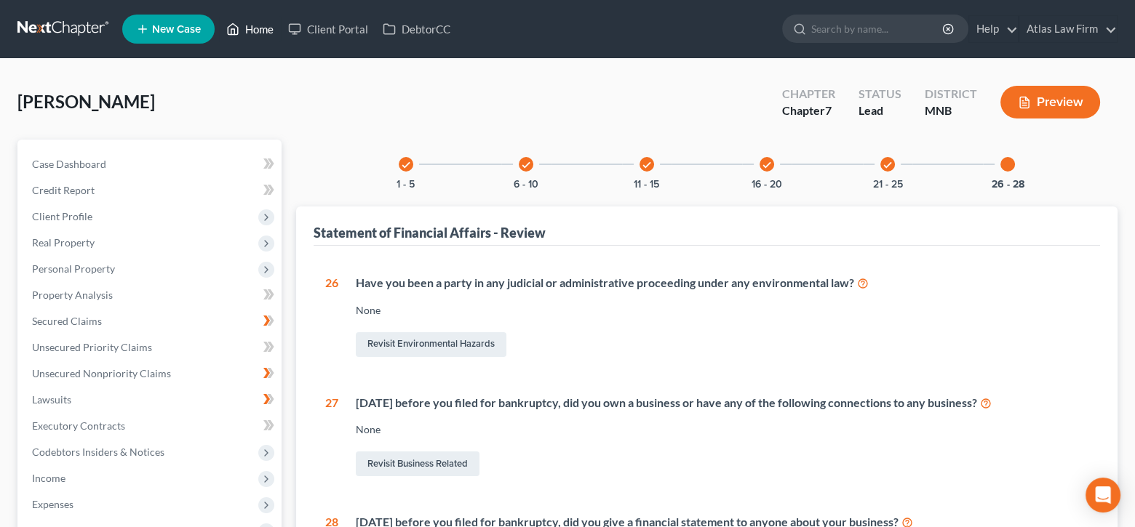
click at [265, 28] on link "Home" at bounding box center [250, 29] width 62 height 26
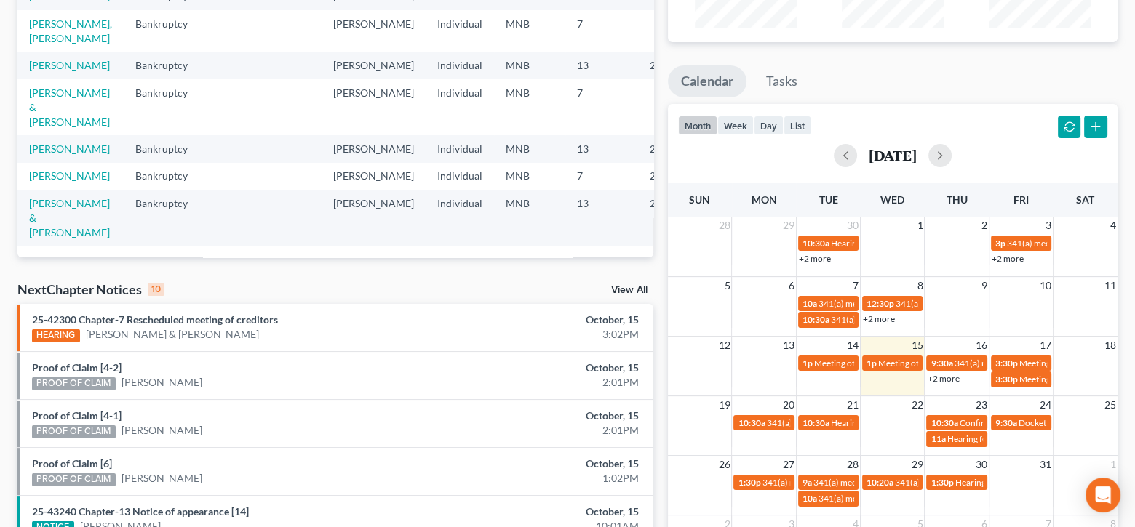
scroll to position [291, 0]
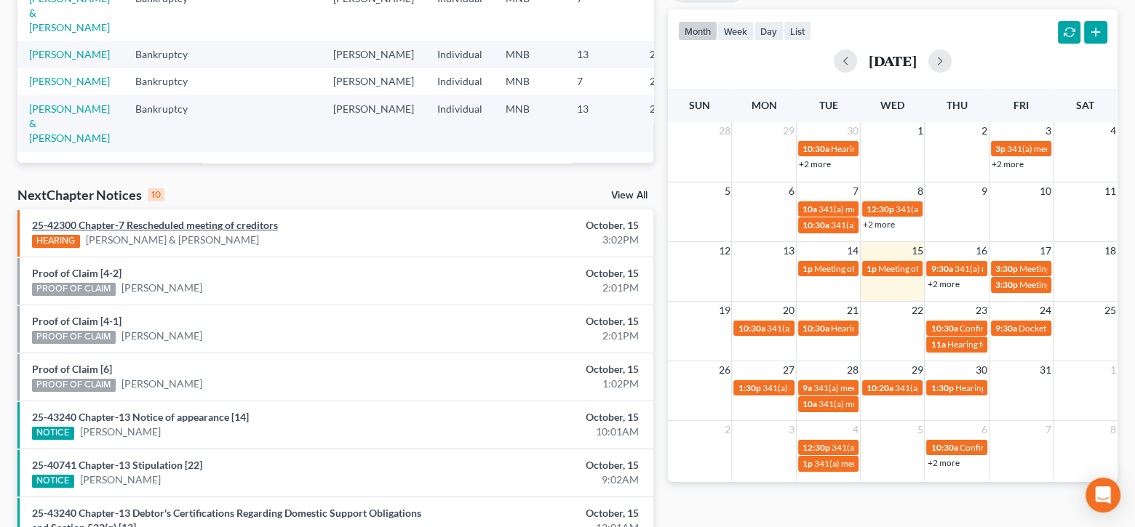
click at [178, 225] on link "25-42300 Chapter-7 Rescheduled meeting of creditors" at bounding box center [155, 225] width 246 height 12
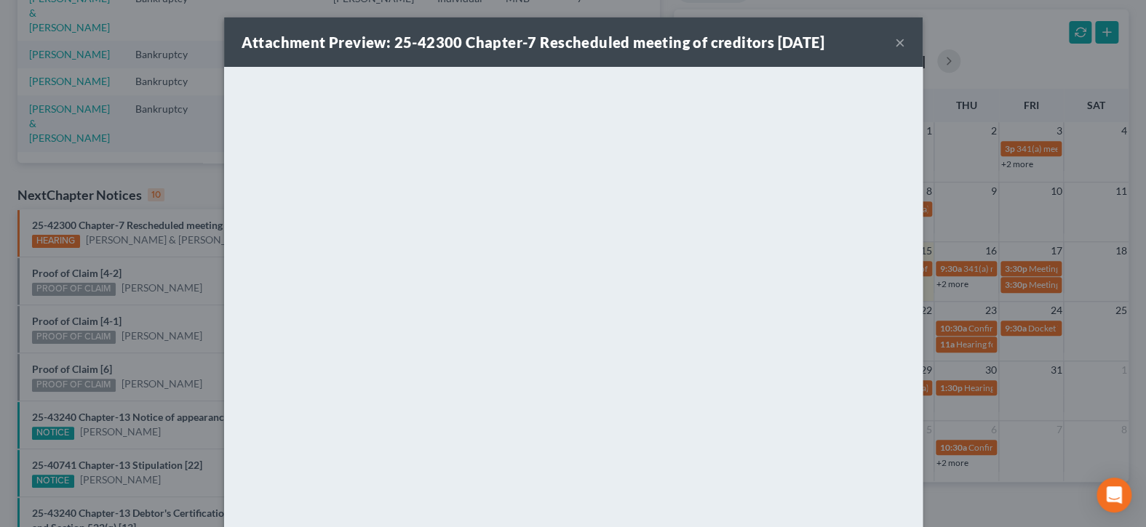
click at [895, 43] on button "×" at bounding box center [900, 41] width 10 height 17
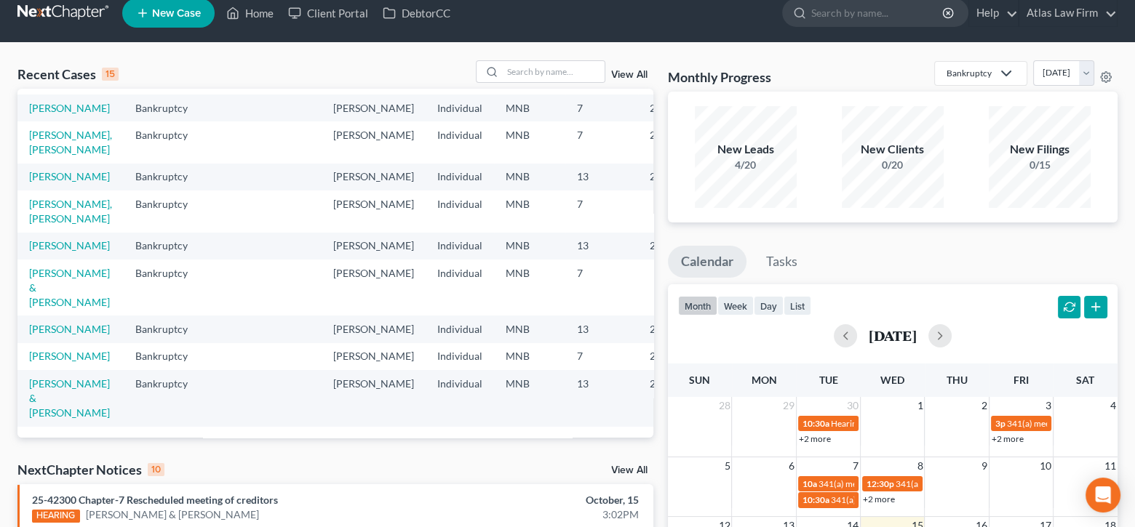
scroll to position [0, 0]
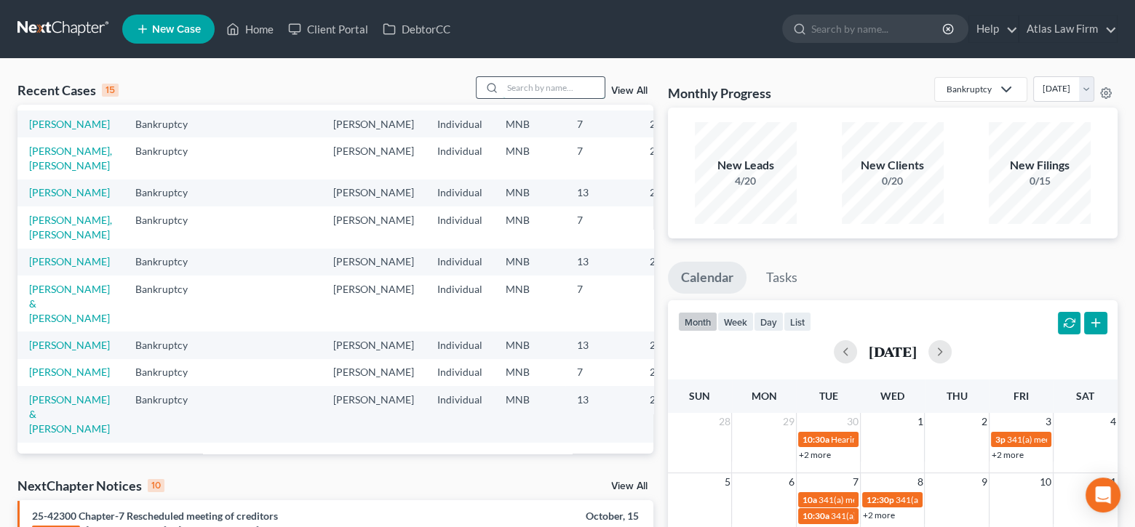
click at [555, 86] on input "search" at bounding box center [554, 87] width 102 height 21
type input "talbot"
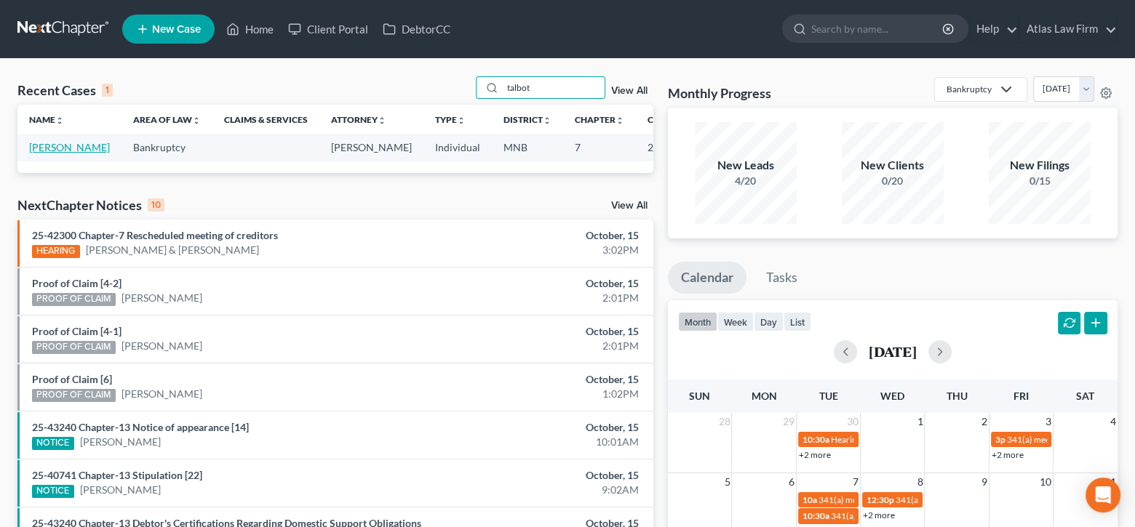
click at [46, 142] on link "[PERSON_NAME]" at bounding box center [69, 147] width 81 height 12
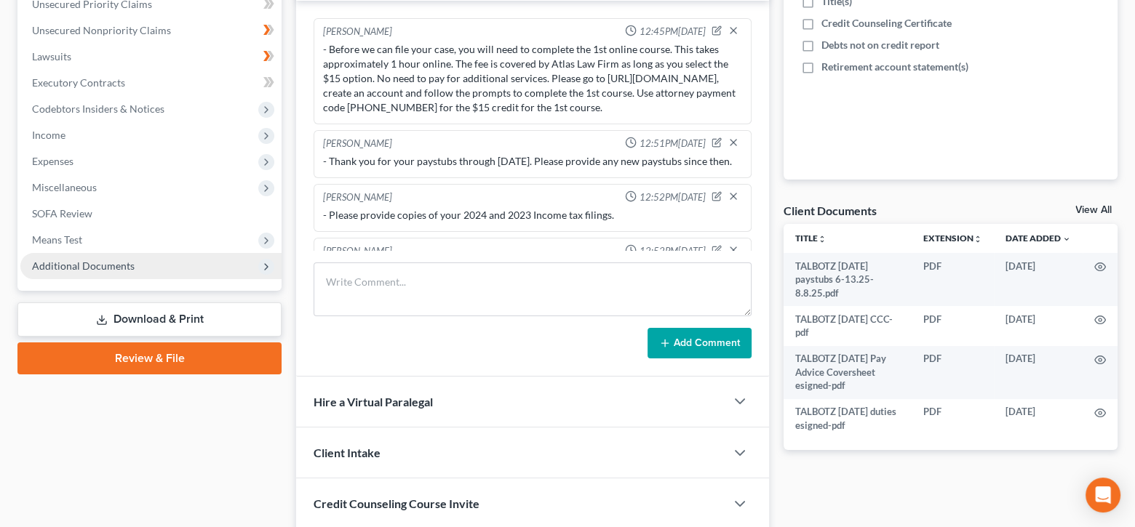
scroll to position [399, 0]
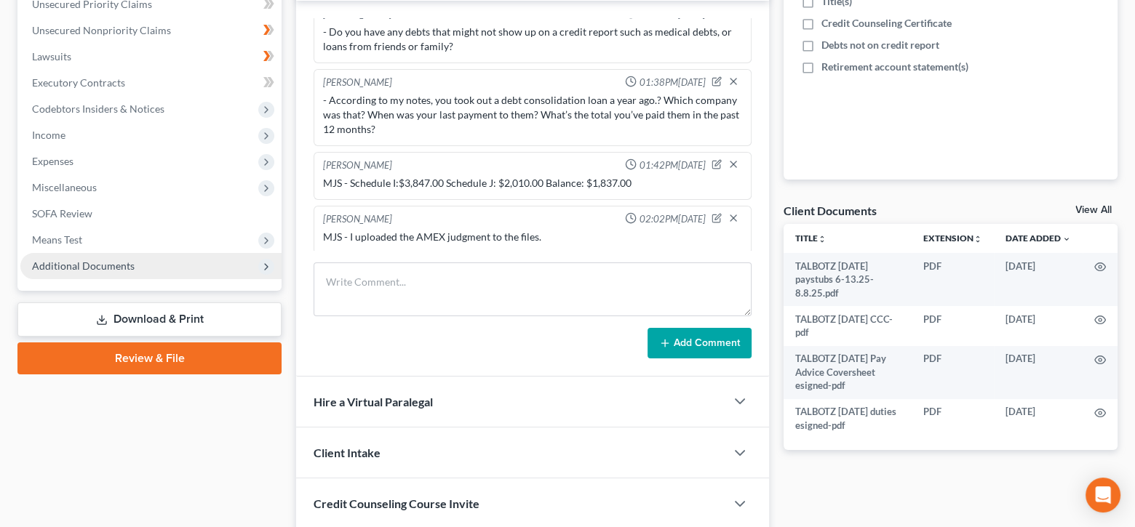
click at [122, 271] on span "Additional Documents" at bounding box center [150, 266] width 261 height 26
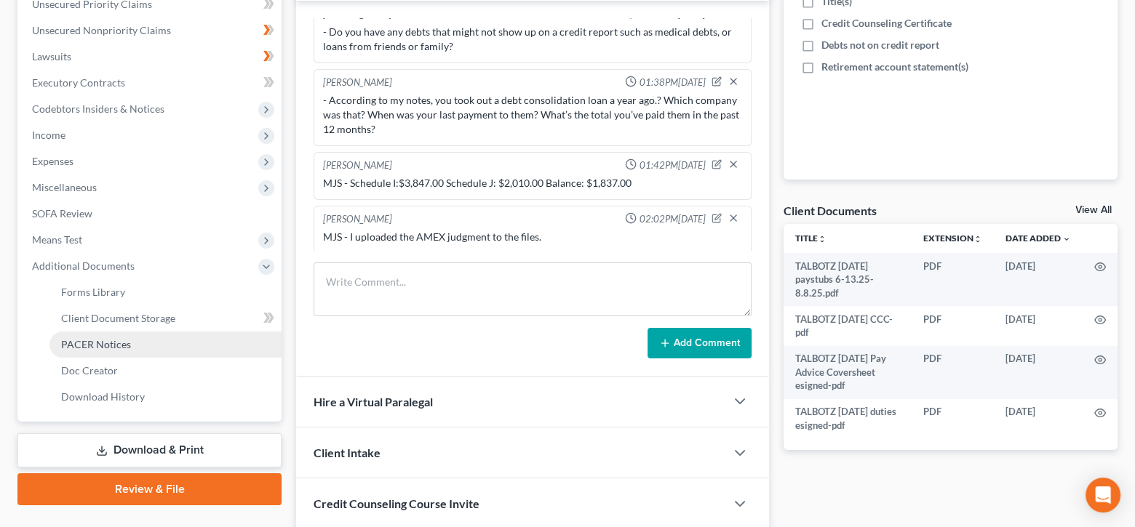
click at [105, 338] on span "PACER Notices" at bounding box center [96, 344] width 70 height 12
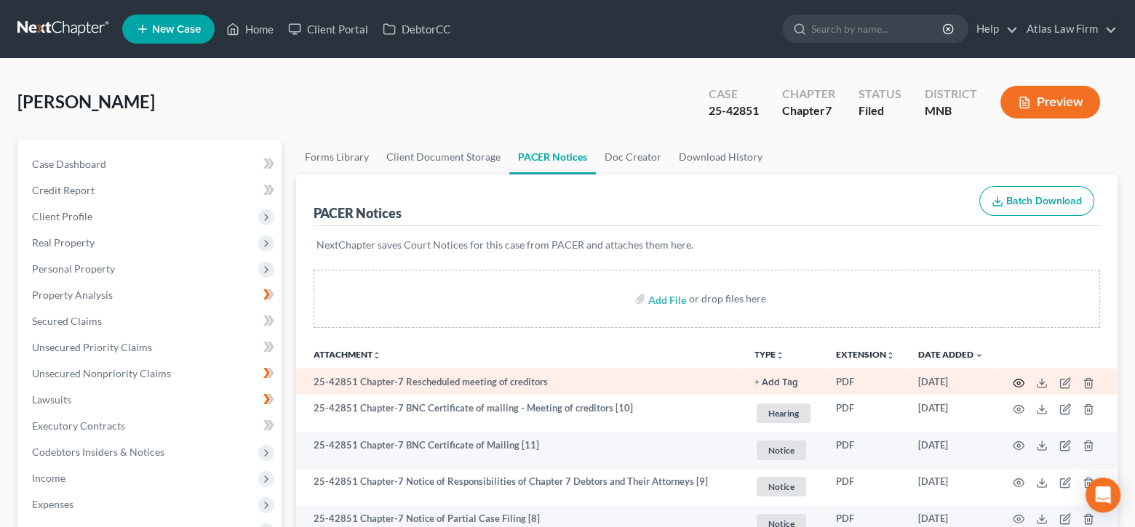
click at [1020, 382] on circle "button" at bounding box center [1018, 383] width 3 height 3
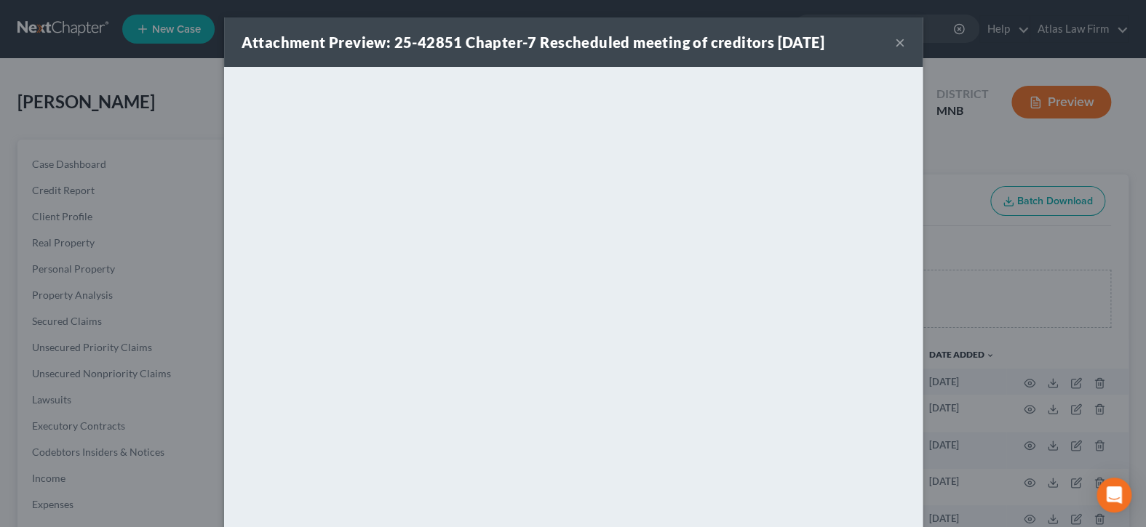
click at [895, 44] on button "×" at bounding box center [900, 41] width 10 height 17
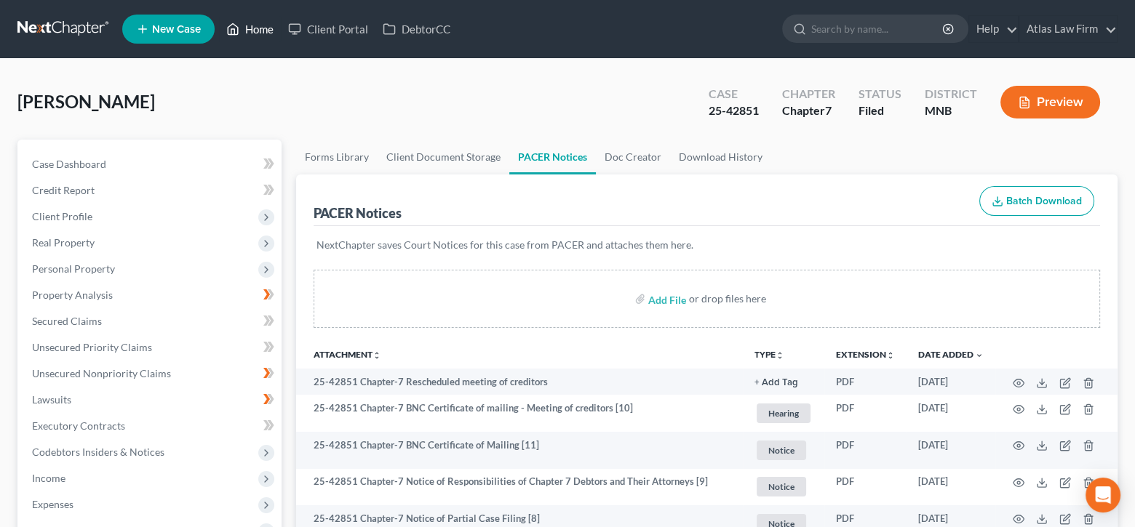
click at [270, 31] on link "Home" at bounding box center [250, 29] width 62 height 26
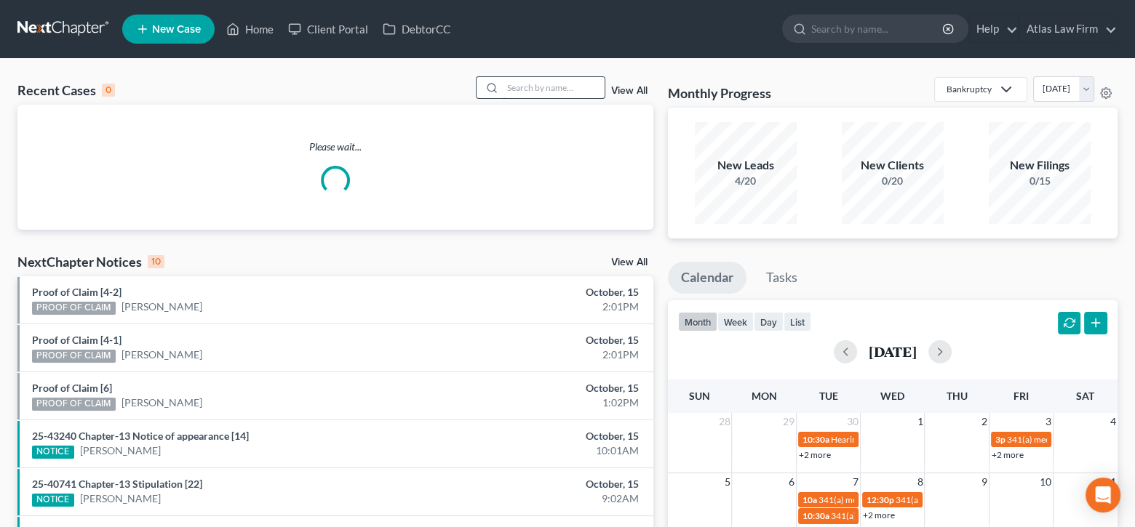
click at [531, 92] on input "search" at bounding box center [554, 87] width 102 height 21
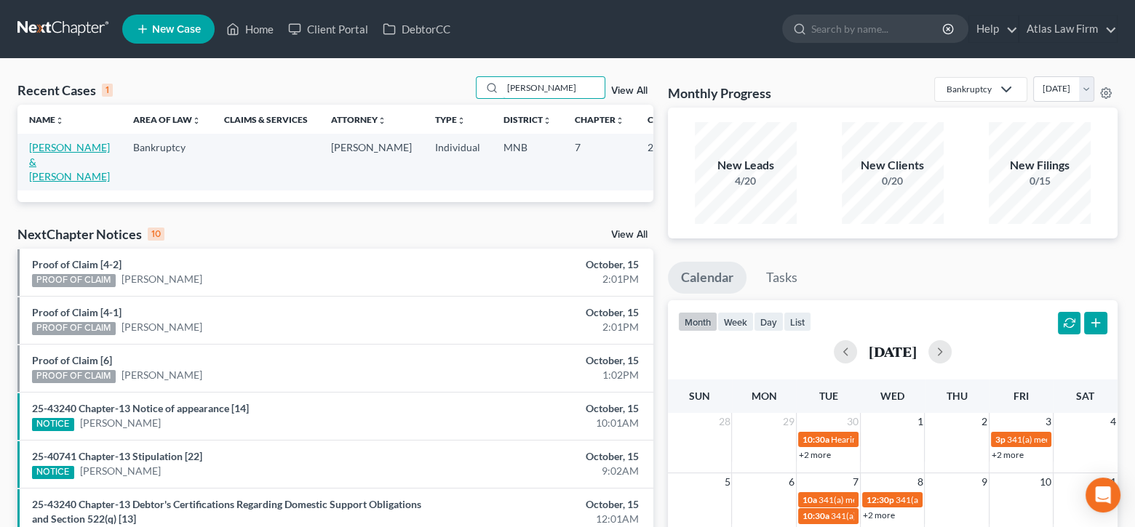
type input "[PERSON_NAME]"
click at [38, 149] on link "[PERSON_NAME] & [PERSON_NAME]" at bounding box center [69, 161] width 81 height 41
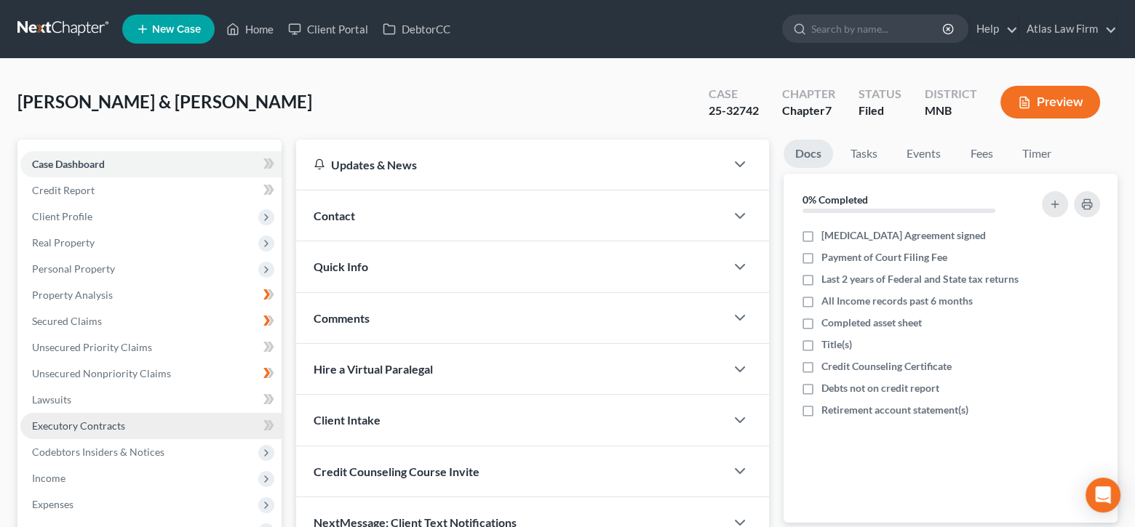
scroll to position [145, 0]
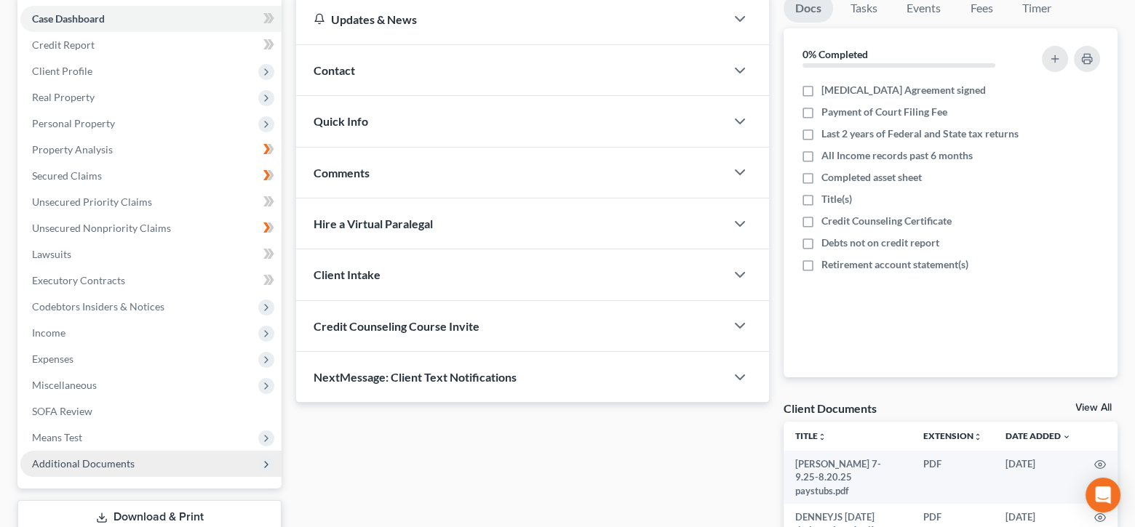
click at [108, 463] on span "Additional Documents" at bounding box center [83, 463] width 103 height 12
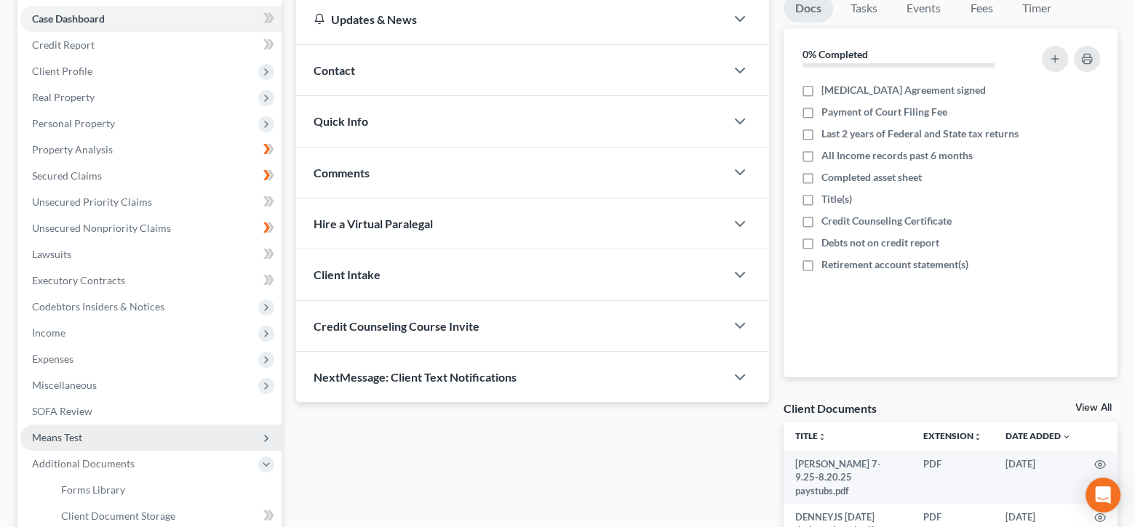
scroll to position [408, 0]
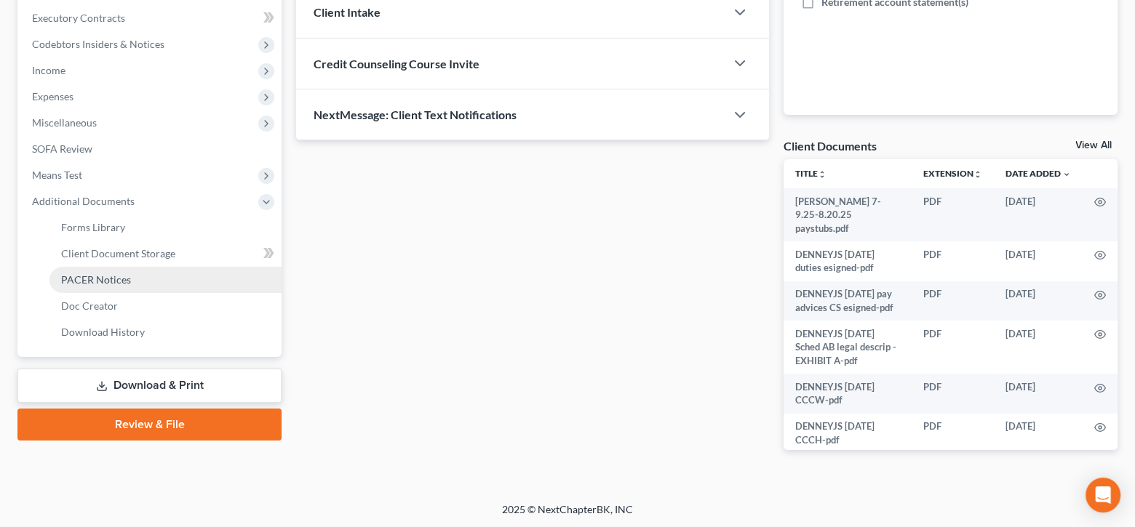
click at [112, 284] on span "PACER Notices" at bounding box center [96, 279] width 70 height 12
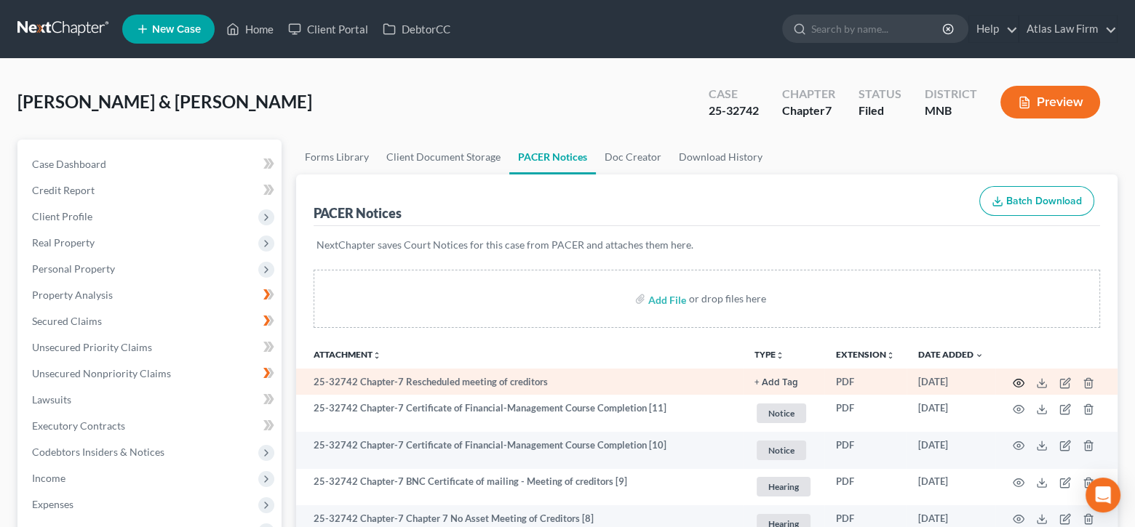
click at [1018, 379] on icon "button" at bounding box center [1018, 383] width 12 height 12
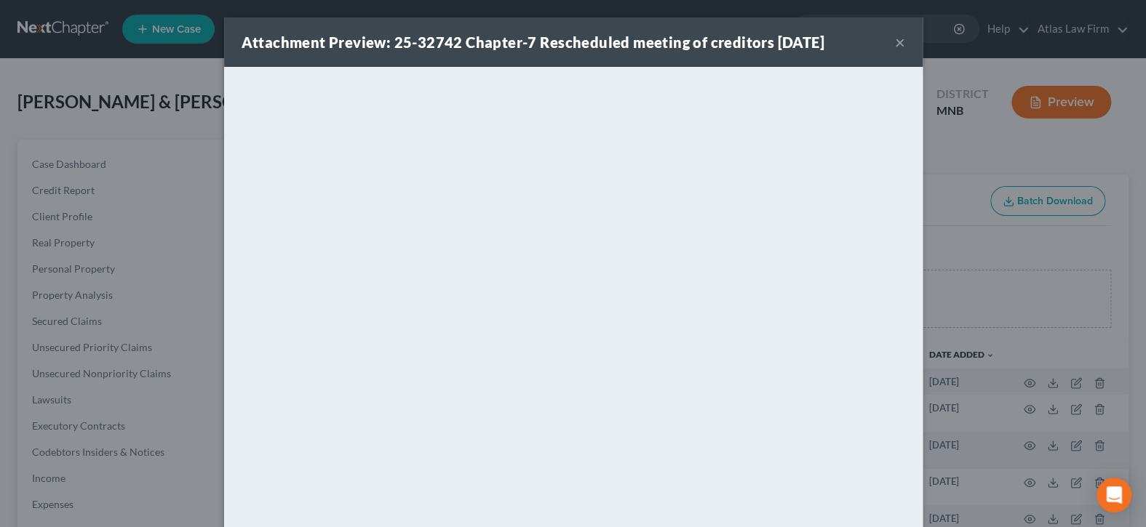
click at [895, 45] on button "×" at bounding box center [900, 41] width 10 height 17
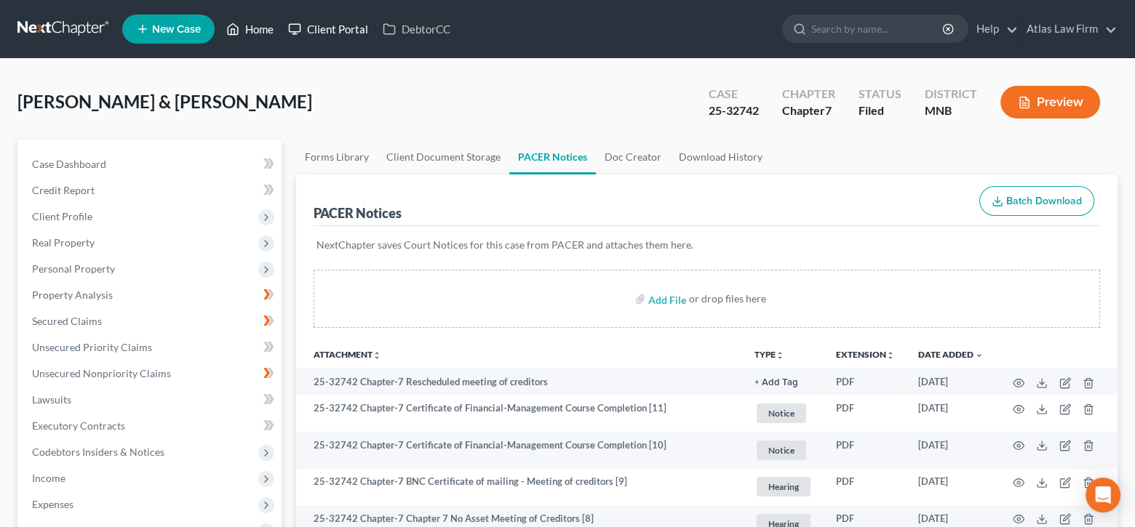
drag, startPoint x: 261, startPoint y: 29, endPoint x: 289, endPoint y: 29, distance: 28.4
click at [261, 29] on link "Home" at bounding box center [250, 29] width 62 height 26
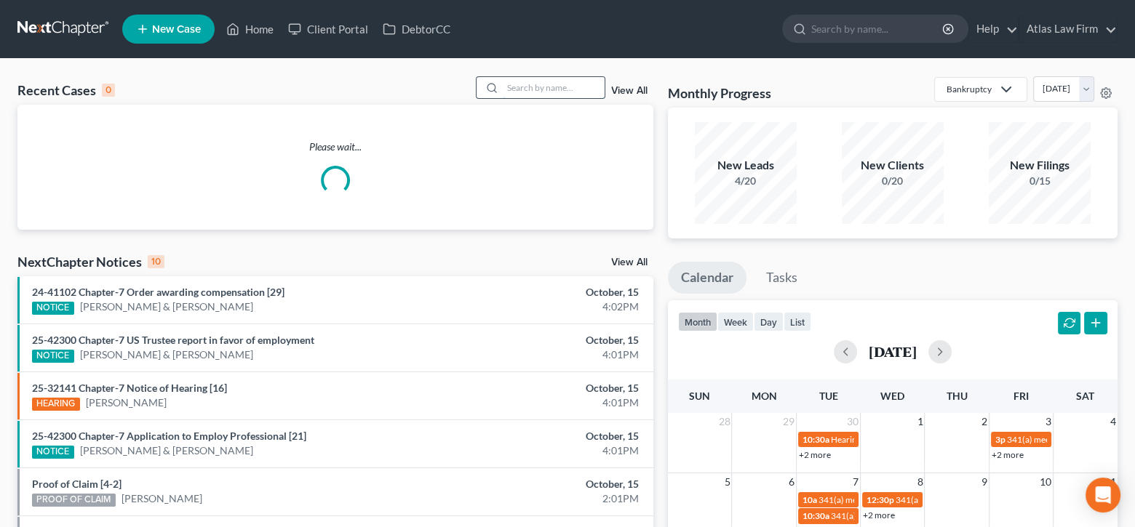
click at [546, 91] on input "search" at bounding box center [554, 87] width 102 height 21
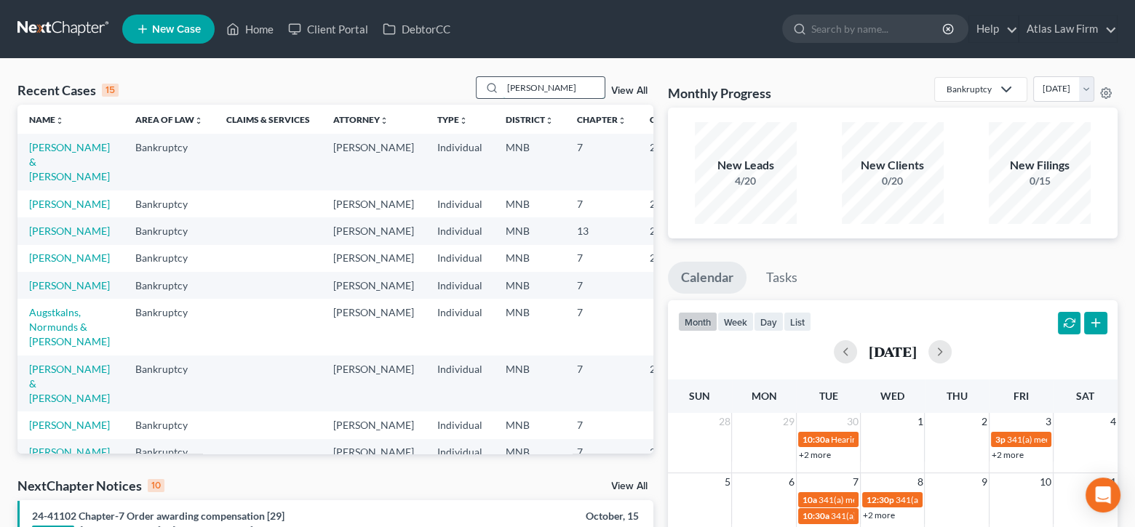
type input "[PERSON_NAME]"
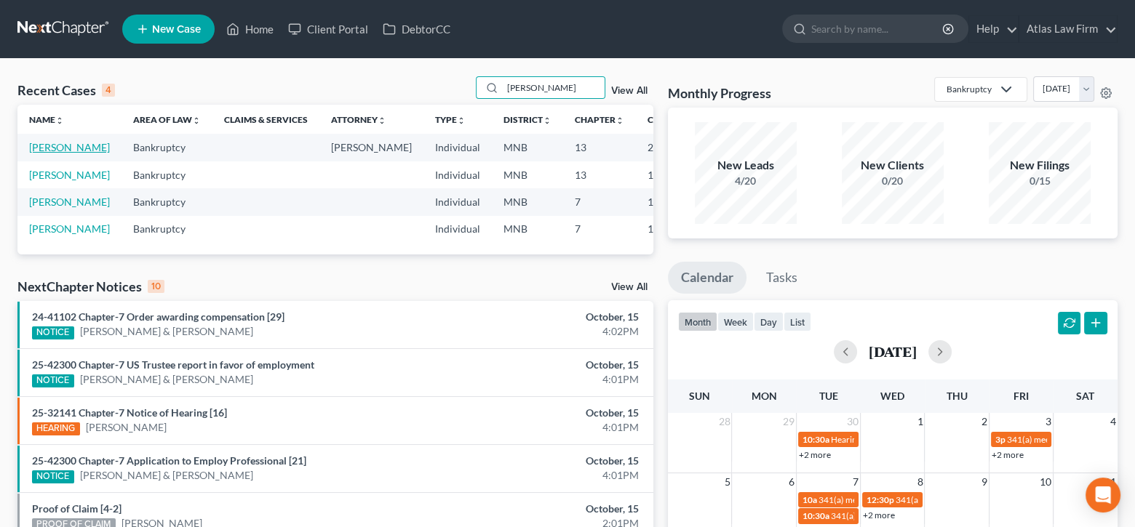
click at [31, 150] on link "[PERSON_NAME]" at bounding box center [69, 147] width 81 height 12
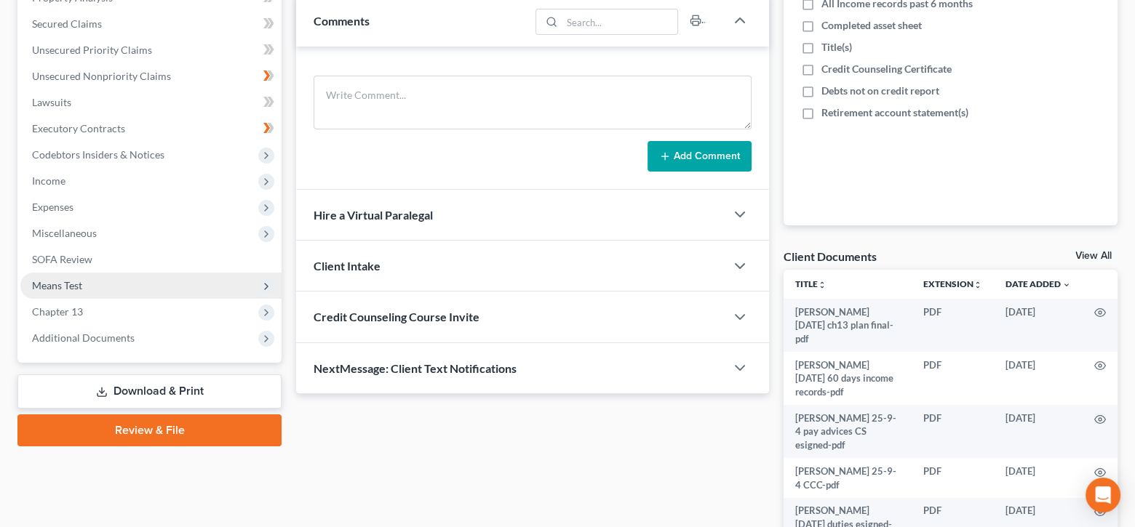
scroll to position [343, 0]
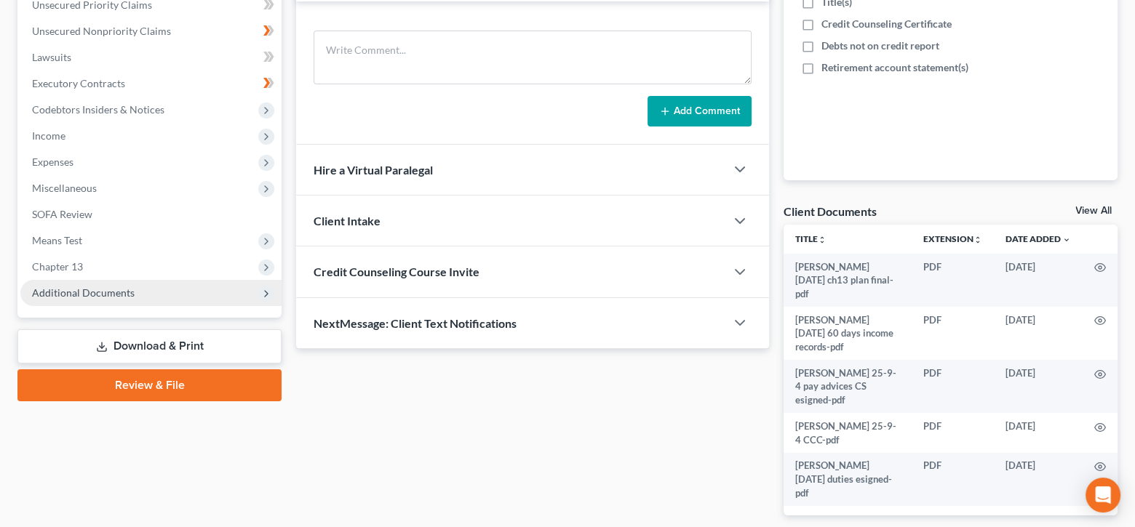
click at [96, 290] on span "Additional Documents" at bounding box center [83, 293] width 103 height 12
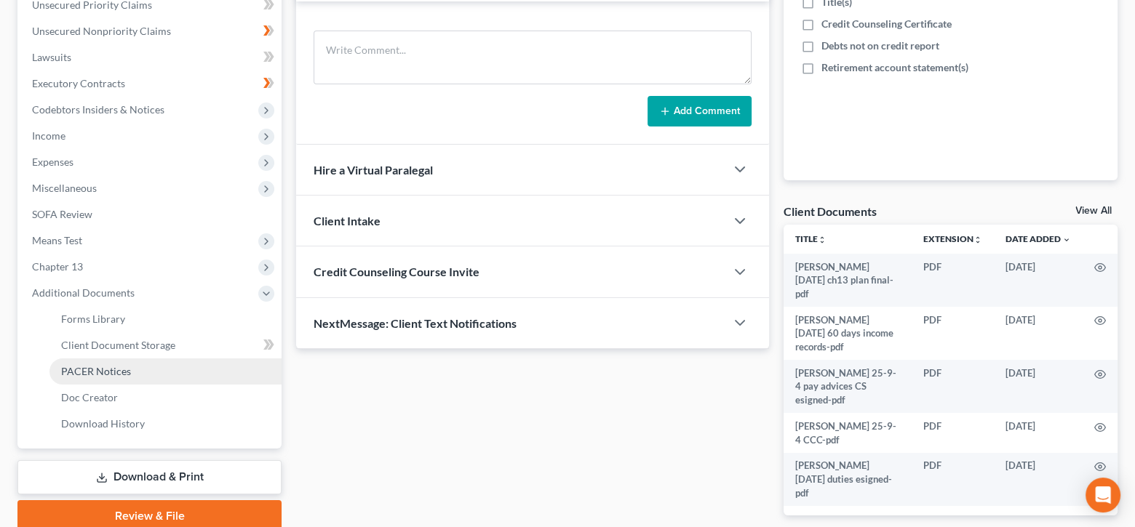
click at [127, 369] on span "PACER Notices" at bounding box center [96, 371] width 70 height 12
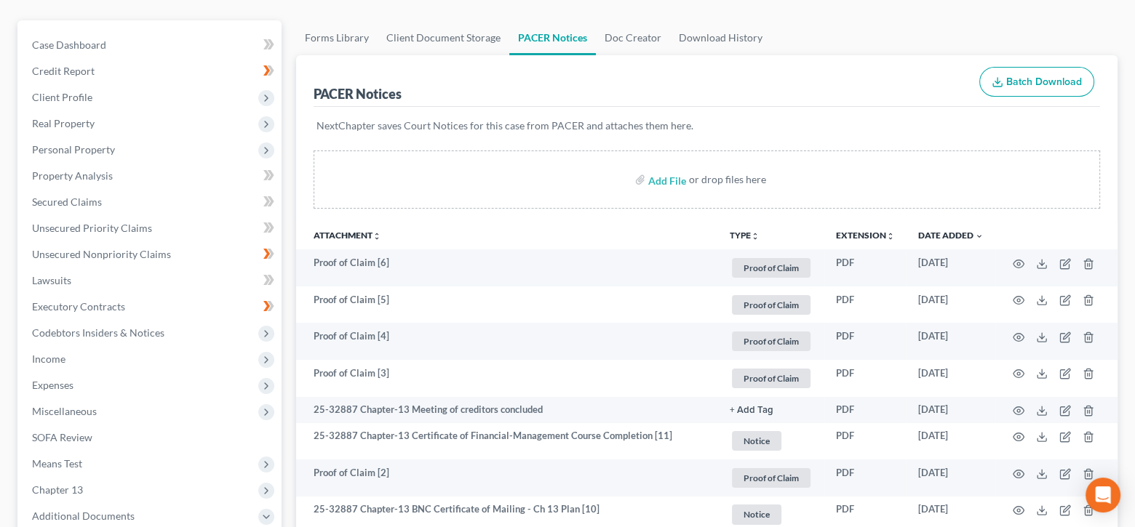
scroll to position [145, 0]
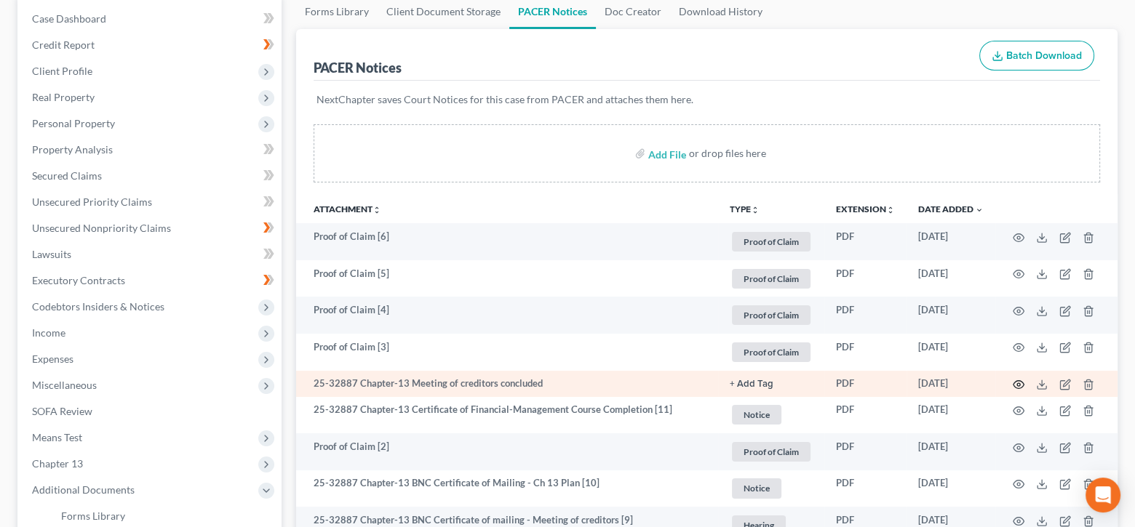
click at [1015, 383] on icon "button" at bounding box center [1018, 385] width 12 height 12
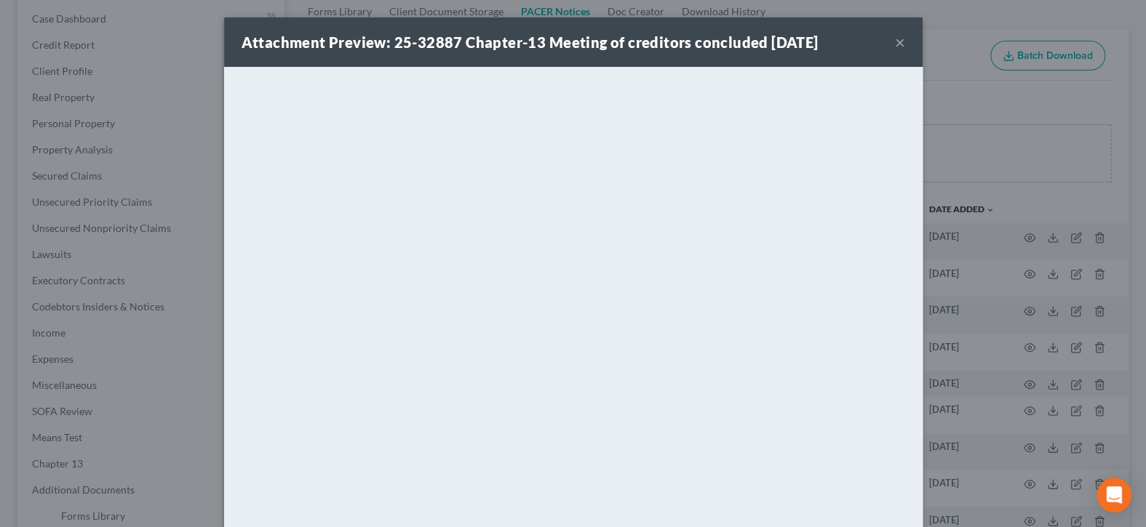
click at [895, 43] on button "×" at bounding box center [900, 41] width 10 height 17
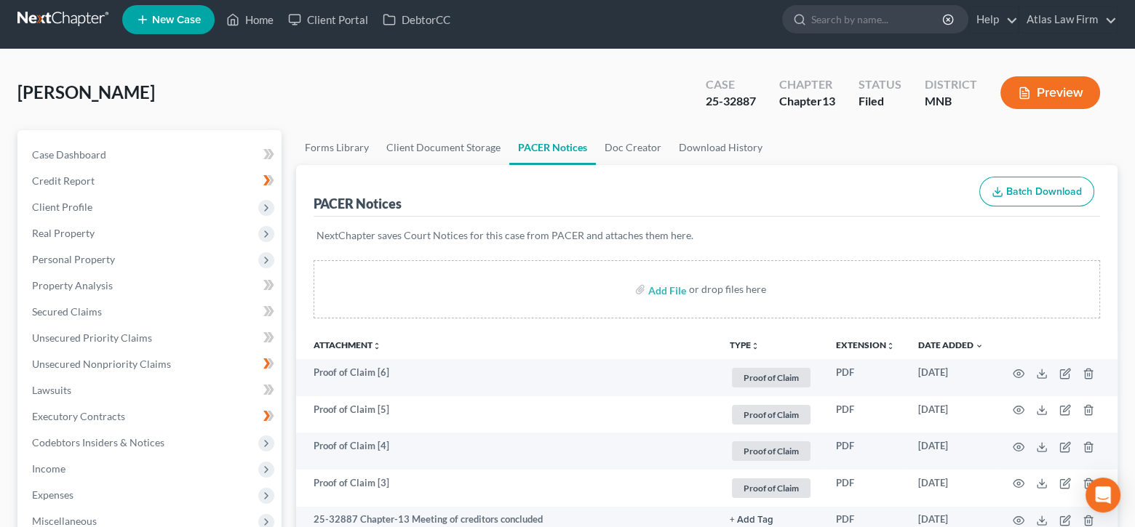
scroll to position [0, 0]
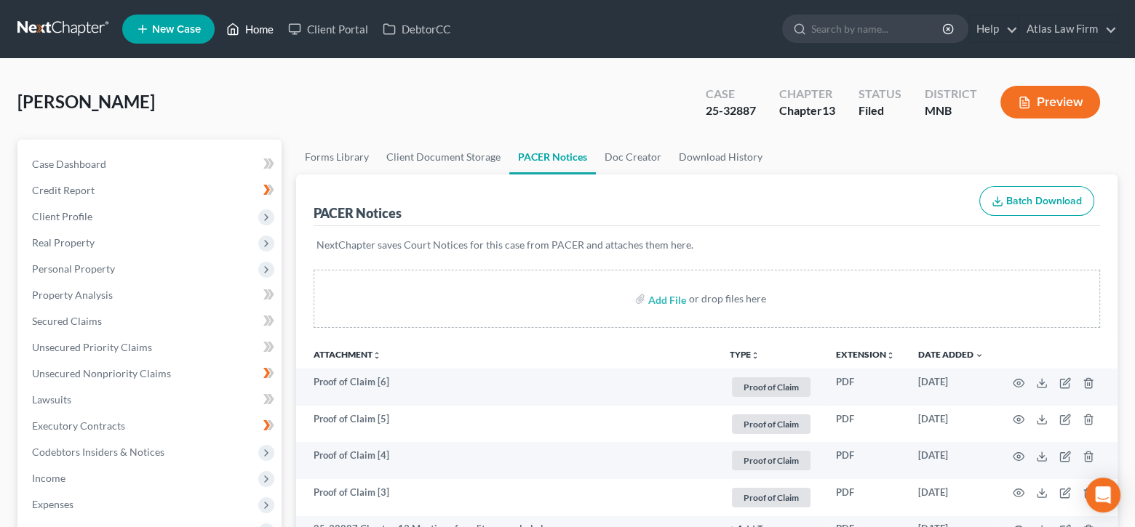
click at [271, 33] on link "Home" at bounding box center [250, 29] width 62 height 26
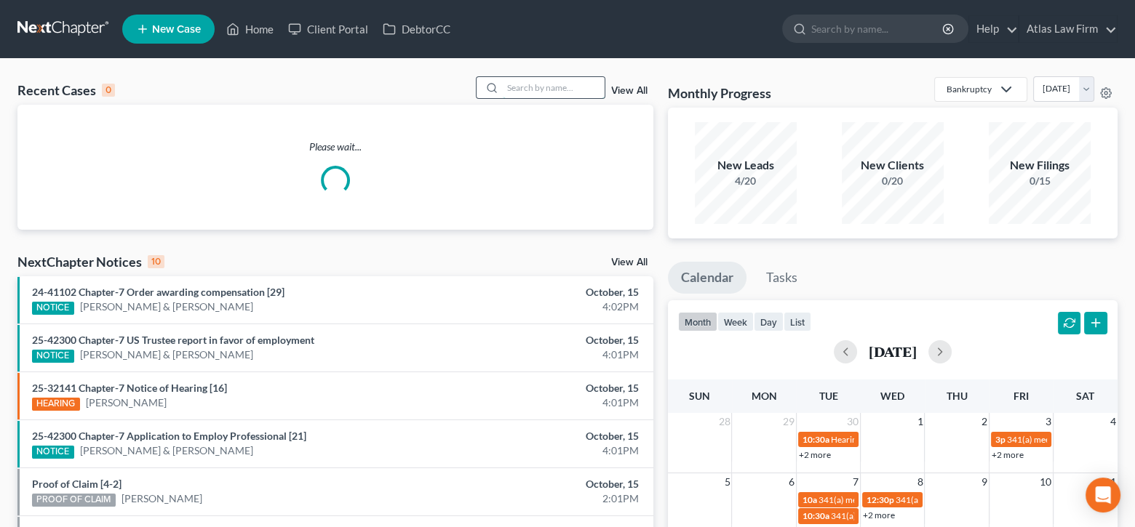
click at [516, 87] on input "search" at bounding box center [554, 87] width 102 height 21
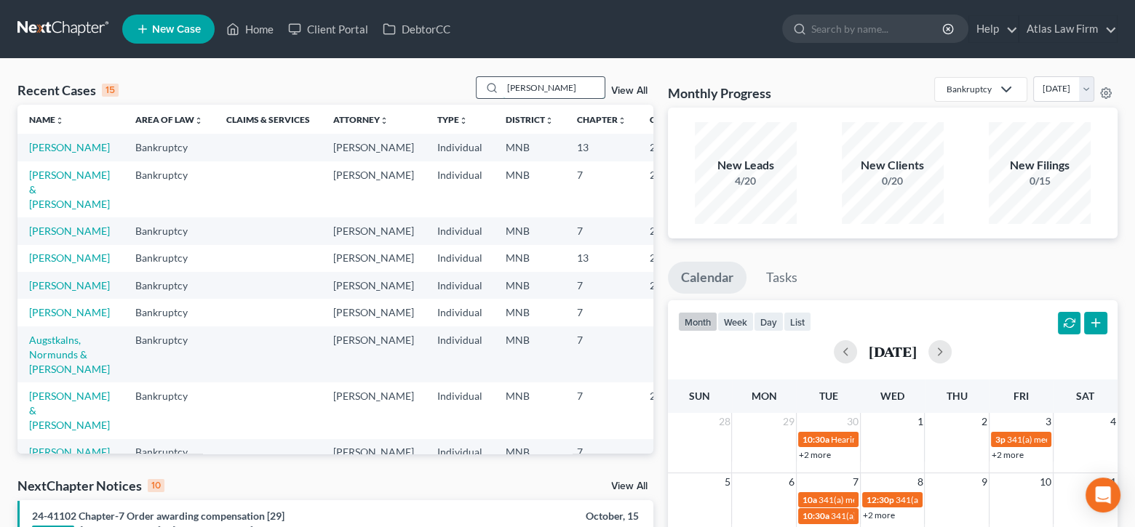
type input "[PERSON_NAME]"
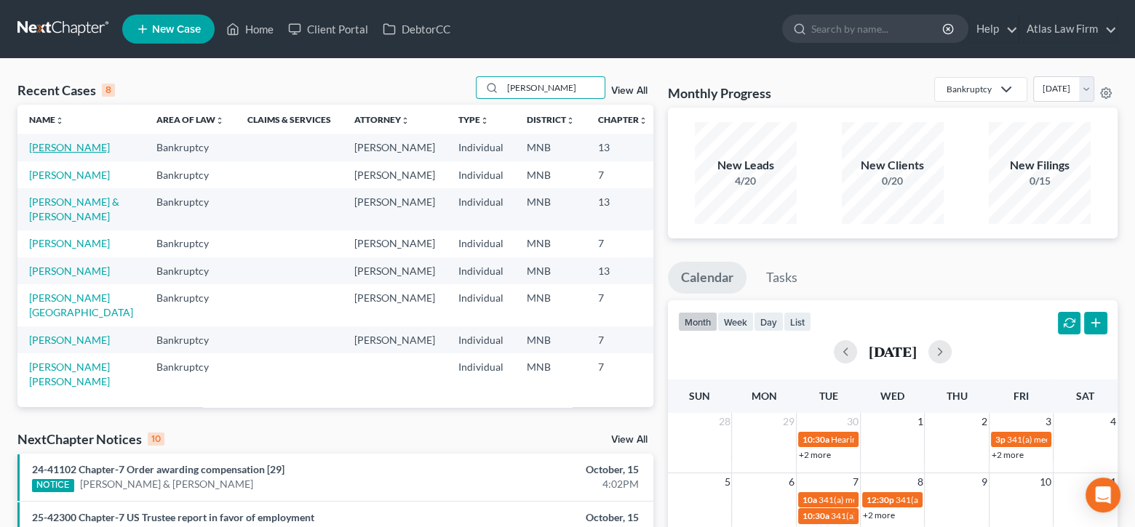
click at [52, 153] on link "[PERSON_NAME]" at bounding box center [69, 147] width 81 height 12
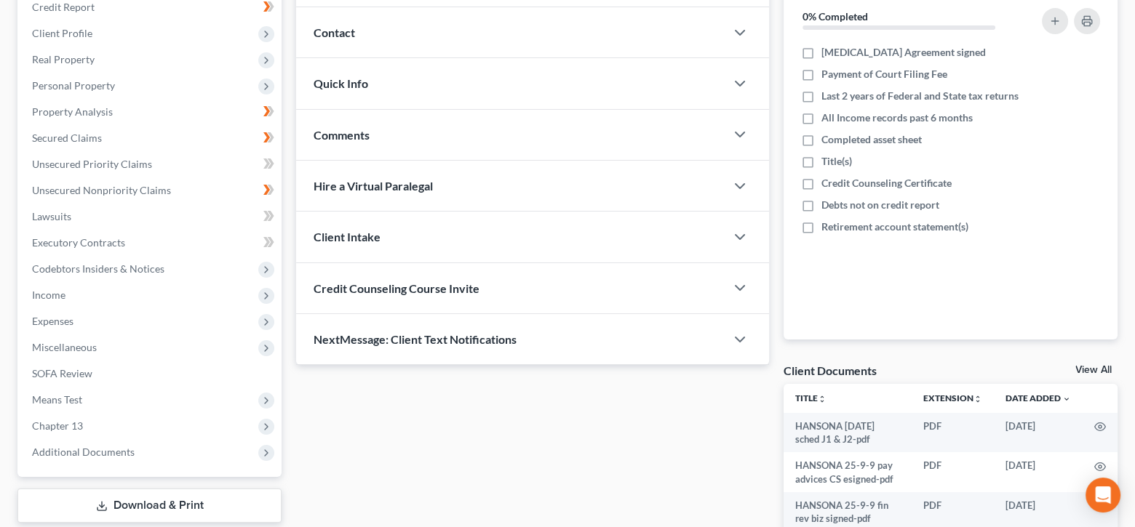
scroll to position [291, 0]
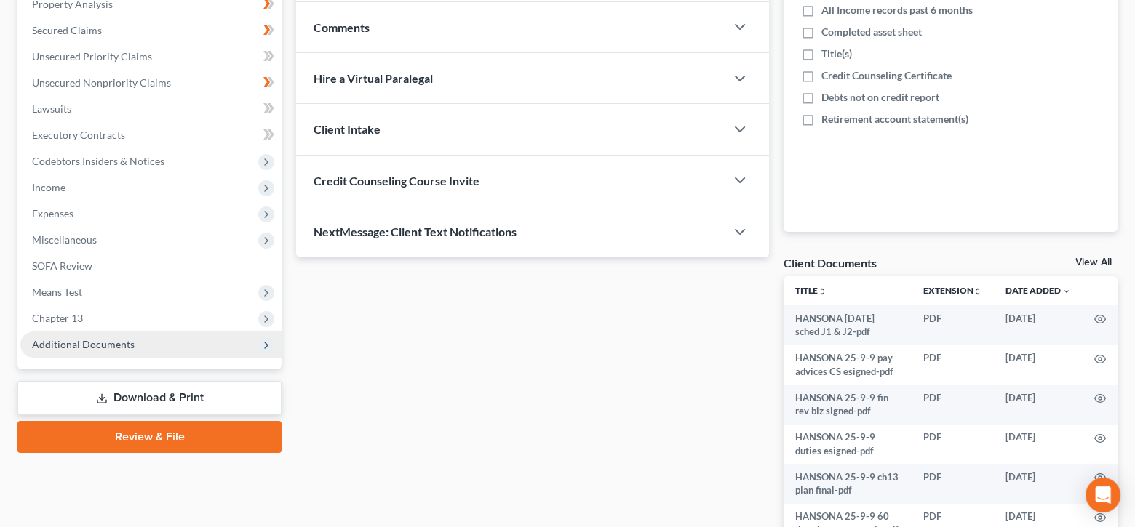
click at [102, 349] on span "Additional Documents" at bounding box center [150, 345] width 261 height 26
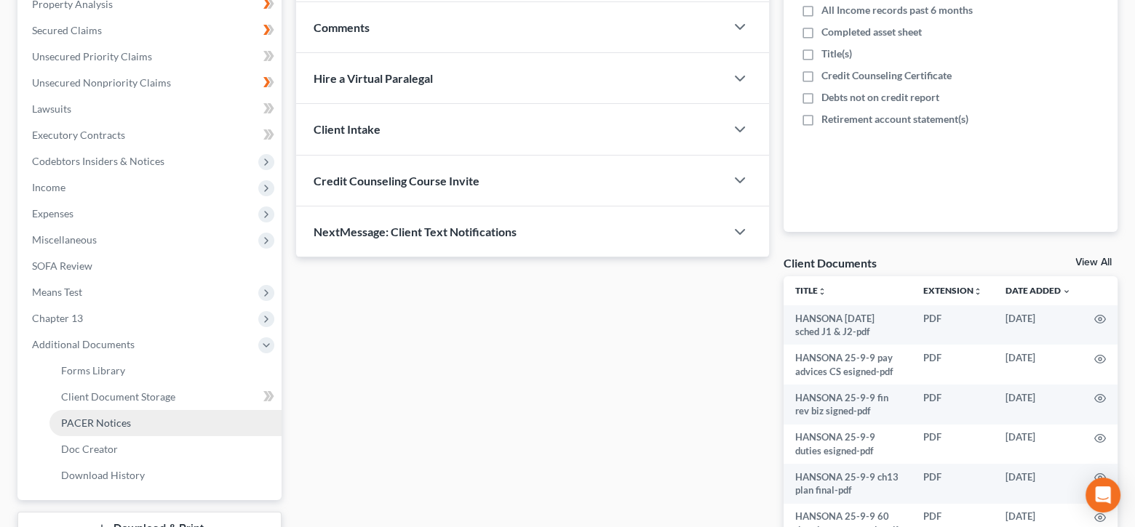
click at [112, 418] on span "PACER Notices" at bounding box center [96, 423] width 70 height 12
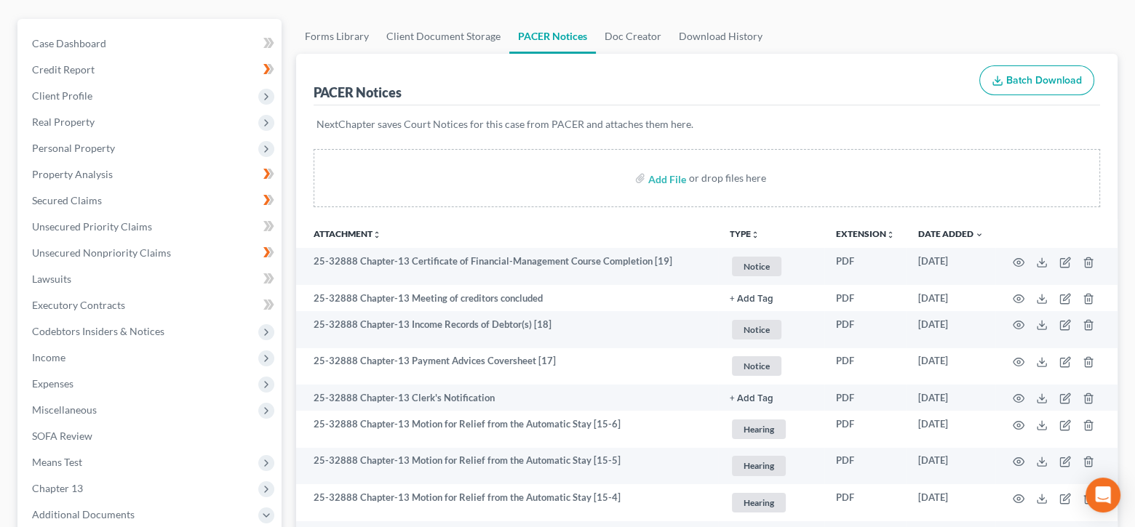
scroll to position [145, 0]
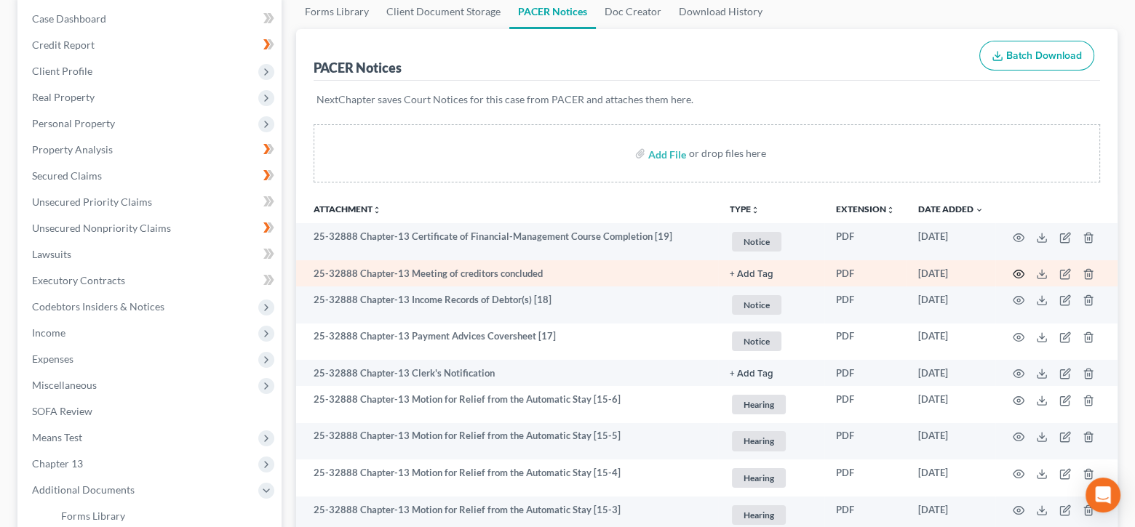
click at [1018, 268] on icon "button" at bounding box center [1018, 274] width 12 height 12
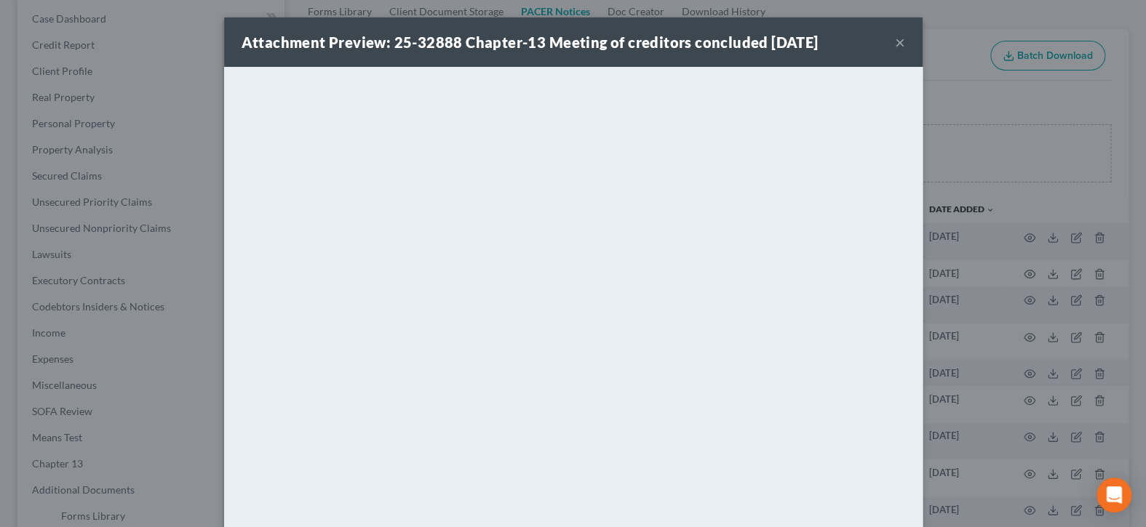
click at [895, 38] on button "×" at bounding box center [900, 41] width 10 height 17
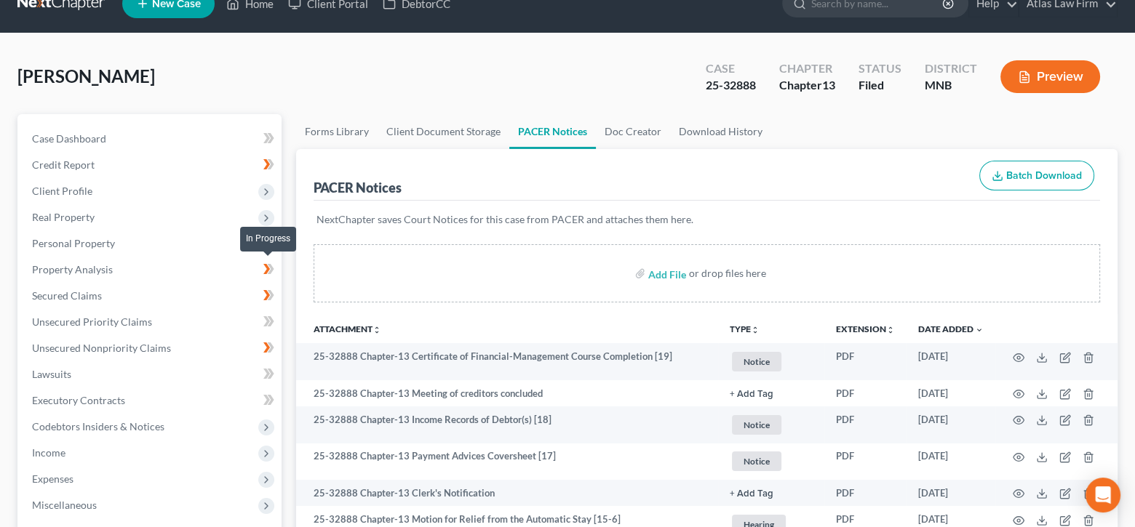
scroll to position [0, 0]
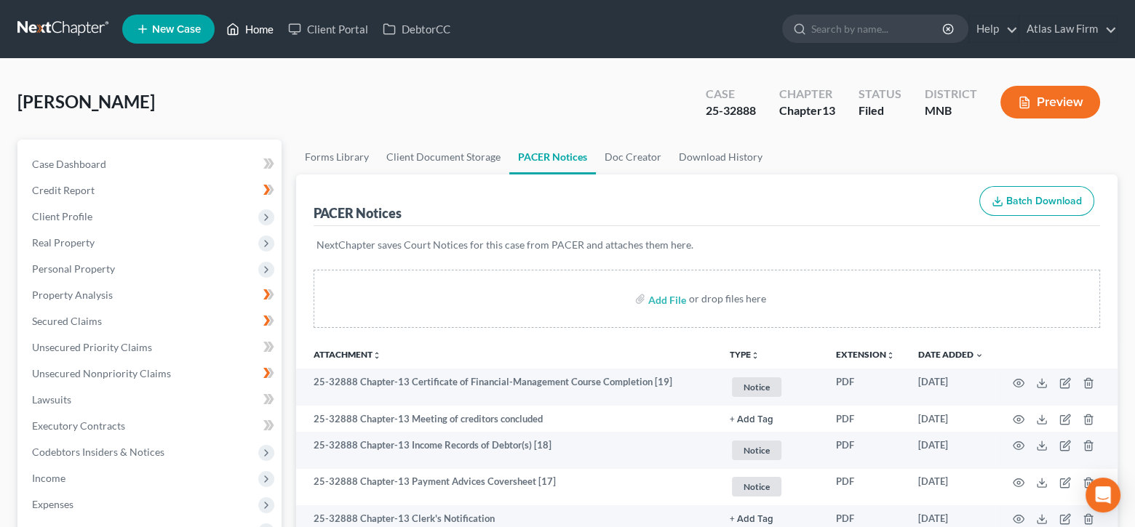
click at [257, 31] on link "Home" at bounding box center [250, 29] width 62 height 26
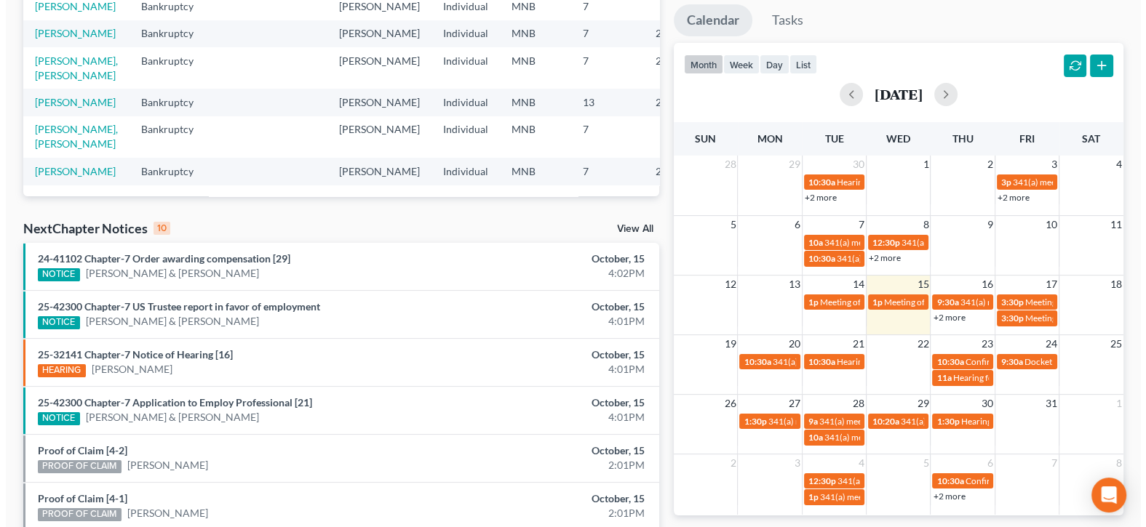
scroll to position [291, 0]
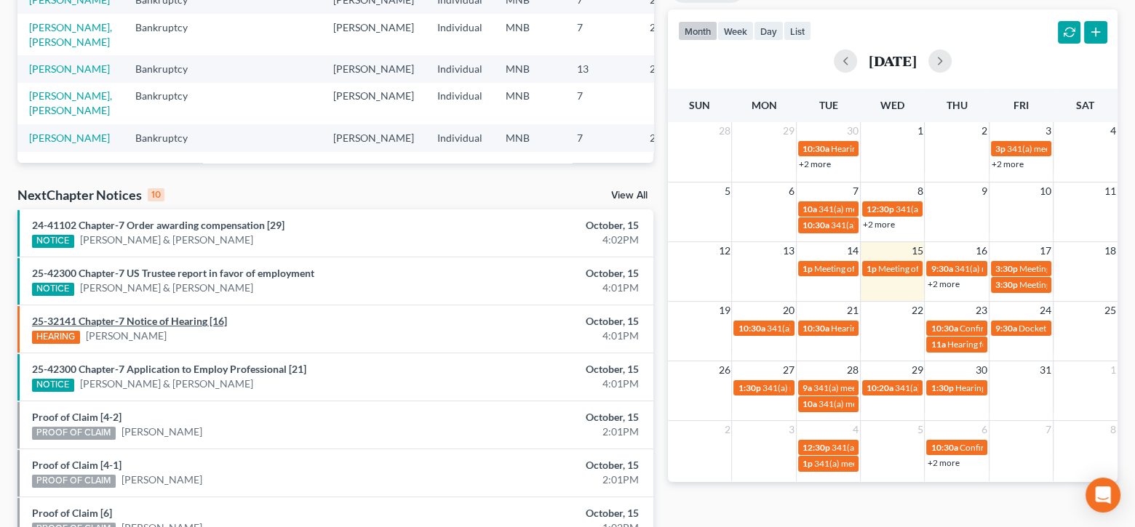
click at [185, 321] on link "25-32141 Chapter-7 Notice of Hearing [16]" at bounding box center [129, 321] width 195 height 12
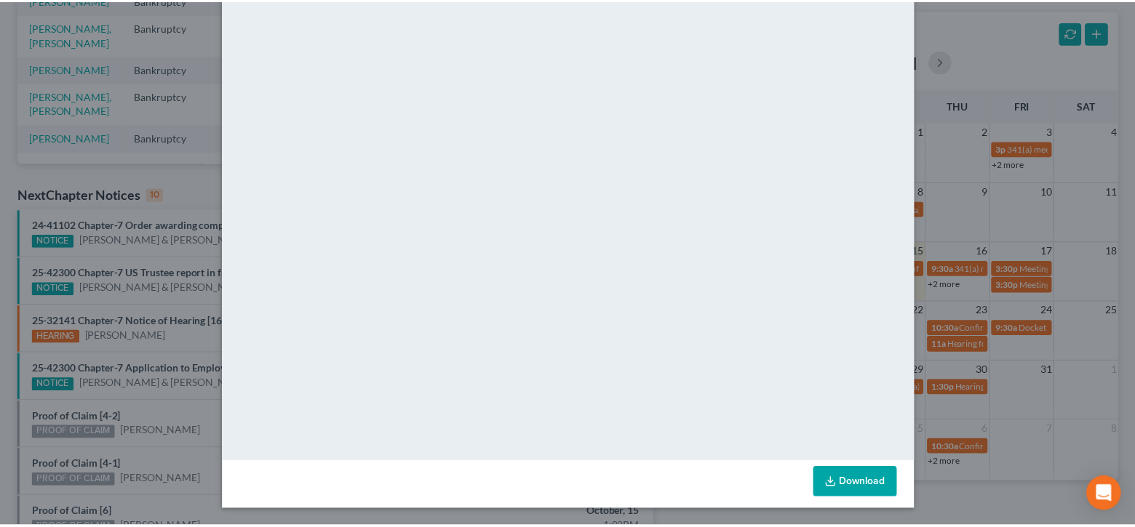
scroll to position [0, 0]
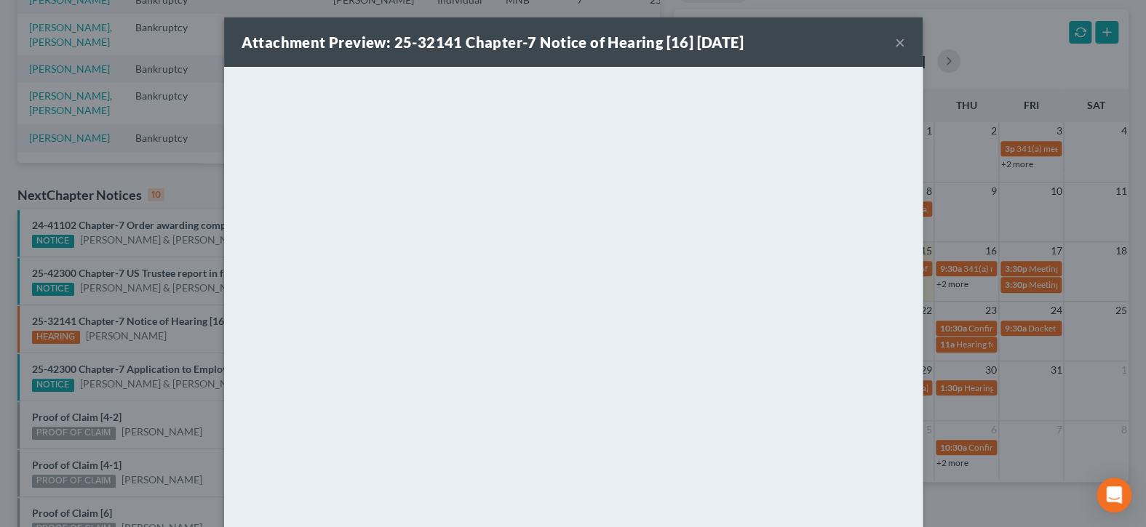
click at [895, 42] on button "×" at bounding box center [900, 41] width 10 height 17
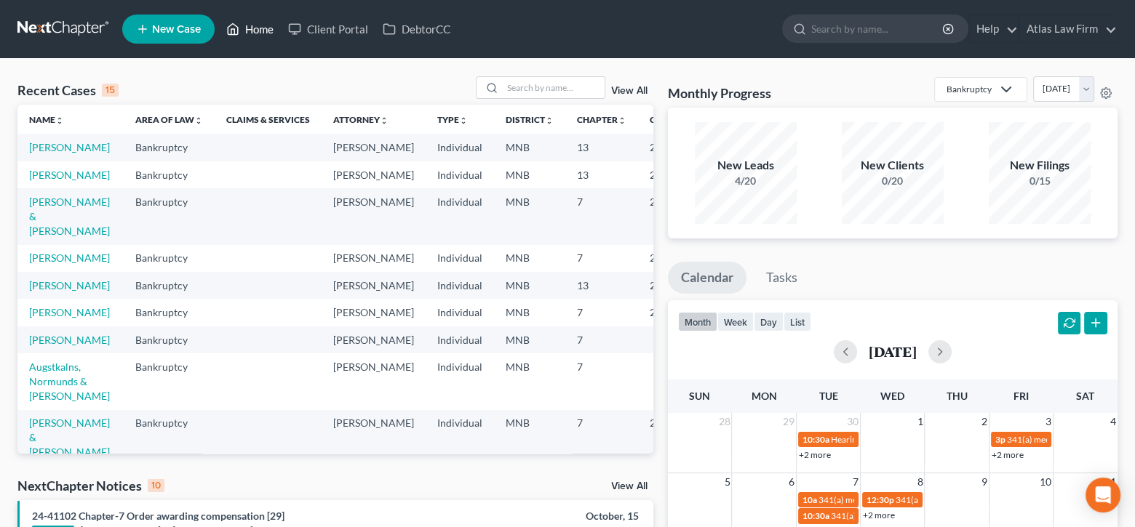
click at [247, 31] on link "Home" at bounding box center [250, 29] width 62 height 26
click at [520, 92] on input "search" at bounding box center [554, 87] width 102 height 21
type input "[PERSON_NAME]"
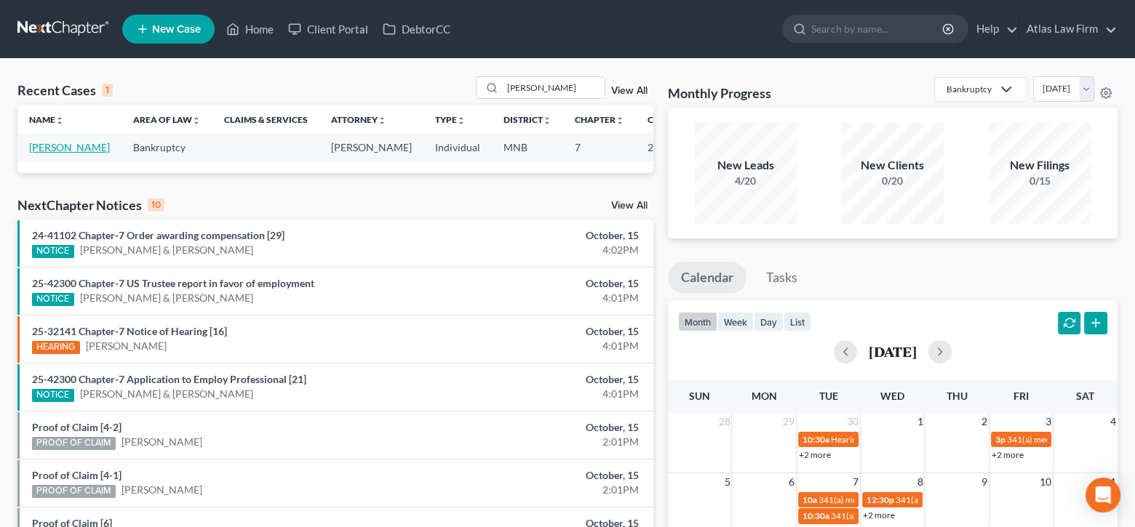
click at [46, 151] on link "[PERSON_NAME]" at bounding box center [69, 147] width 81 height 12
select select "2"
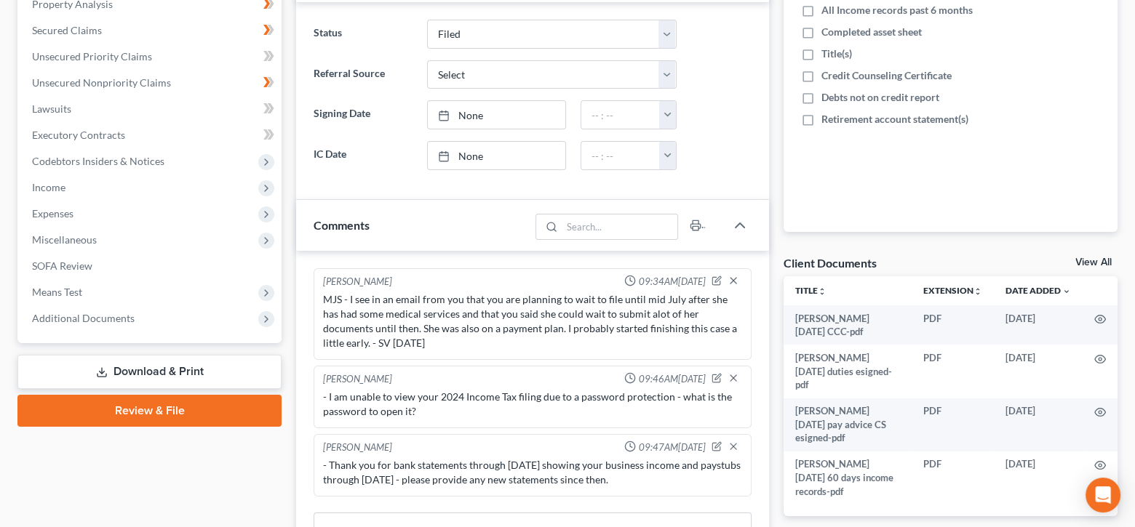
scroll to position [844, 0]
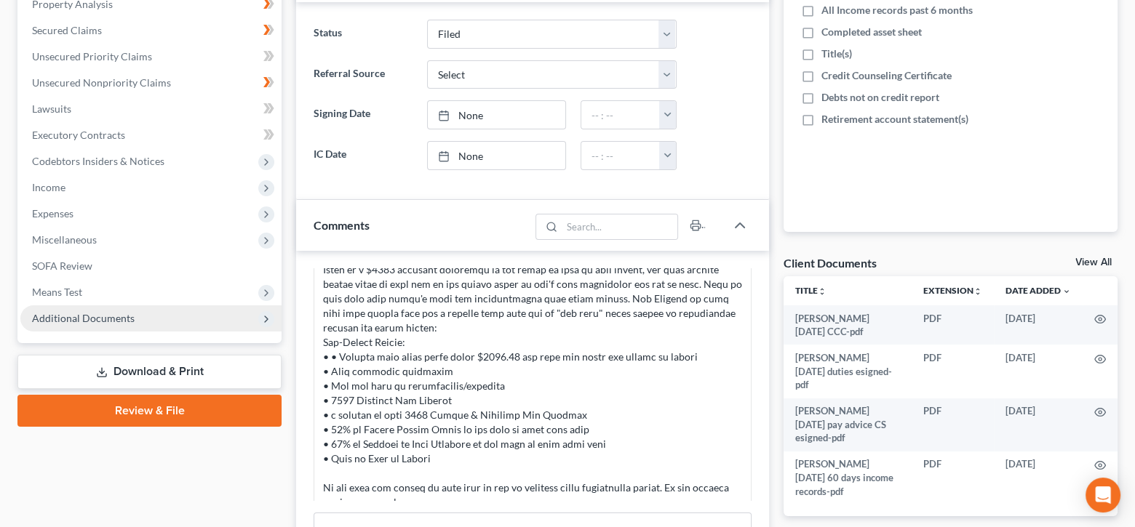
click at [98, 318] on span "Additional Documents" at bounding box center [83, 318] width 103 height 12
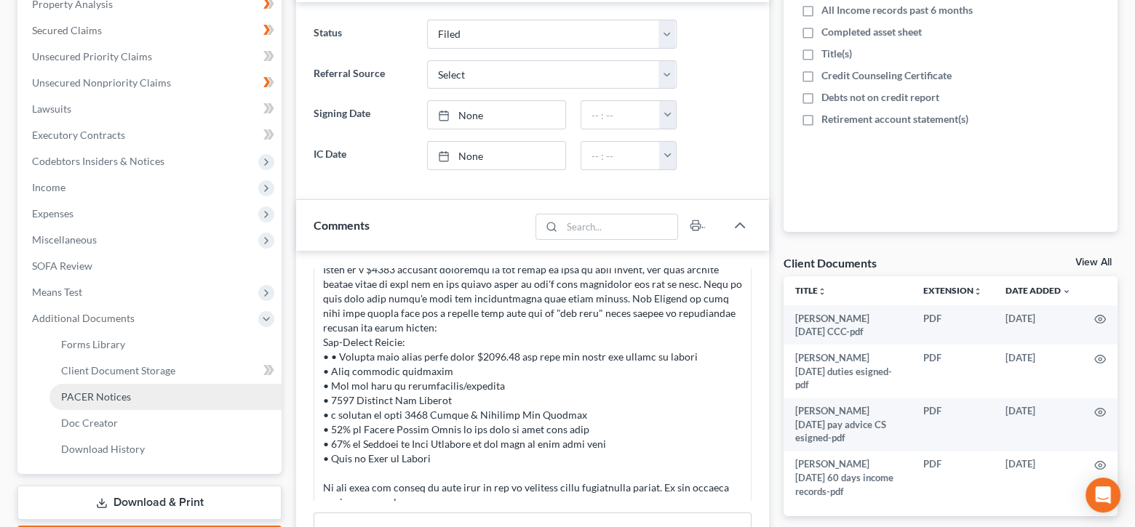
click at [111, 391] on span "PACER Notices" at bounding box center [96, 397] width 70 height 12
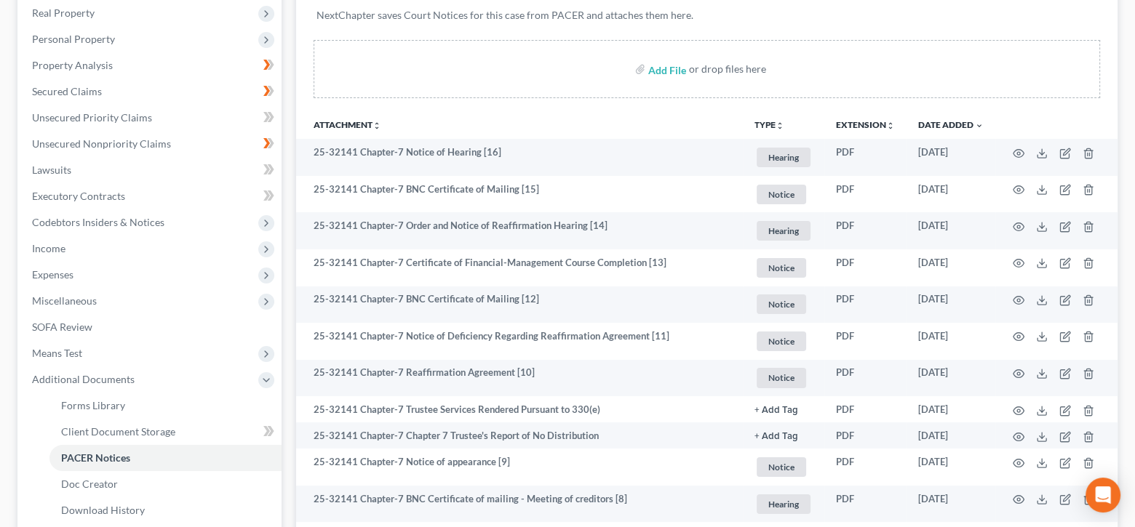
scroll to position [291, 0]
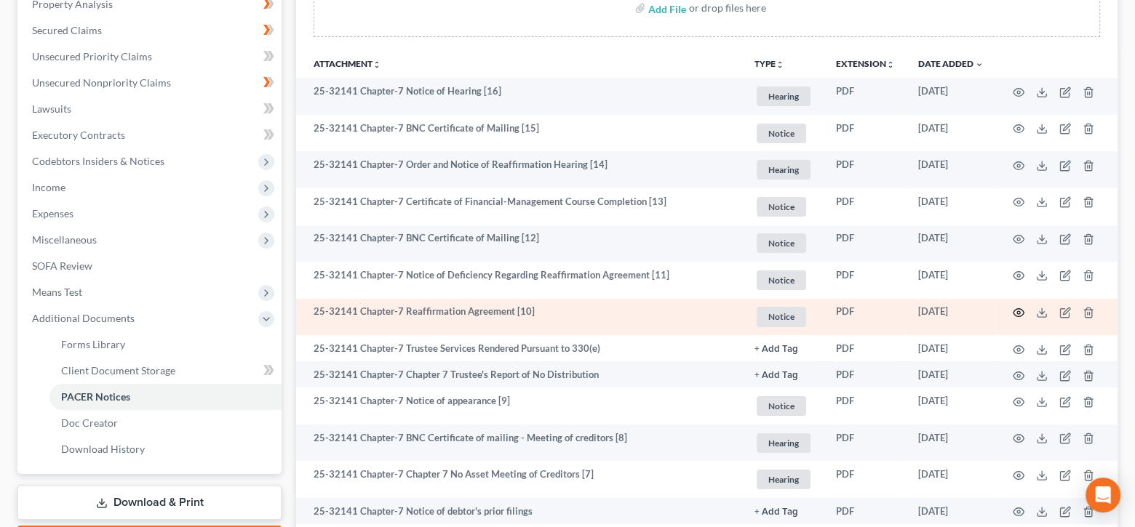
click at [1017, 309] on icon "button" at bounding box center [1018, 313] width 12 height 12
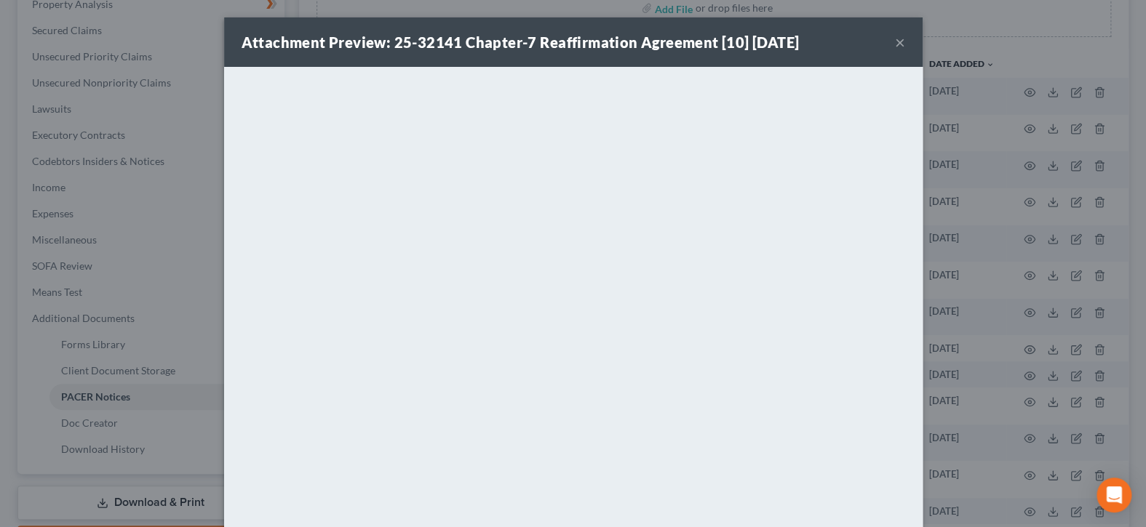
click at [897, 43] on button "×" at bounding box center [900, 41] width 10 height 17
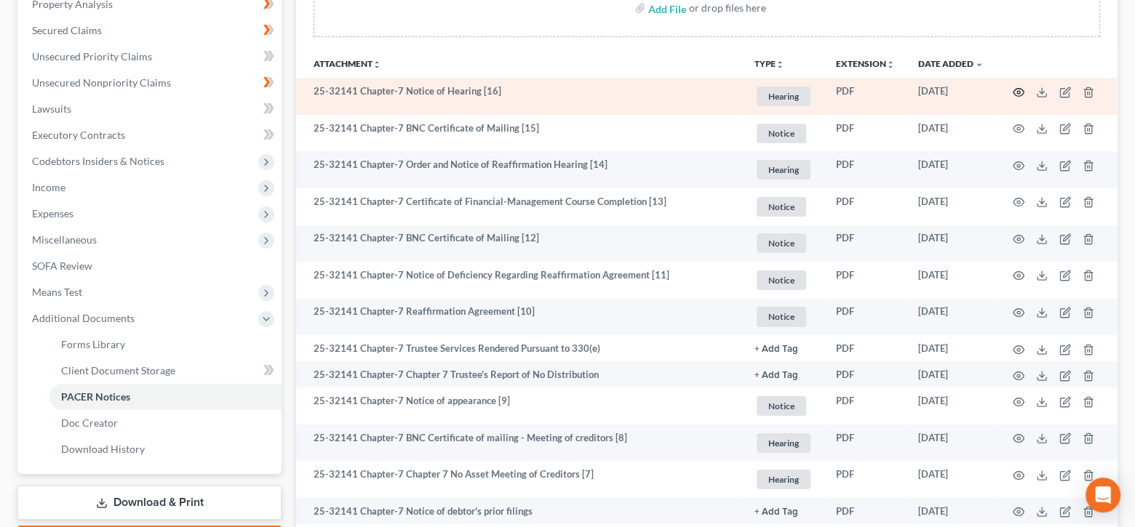
click at [1015, 88] on icon "button" at bounding box center [1018, 92] width 11 height 8
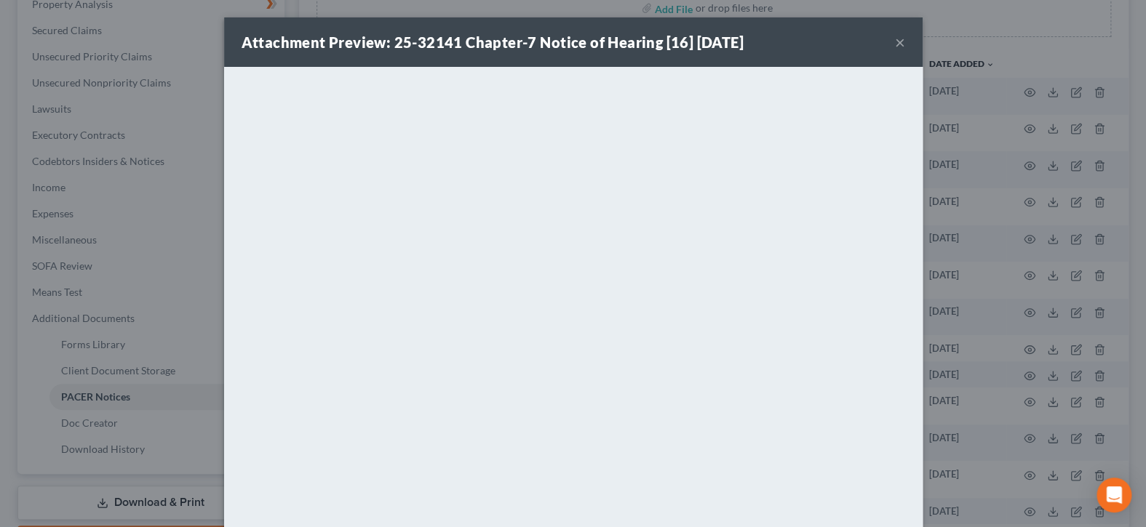
click at [895, 45] on button "×" at bounding box center [900, 41] width 10 height 17
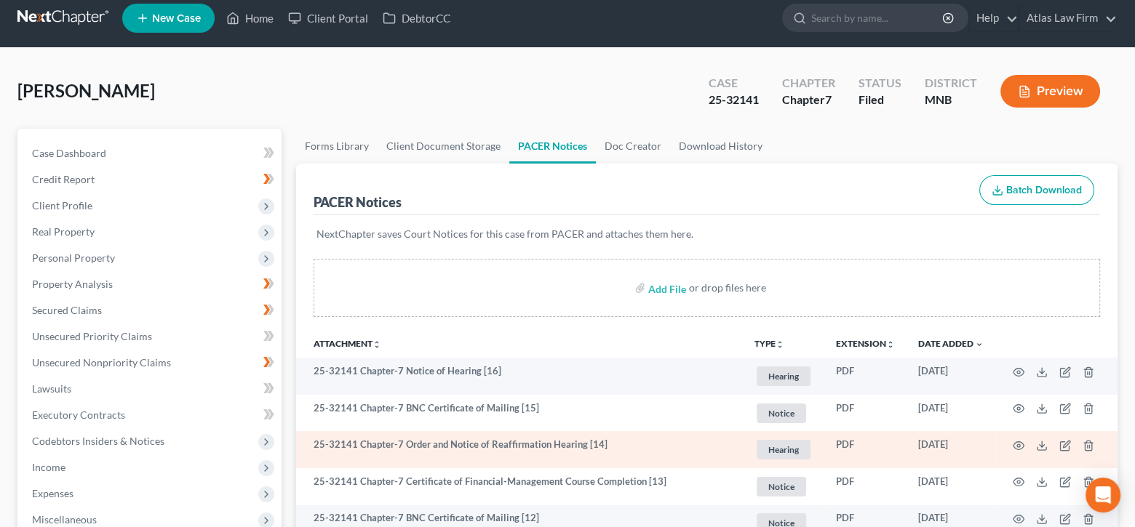
scroll to position [0, 0]
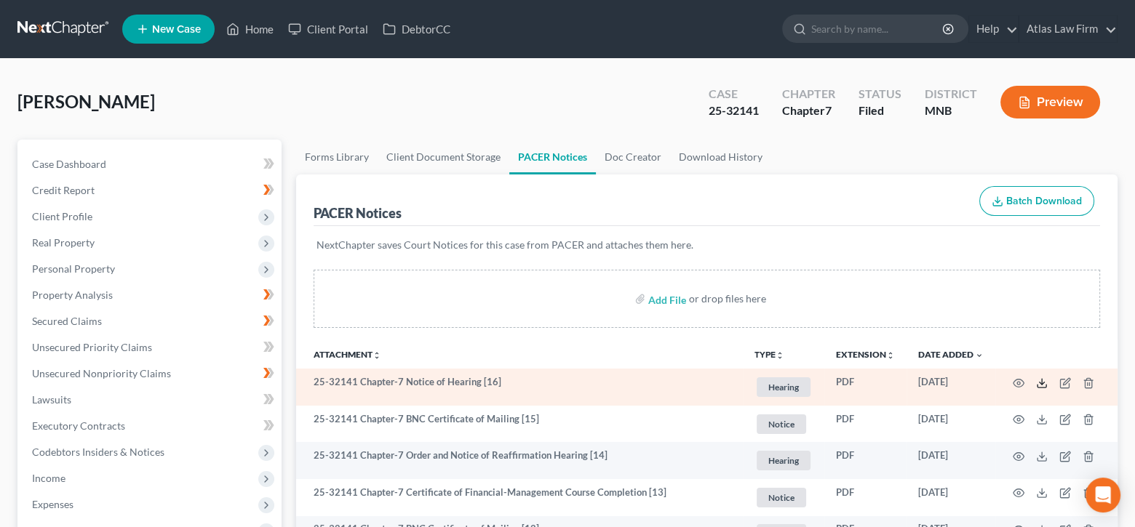
click at [1042, 383] on icon at bounding box center [1042, 383] width 12 height 12
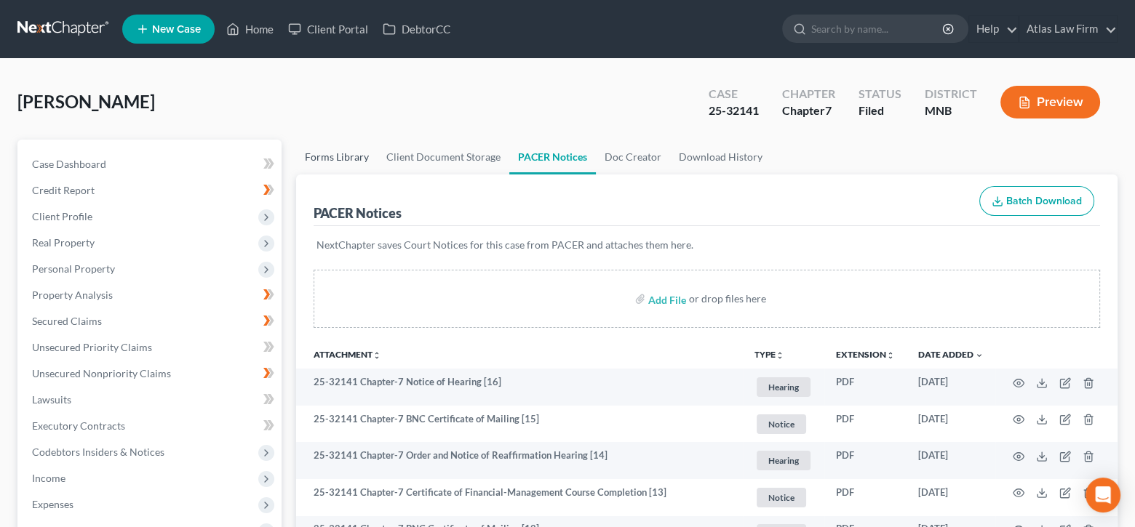
click at [347, 149] on link "Forms Library" at bounding box center [336, 157] width 81 height 35
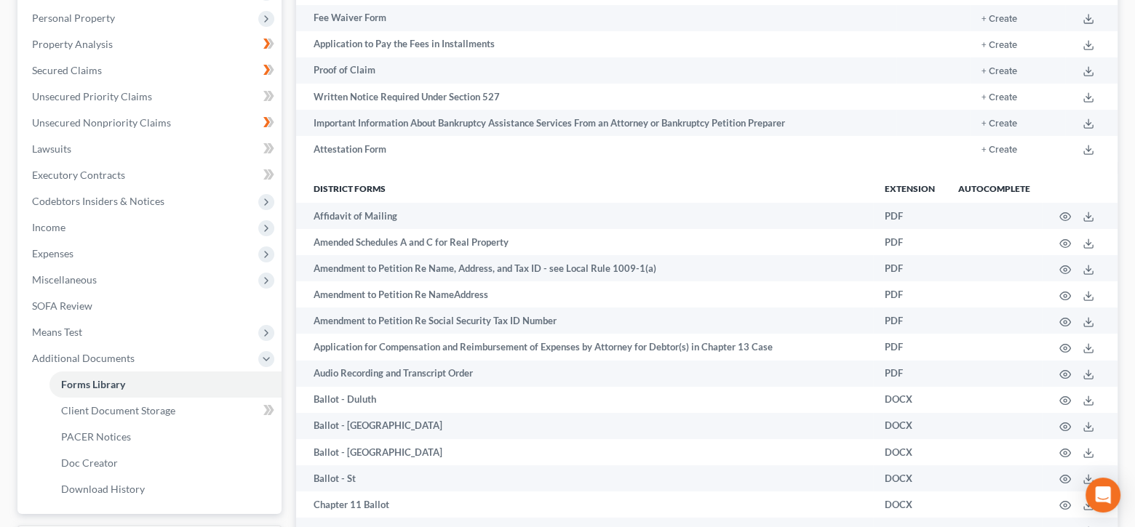
scroll to position [436, 0]
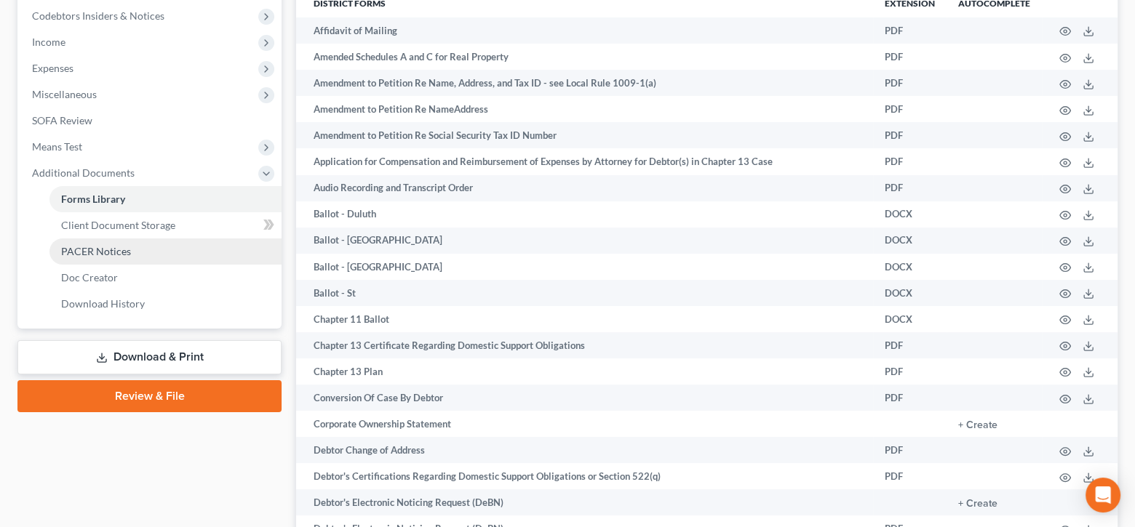
click at [139, 249] on link "PACER Notices" at bounding box center [165, 252] width 232 height 26
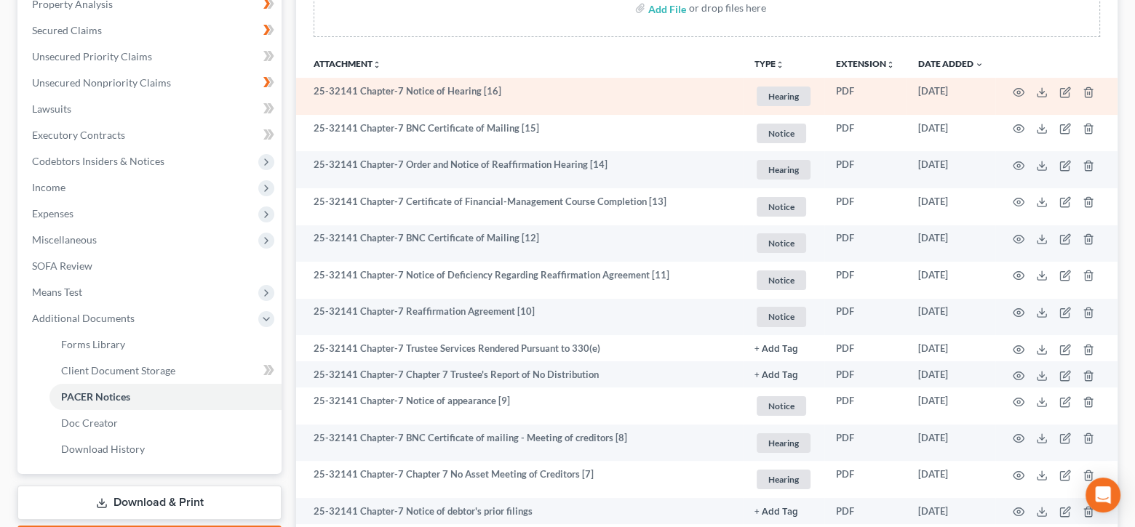
scroll to position [436, 0]
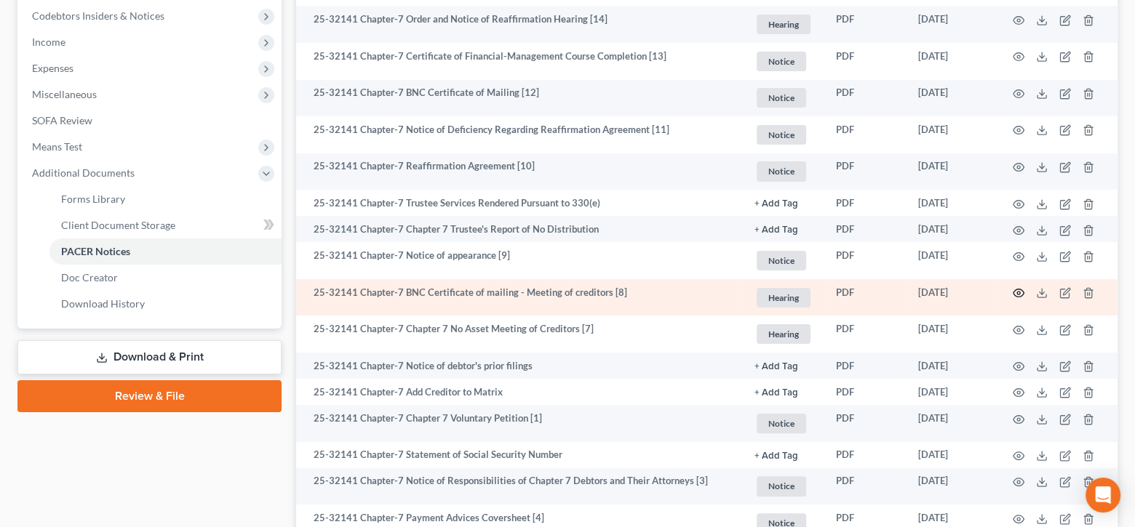
click at [1018, 294] on icon "button" at bounding box center [1018, 293] width 12 height 12
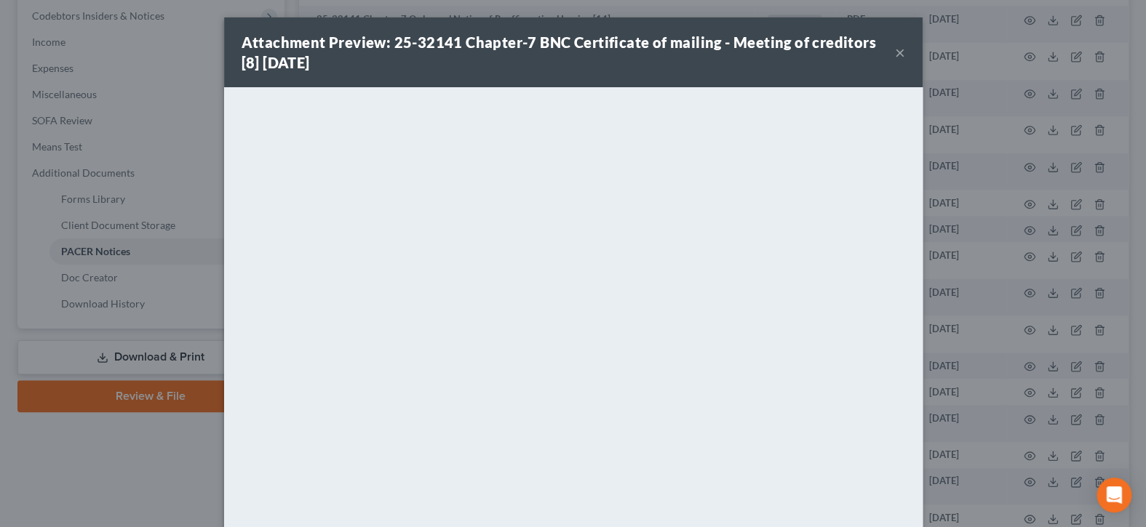
click at [895, 51] on button "×" at bounding box center [900, 52] width 10 height 17
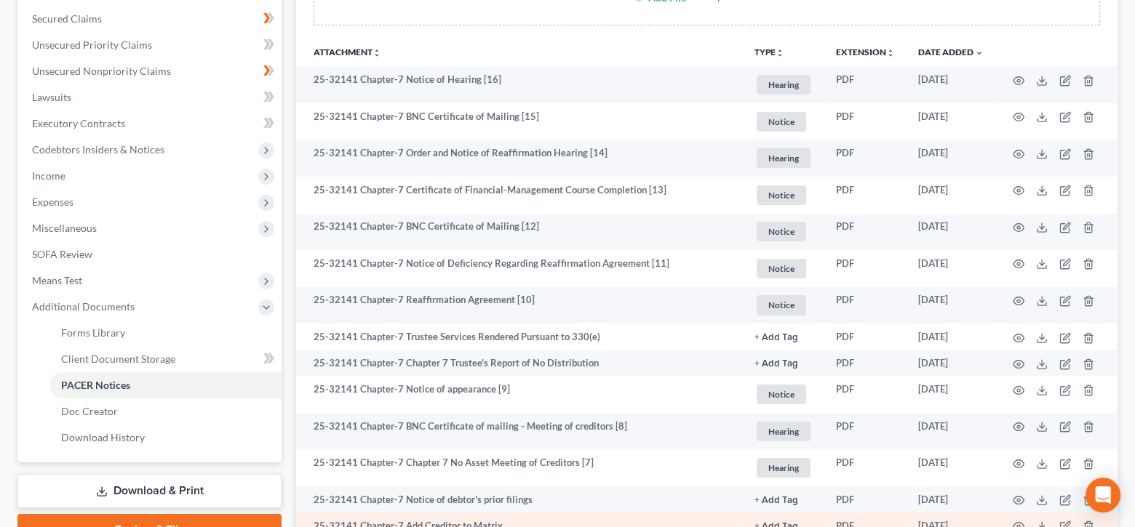
scroll to position [0, 0]
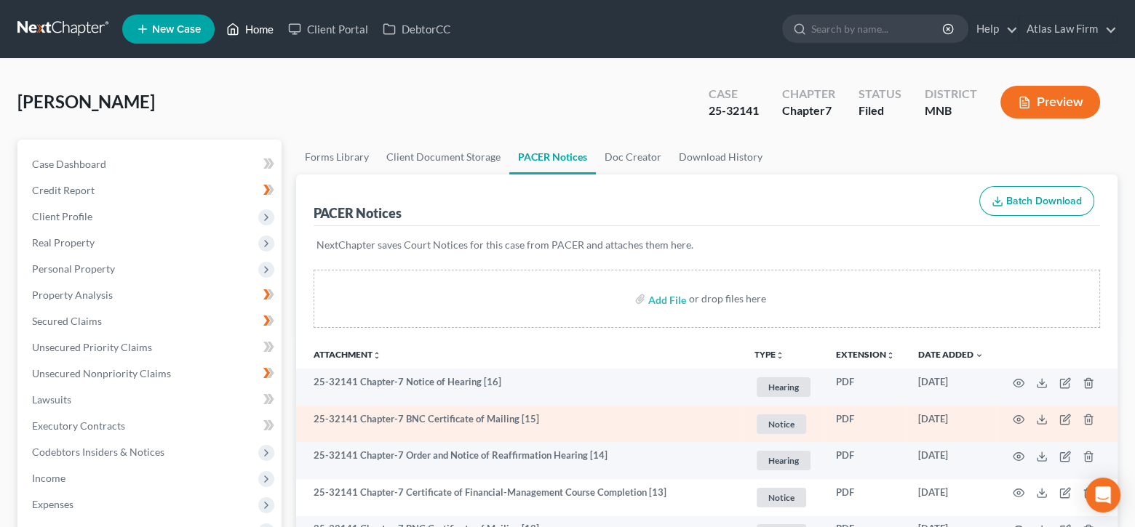
drag, startPoint x: 255, startPoint y: 32, endPoint x: 1028, endPoint y: 427, distance: 868.8
click at [255, 32] on link "Home" at bounding box center [250, 29] width 62 height 26
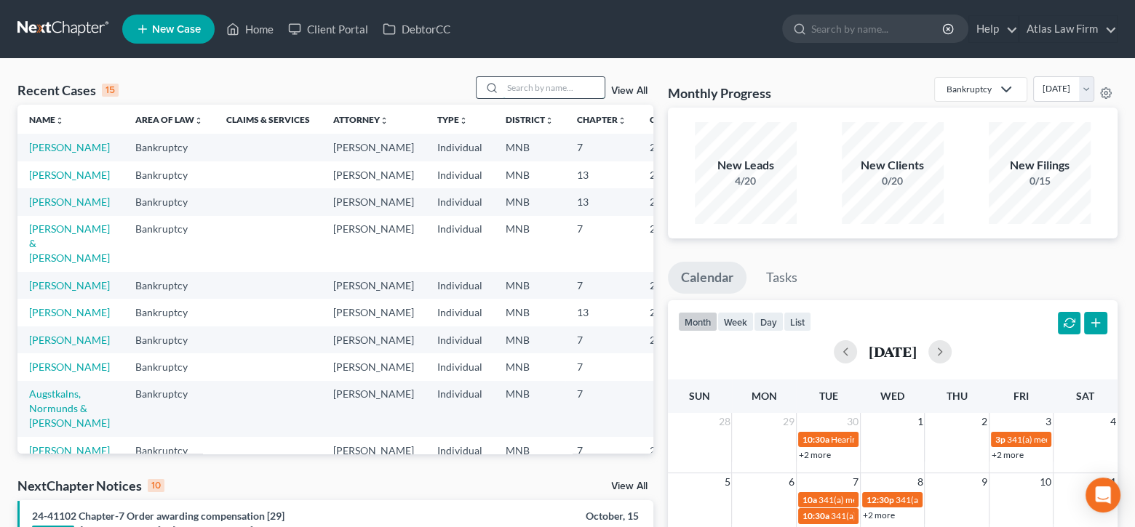
click at [588, 83] on input "search" at bounding box center [554, 87] width 102 height 21
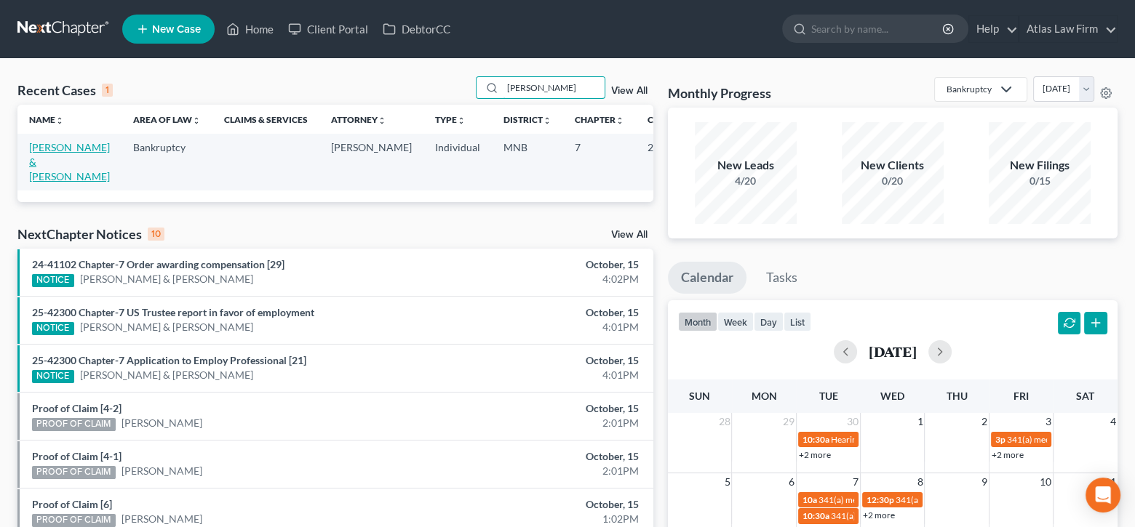
type input "[PERSON_NAME]"
click at [38, 155] on link "[PERSON_NAME] & [PERSON_NAME]" at bounding box center [69, 161] width 81 height 41
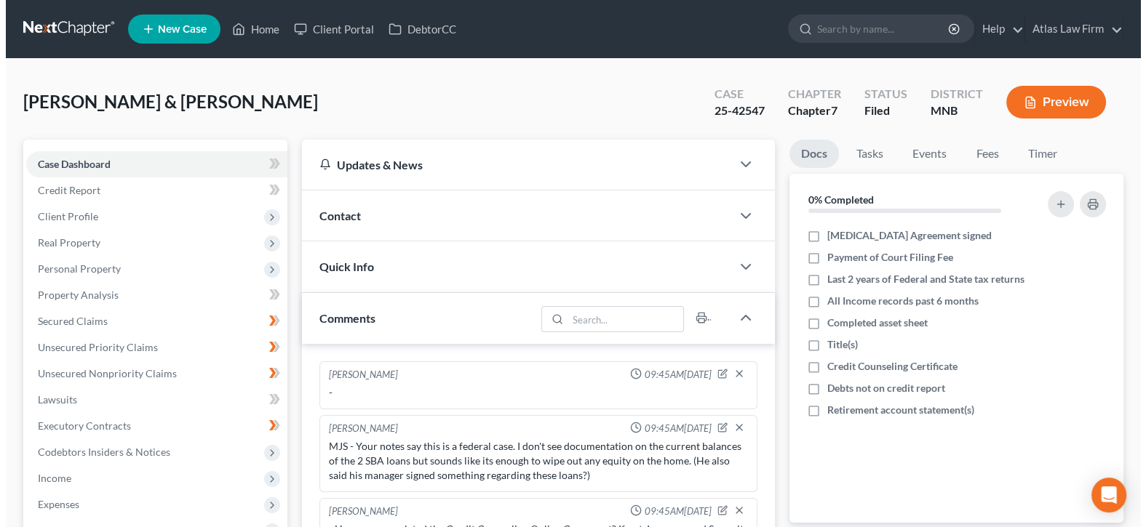
scroll to position [1754, 0]
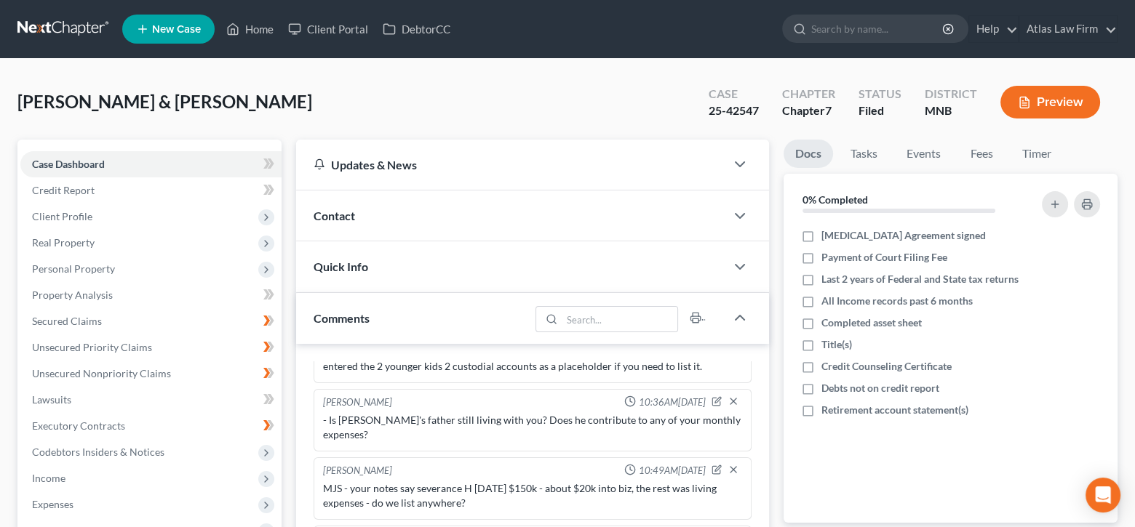
click at [1037, 107] on button "Preview" at bounding box center [1050, 102] width 100 height 33
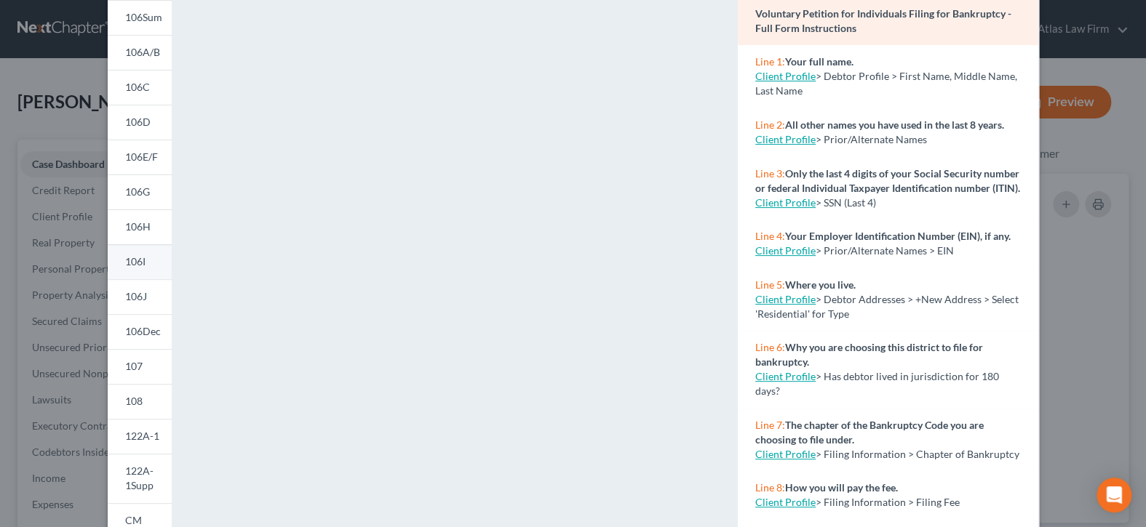
scroll to position [145, 0]
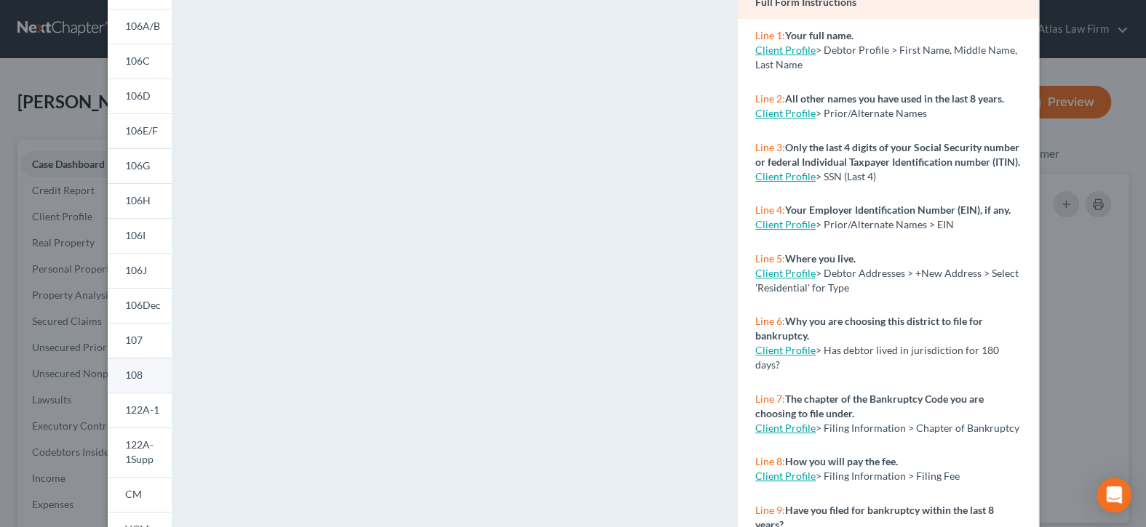
click at [135, 370] on span "108" at bounding box center [133, 375] width 17 height 12
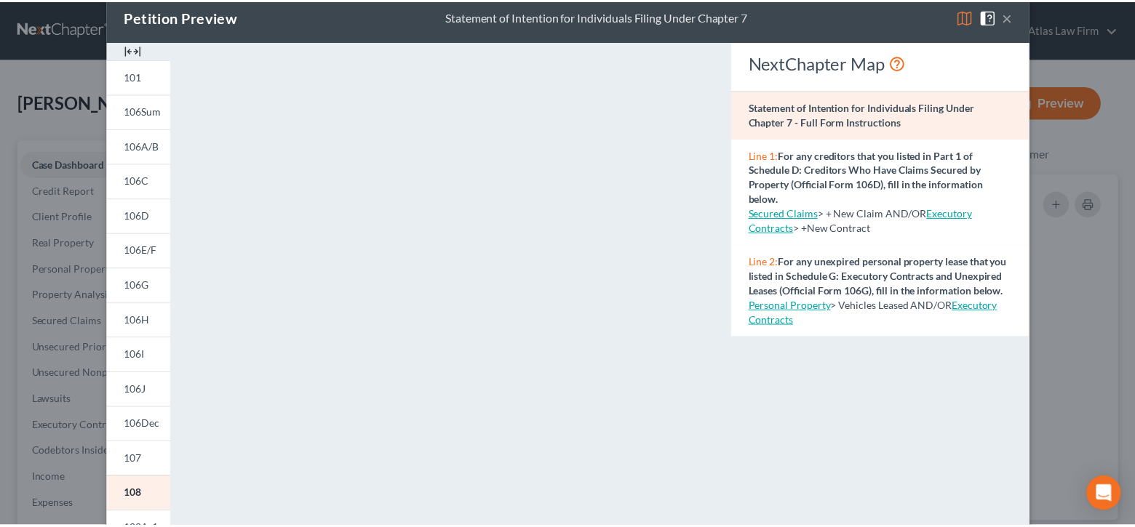
scroll to position [0, 0]
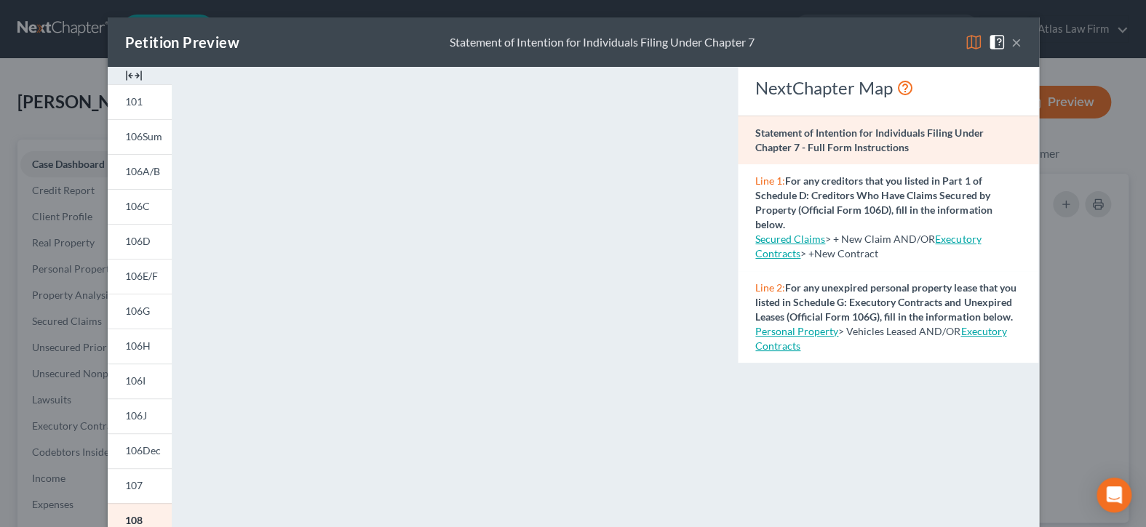
drag, startPoint x: 1010, startPoint y: 44, endPoint x: 968, endPoint y: 7, distance: 55.7
click at [1011, 44] on button "×" at bounding box center [1016, 41] width 10 height 17
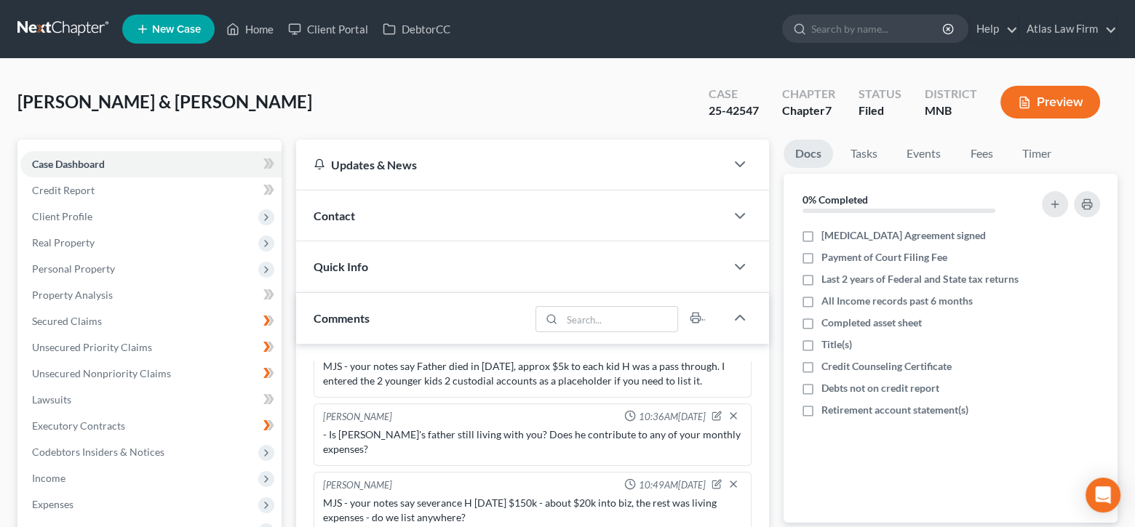
scroll to position [1754, 0]
